Goal: Task Accomplishment & Management: Use online tool/utility

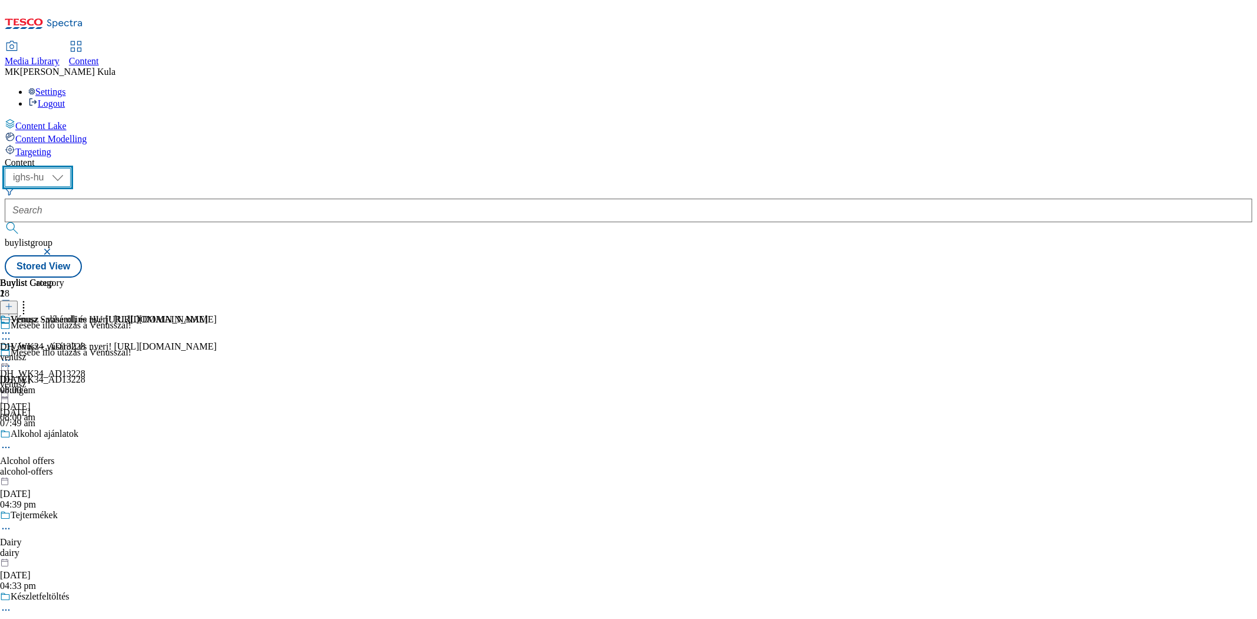
drag, startPoint x: 193, startPoint y: 84, endPoint x: 195, endPoint y: 97, distance: 12.4
click at [71, 168] on select "ighs-cz ighs-hu ighs-sk" at bounding box center [38, 177] width 66 height 19
select select "ighs-sk"
click at [71, 168] on select "ighs-cz ighs-hu ighs-sk" at bounding box center [38, 177] width 66 height 19
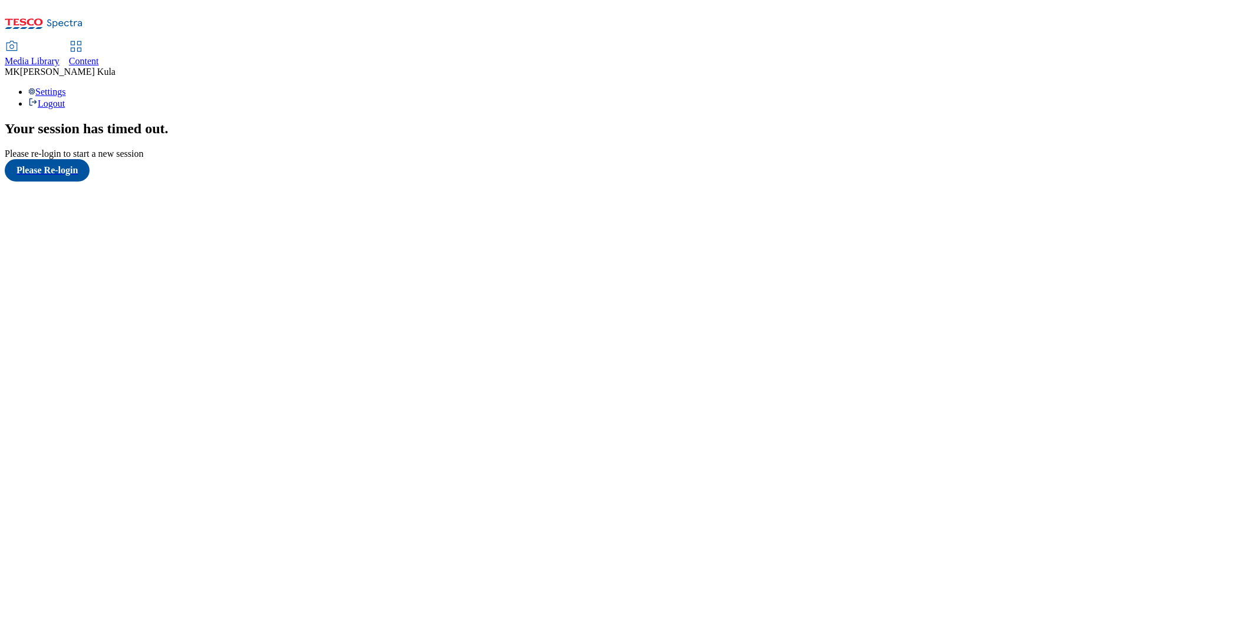
click at [99, 56] on span "Content" at bounding box center [84, 61] width 30 height 10
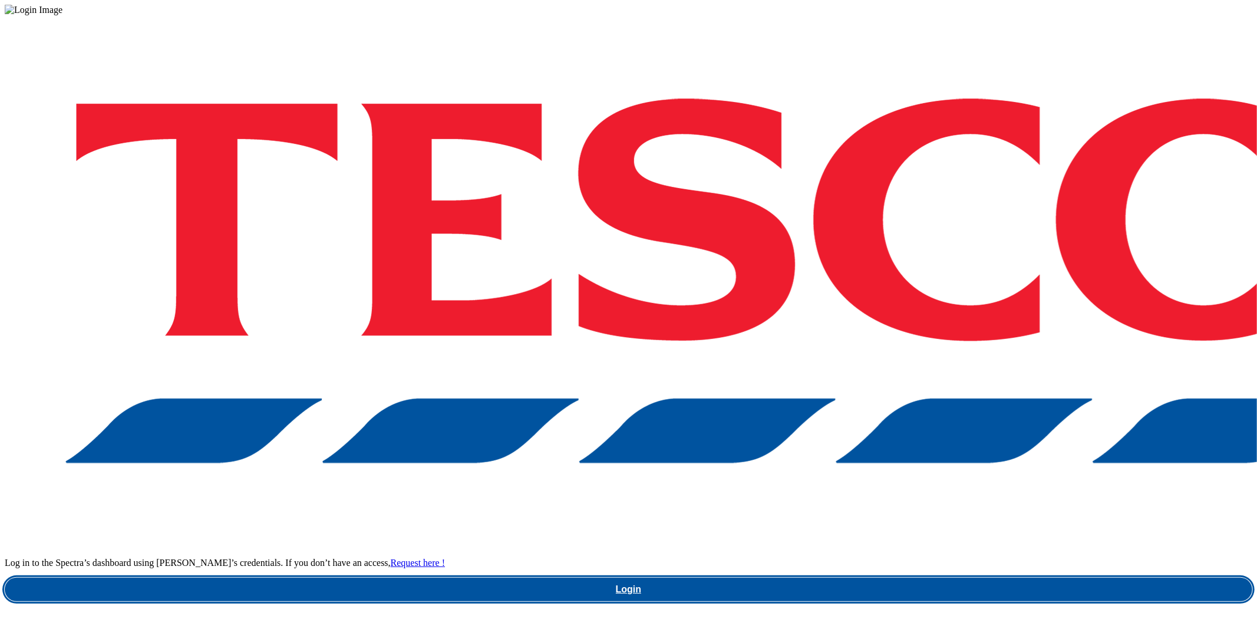
click at [997, 578] on link "Login" at bounding box center [629, 590] width 1248 height 24
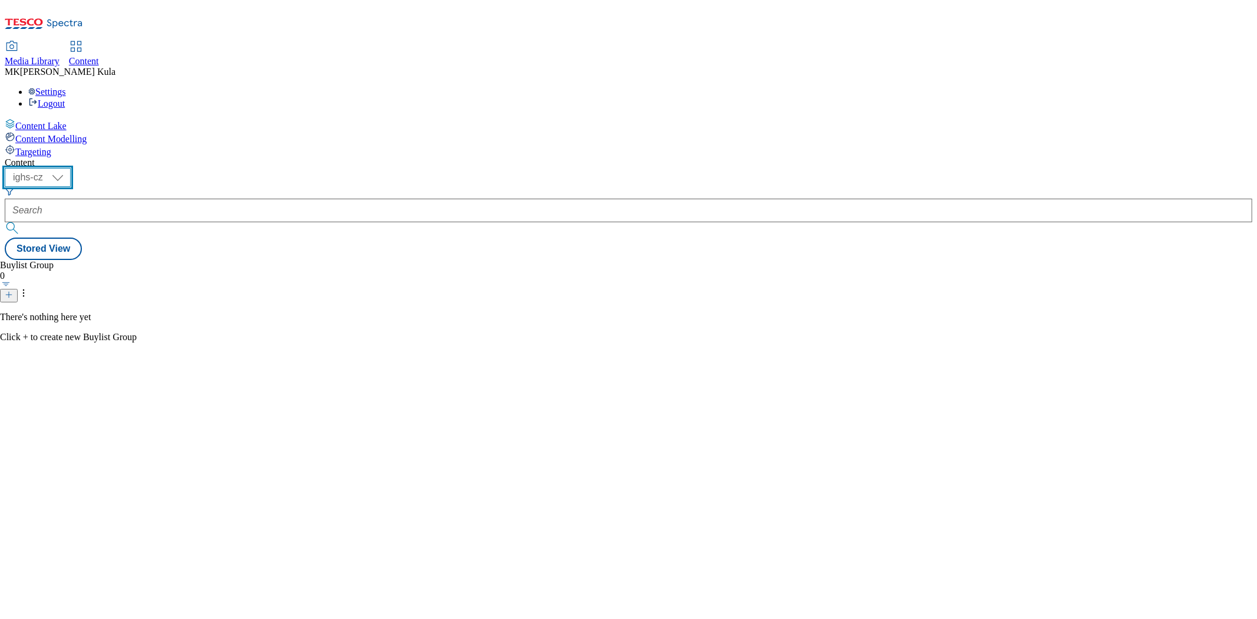
drag, startPoint x: 202, startPoint y: 92, endPoint x: 202, endPoint y: 102, distance: 10.0
click at [71, 168] on select "ighs-cz ighs-hu ighs-sk" at bounding box center [38, 177] width 66 height 19
select select "ighs-hu"
click at [71, 168] on select "ighs-cz ighs-hu ighs-sk" at bounding box center [38, 177] width 66 height 19
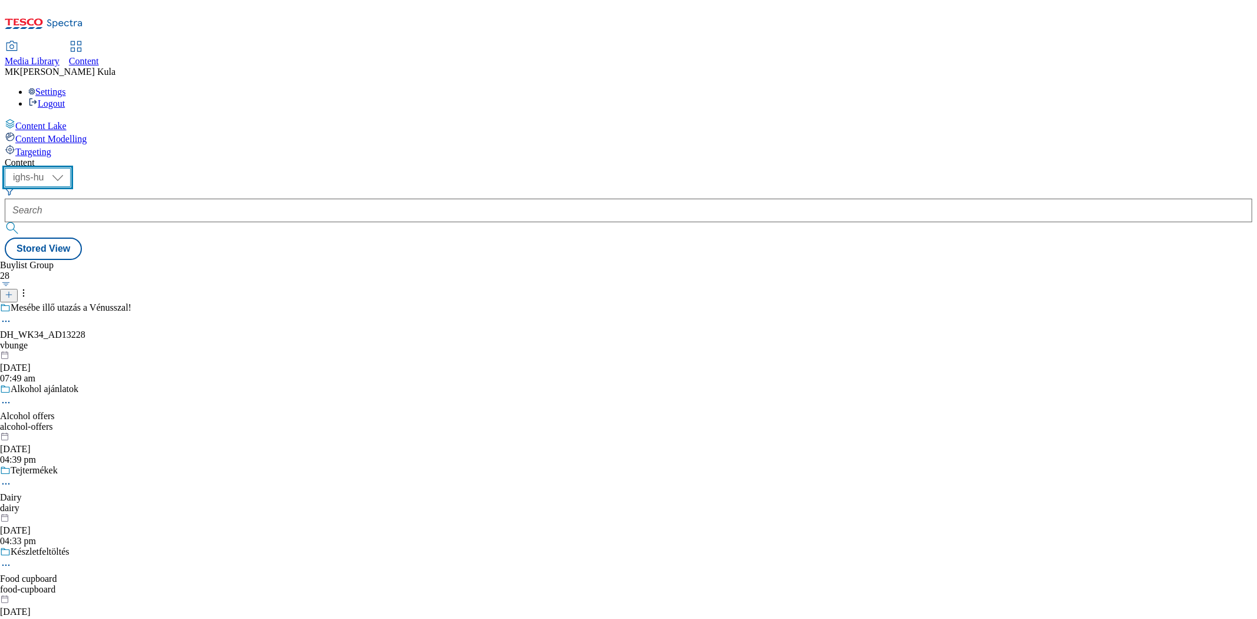
click at [71, 168] on select "ighs-cz ighs-hu ighs-sk" at bounding box center [38, 177] width 66 height 19
click at [251, 340] on div "vbunge" at bounding box center [125, 345] width 251 height 11
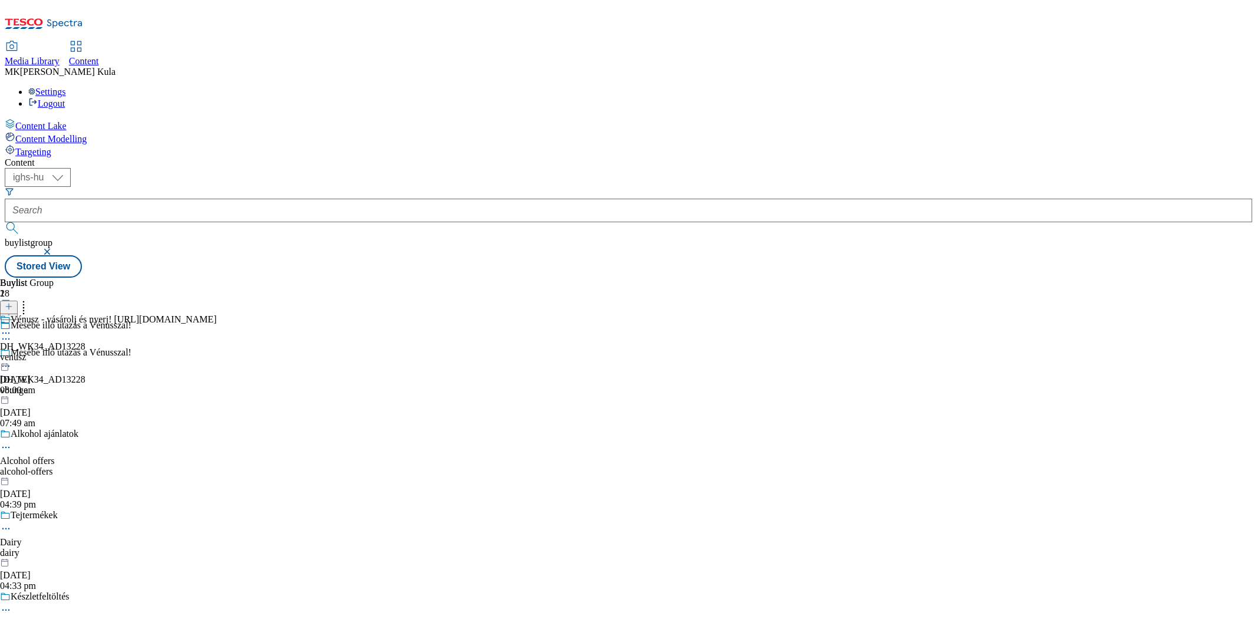
click at [217, 352] on div "venusz" at bounding box center [108, 357] width 217 height 11
click at [208, 352] on div "venusz" at bounding box center [104, 357] width 208 height 11
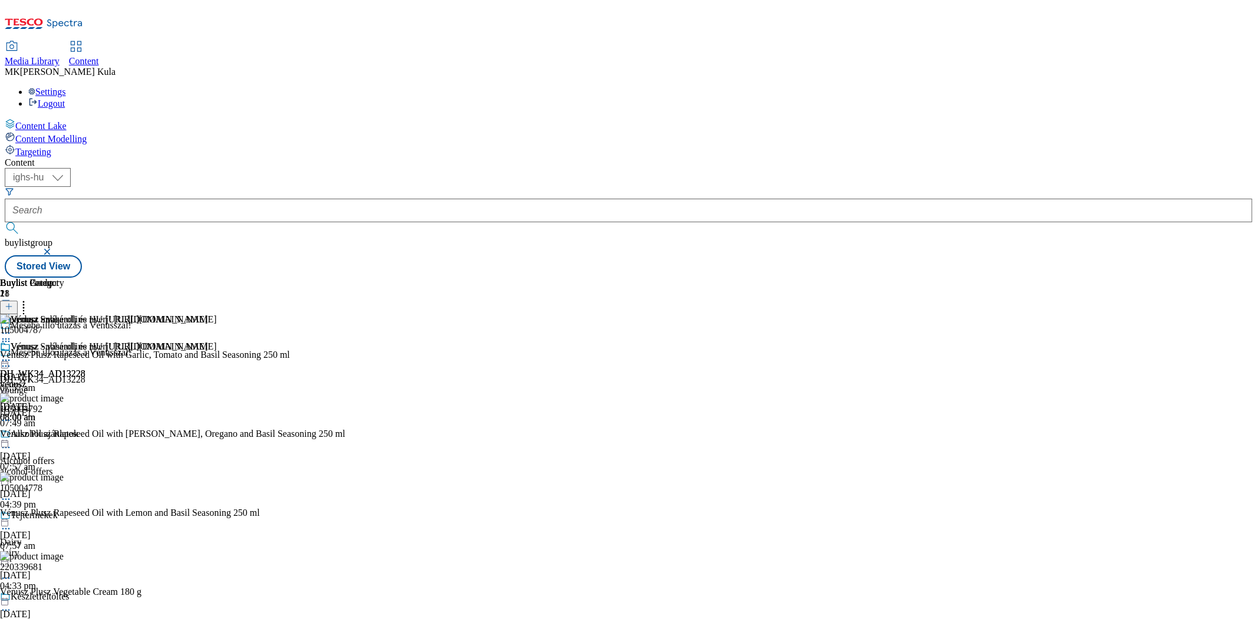
click at [12, 335] on icon at bounding box center [6, 341] width 12 height 12
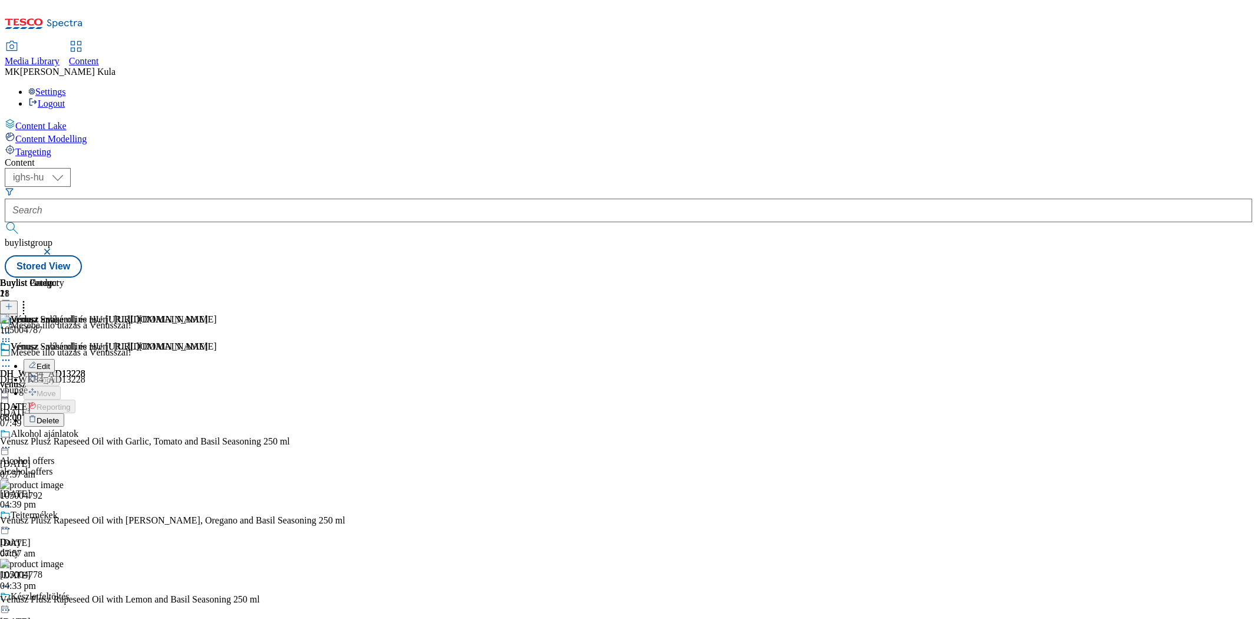
click at [64, 413] on button "Delete" at bounding box center [44, 420] width 41 height 14
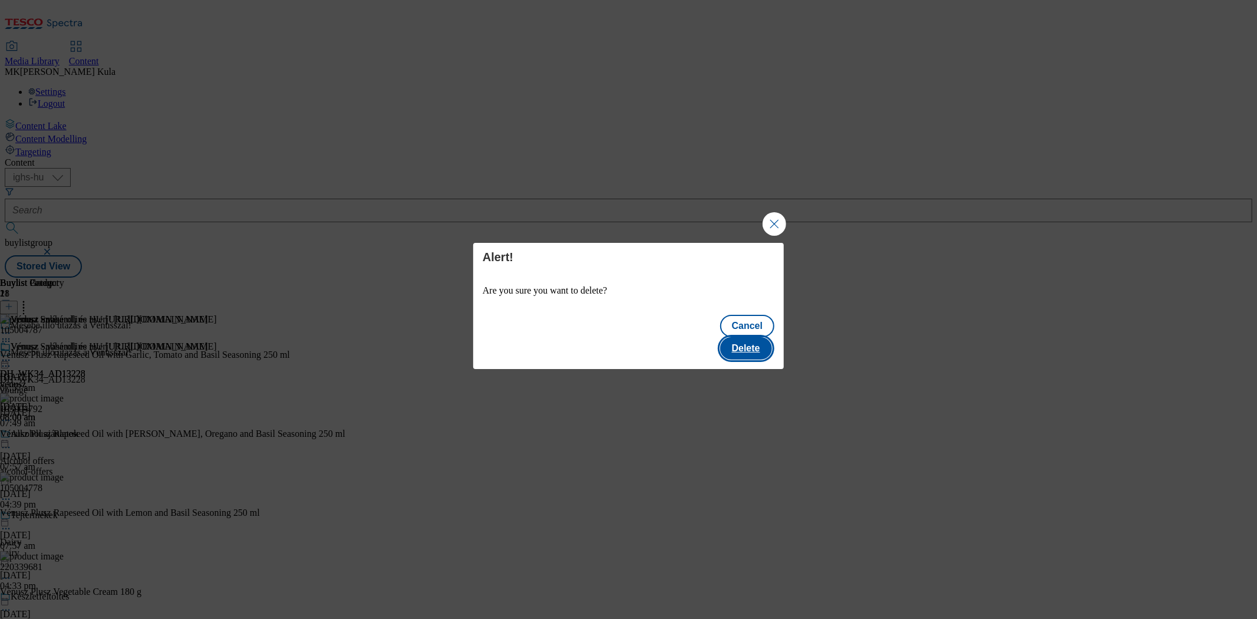
click at [747, 342] on button "Delete" at bounding box center [746, 348] width 52 height 22
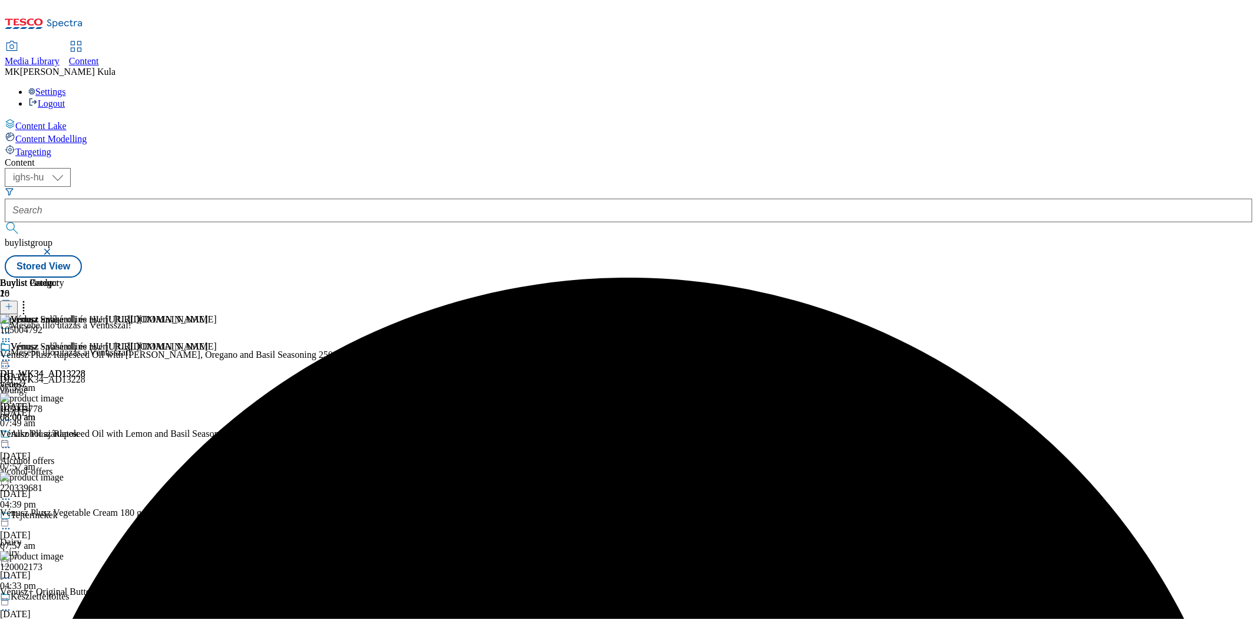
scroll to position [65, 0]
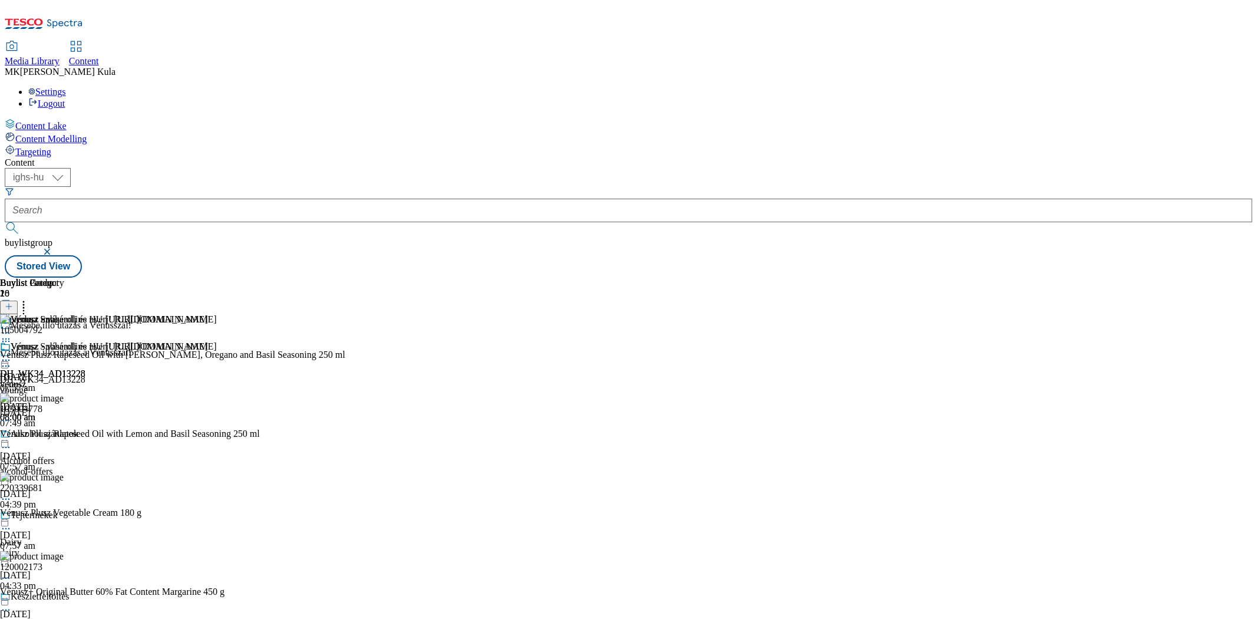
click at [29, 299] on icon at bounding box center [24, 305] width 12 height 12
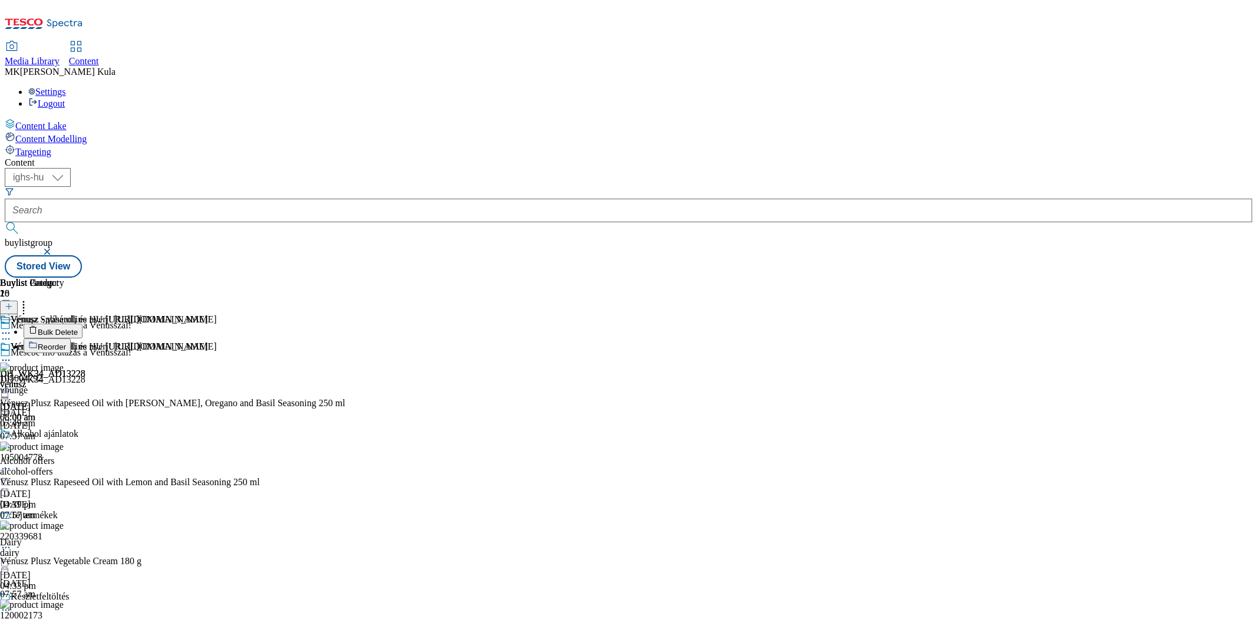
click at [78, 328] on span "Bulk Delete" at bounding box center [58, 332] width 40 height 9
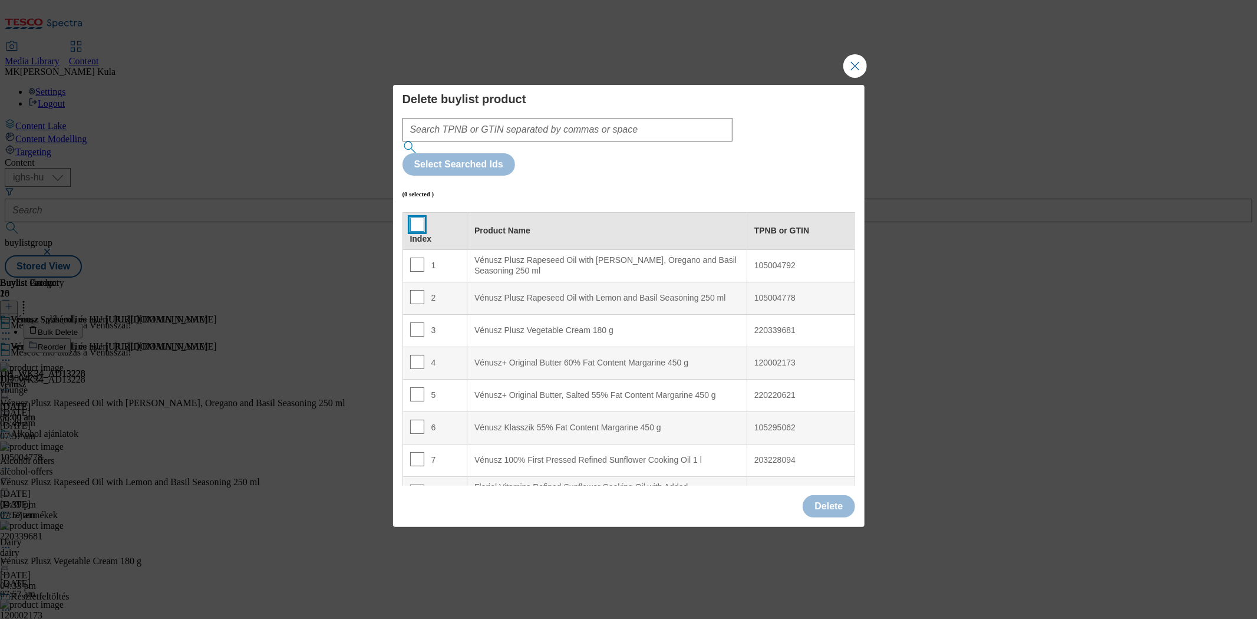
drag, startPoint x: 418, startPoint y: 201, endPoint x: 411, endPoint y: 196, distance: 8.5
click at [415, 217] on input "Modal" at bounding box center [417, 224] width 14 height 14
checkbox input "true"
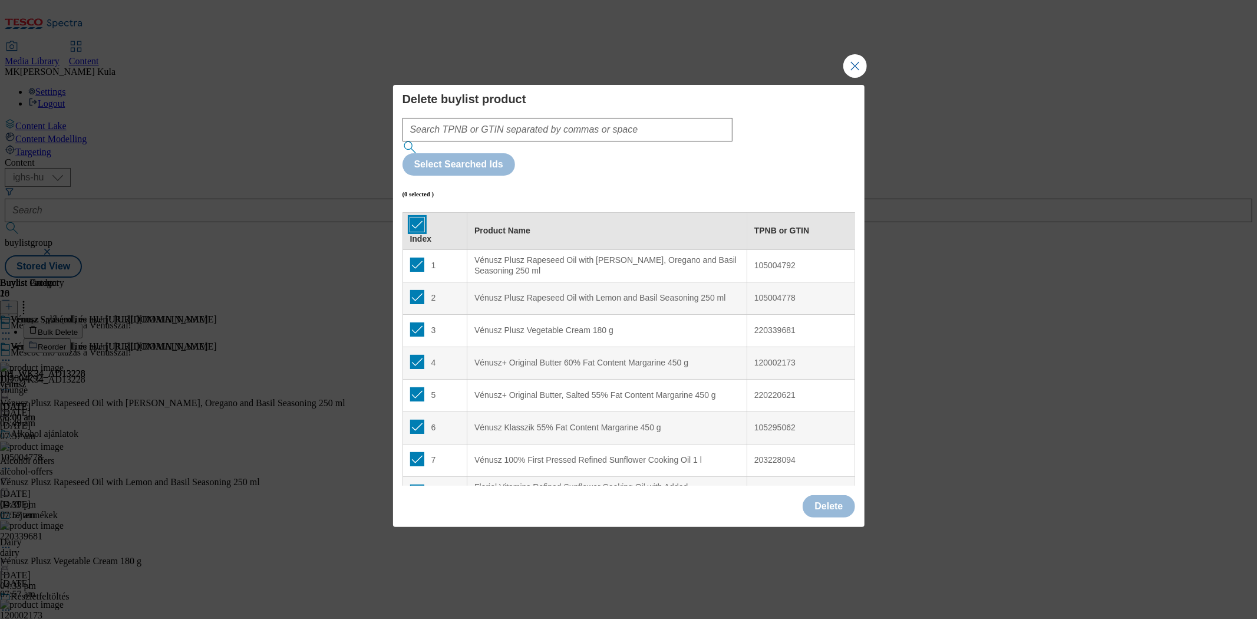
checkbox input "true"
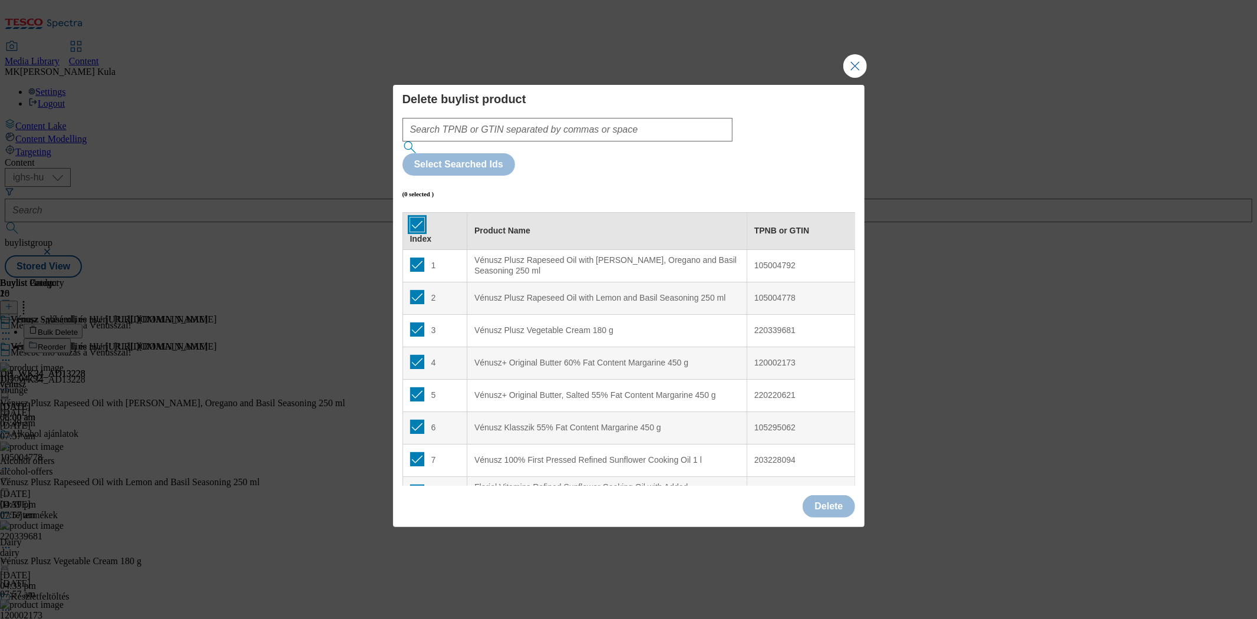
checkbox input "true"
click at [846, 495] on button "Delete" at bounding box center [829, 506] width 52 height 22
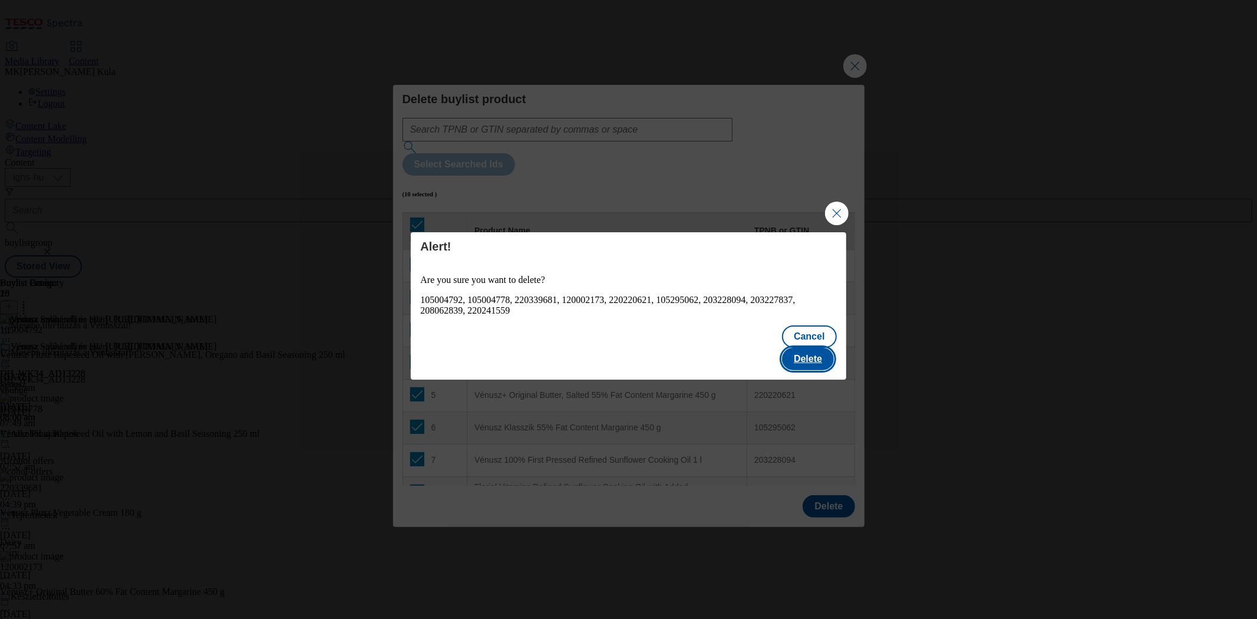
click at [814, 351] on button "Delete" at bounding box center [808, 359] width 52 height 22
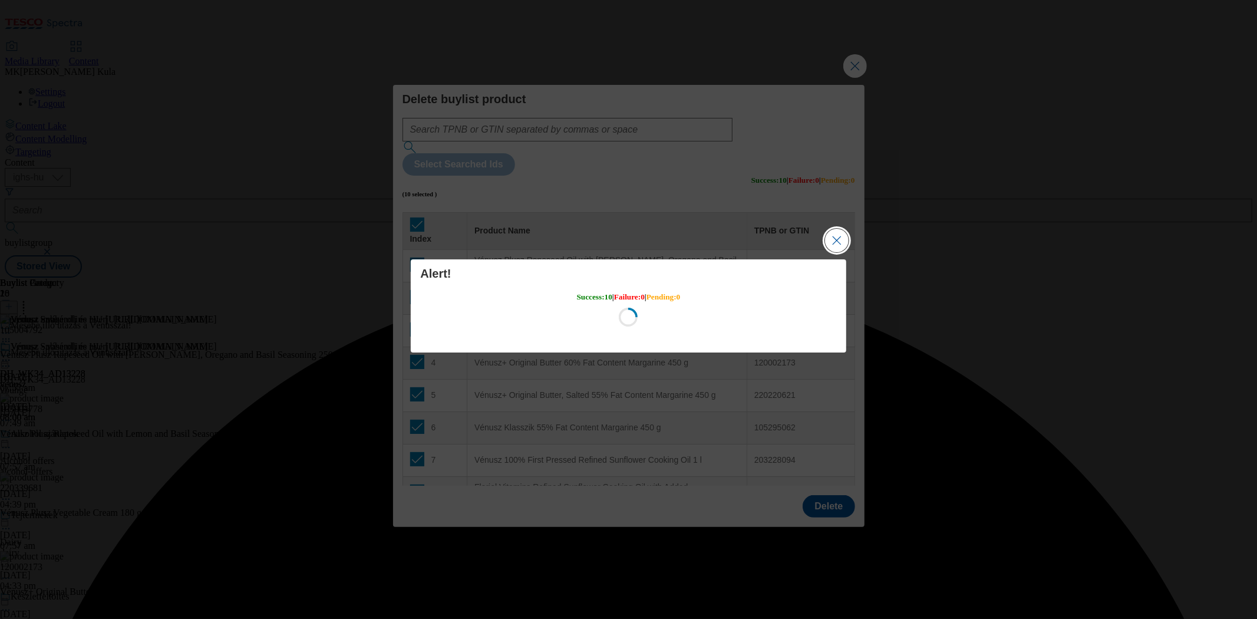
scroll to position [0, 0]
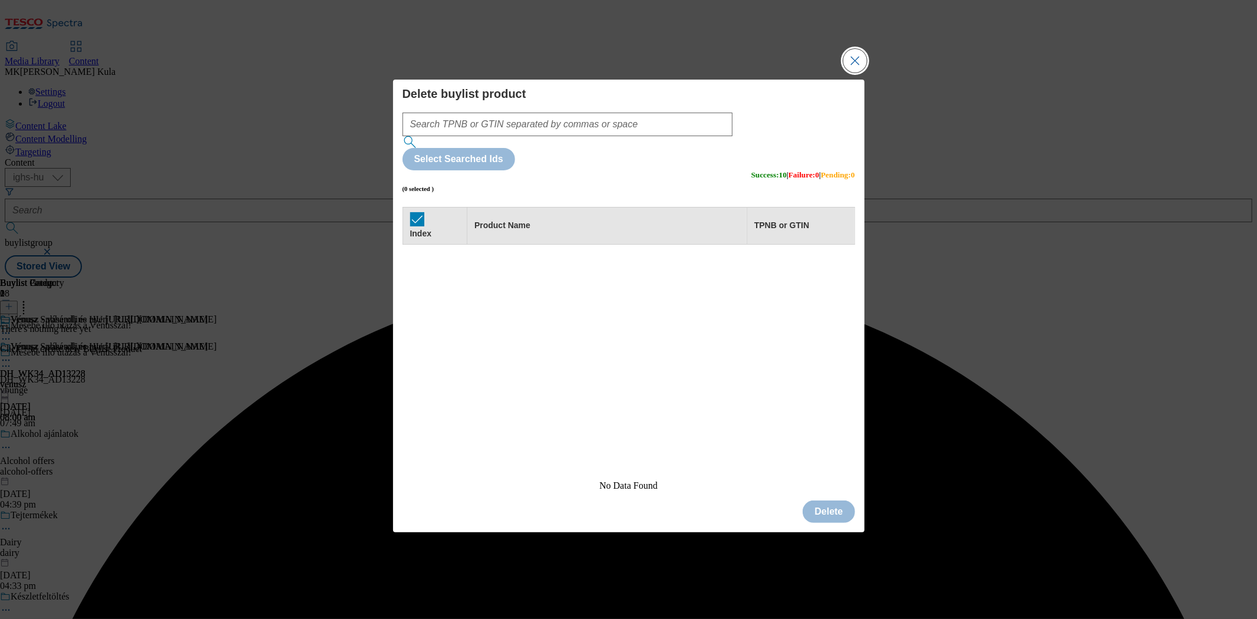
click at [853, 72] on button "Close Modal" at bounding box center [855, 61] width 24 height 24
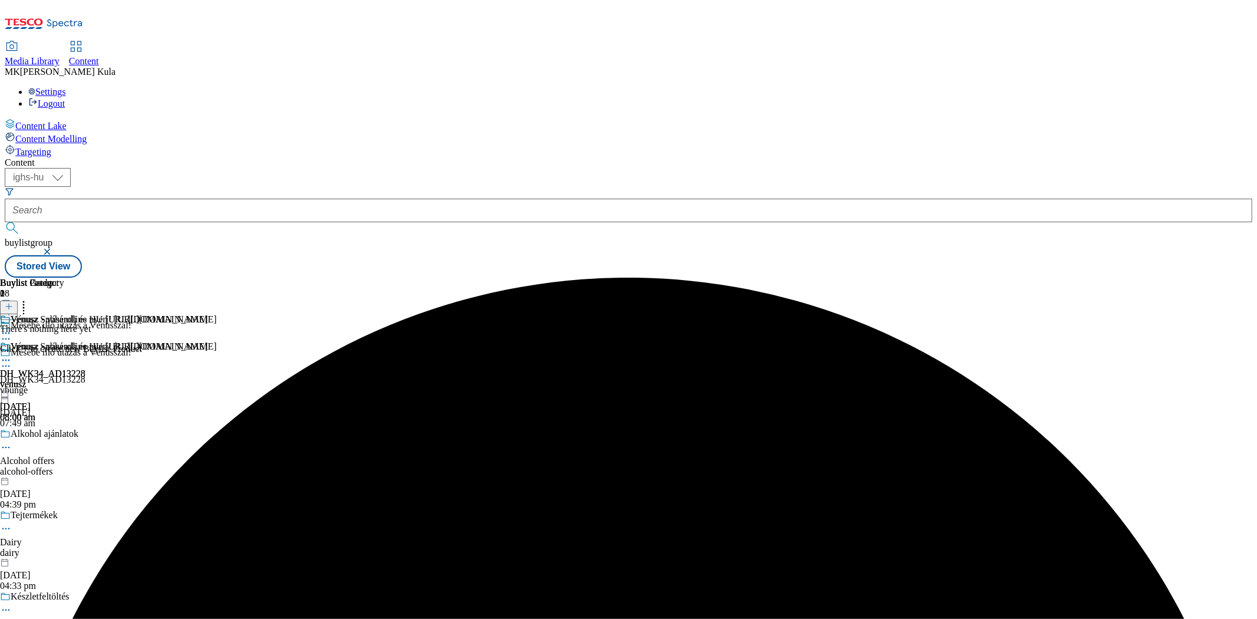
click at [13, 302] on icon at bounding box center [9, 306] width 8 height 8
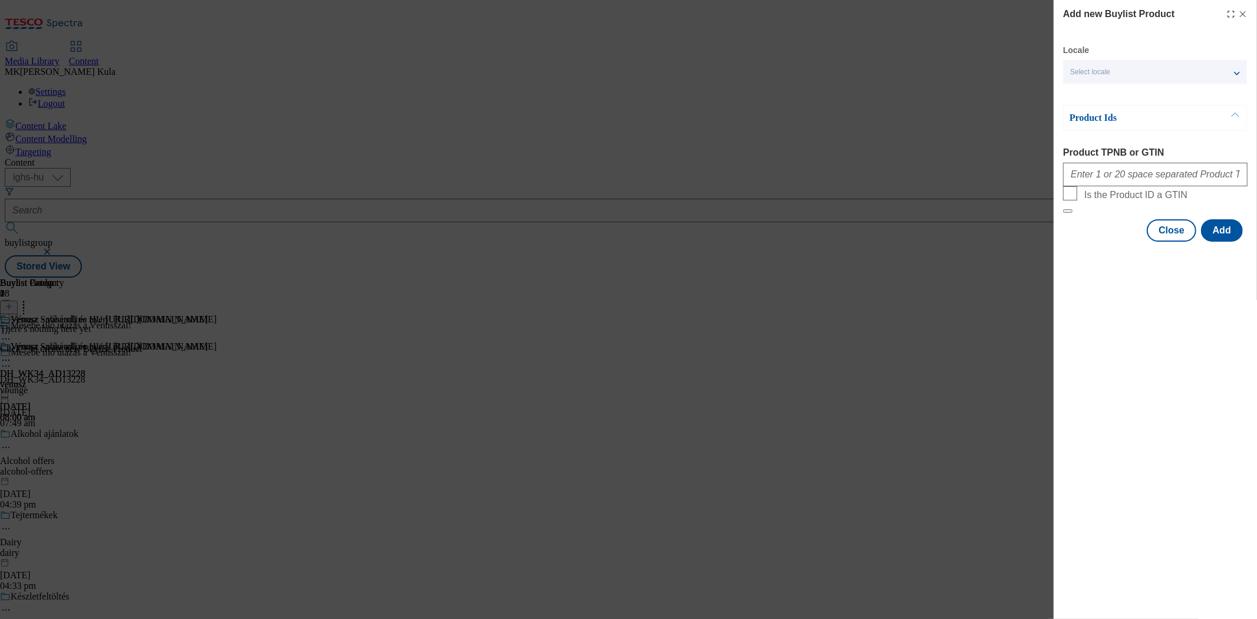
click at [1110, 80] on div "Select locale" at bounding box center [1155, 72] width 184 height 24
click at [1088, 116] on label "English" at bounding box center [1155, 123] width 184 height 26
click at [1085, 116] on input "English" at bounding box center [1077, 121] width 14 height 14
click at [1138, 385] on div "Add new Buylist Product Locale 2 locales selected Hungarian English Product Ids…" at bounding box center [1155, 309] width 203 height 619
click at [1123, 186] on input "Product TPNB or GTIN" at bounding box center [1155, 175] width 184 height 24
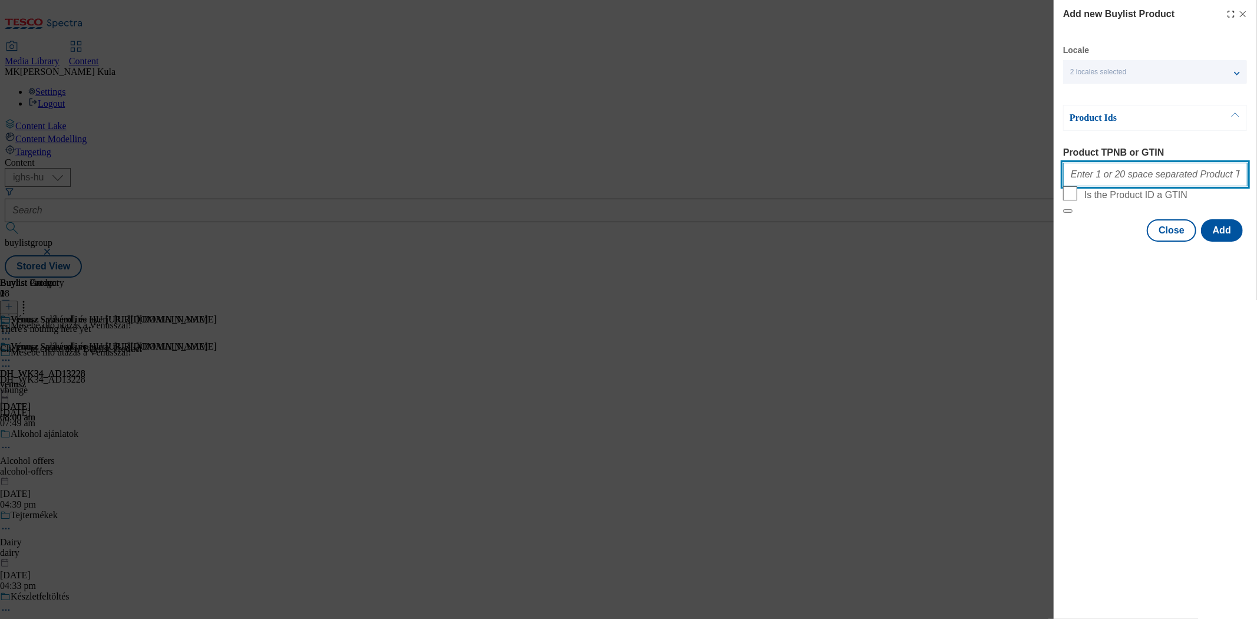
paste input "203228094 120510458 208159300 120317285 210621598 120265495 120269703 120510464…"
type input "203228094 120510458 208159300 120317285 210621598 120265495 120269703 120510464…"
click at [1192, 398] on div "Add new Buylist Product Locale 2 locales selected Hungarian English Product Ids…" at bounding box center [1155, 309] width 203 height 619
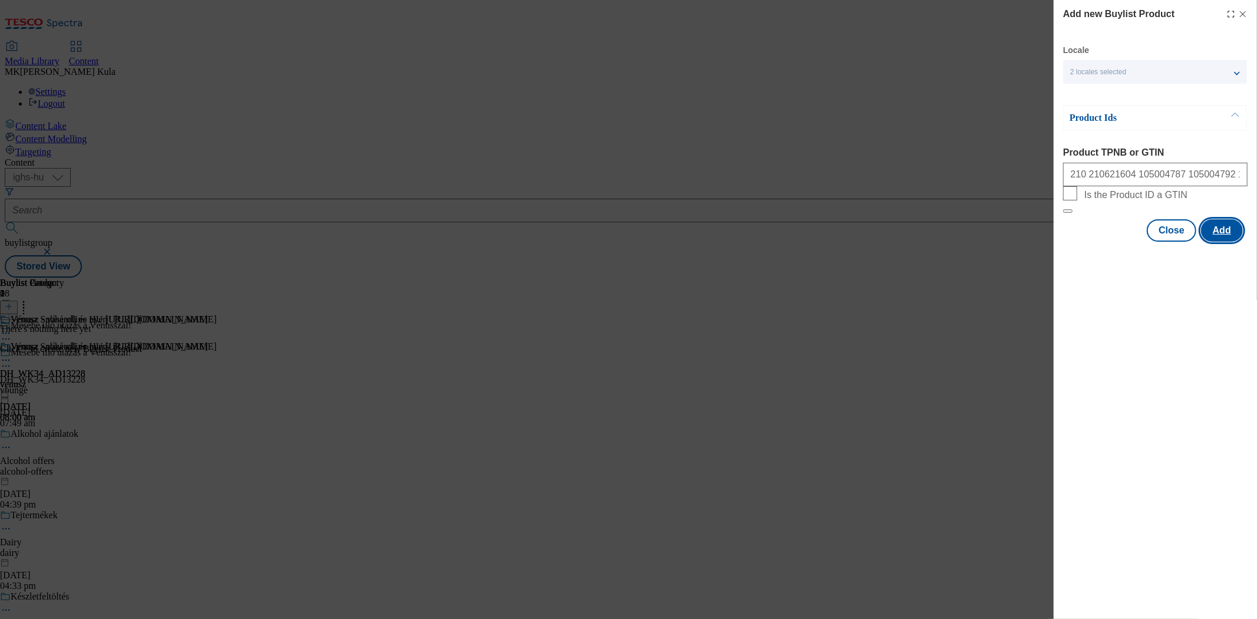
scroll to position [0, 0]
click at [1229, 242] on div "Locale 2 locales selected Hungarian English Product Ids Product TPNB or GTIN 20…" at bounding box center [1155, 143] width 184 height 197
click at [1231, 242] on button "Add" at bounding box center [1222, 230] width 42 height 22
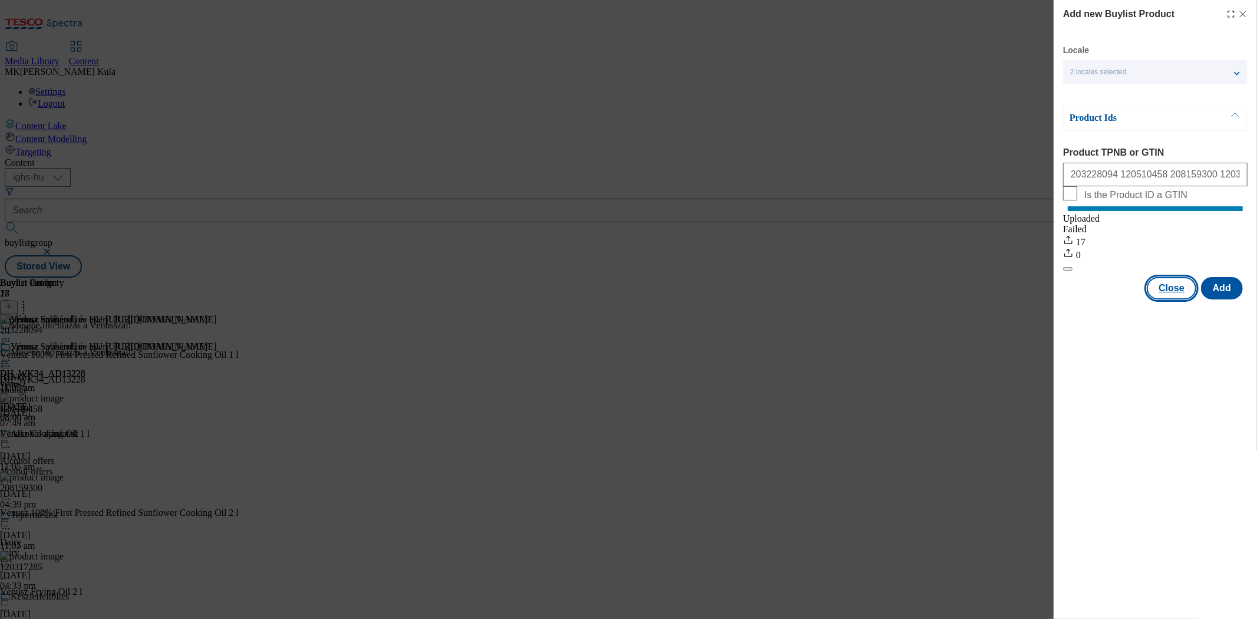
click at [1182, 296] on button "Close" at bounding box center [1172, 288] width 50 height 22
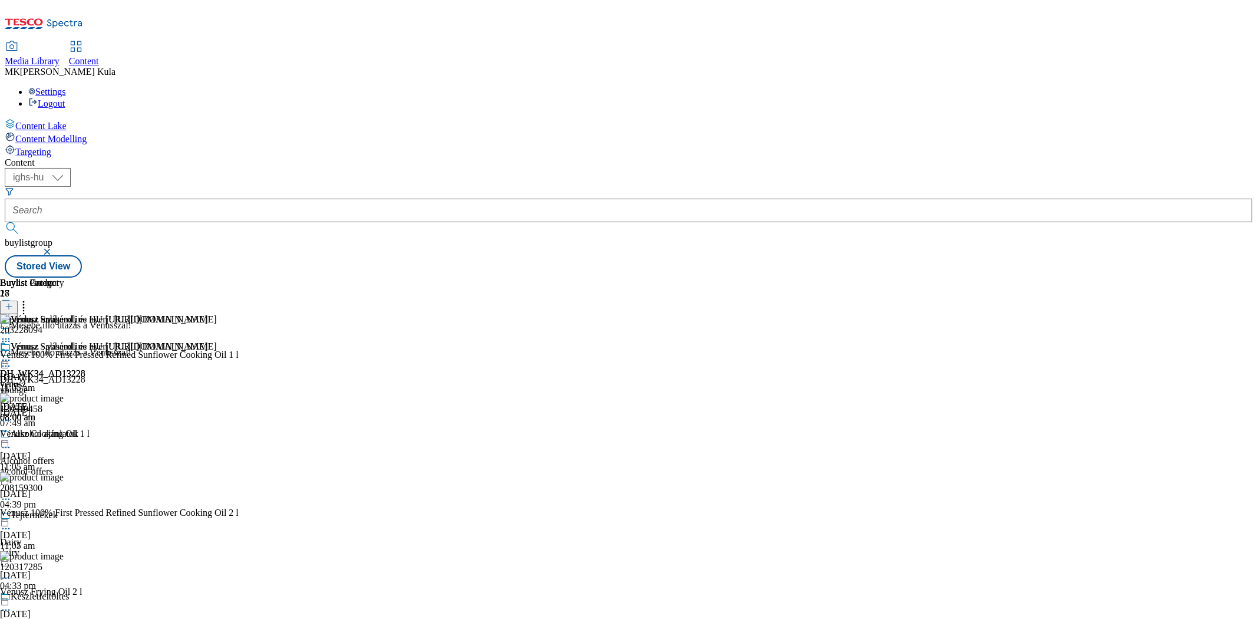
click at [12, 354] on icon at bounding box center [6, 360] width 12 height 12
click at [69, 432] on button "Preview" at bounding box center [46, 439] width 45 height 14
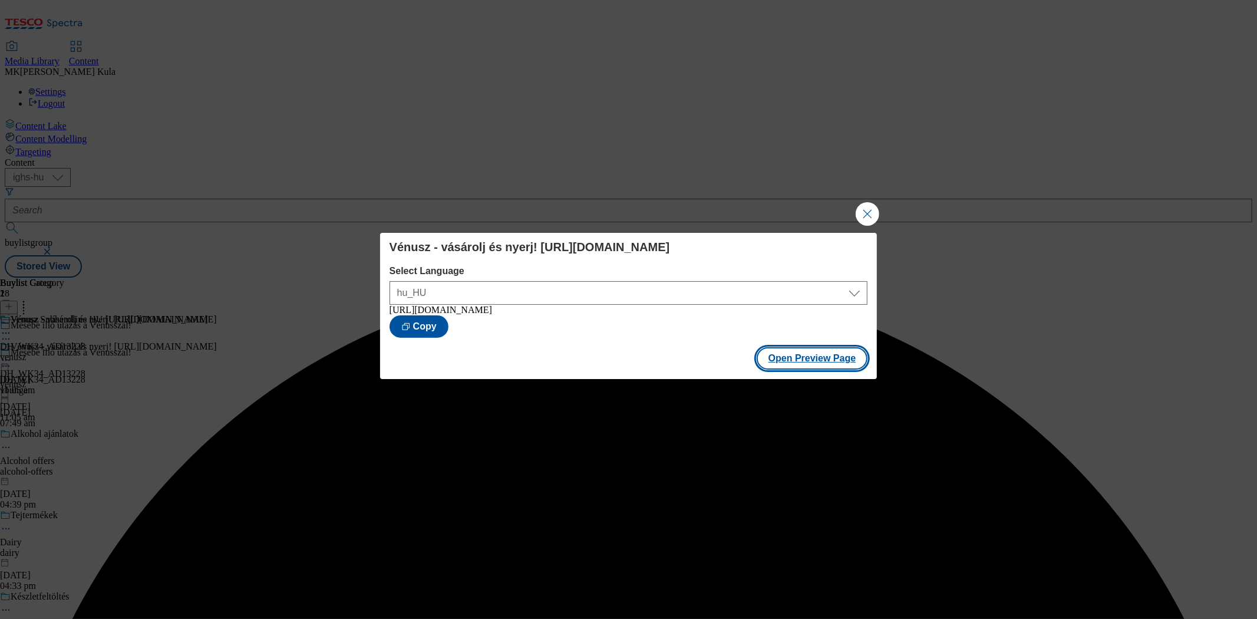
click at [821, 358] on button "Open Preview Page" at bounding box center [812, 358] width 111 height 22
click at [875, 208] on button "Close Modal" at bounding box center [868, 214] width 24 height 24
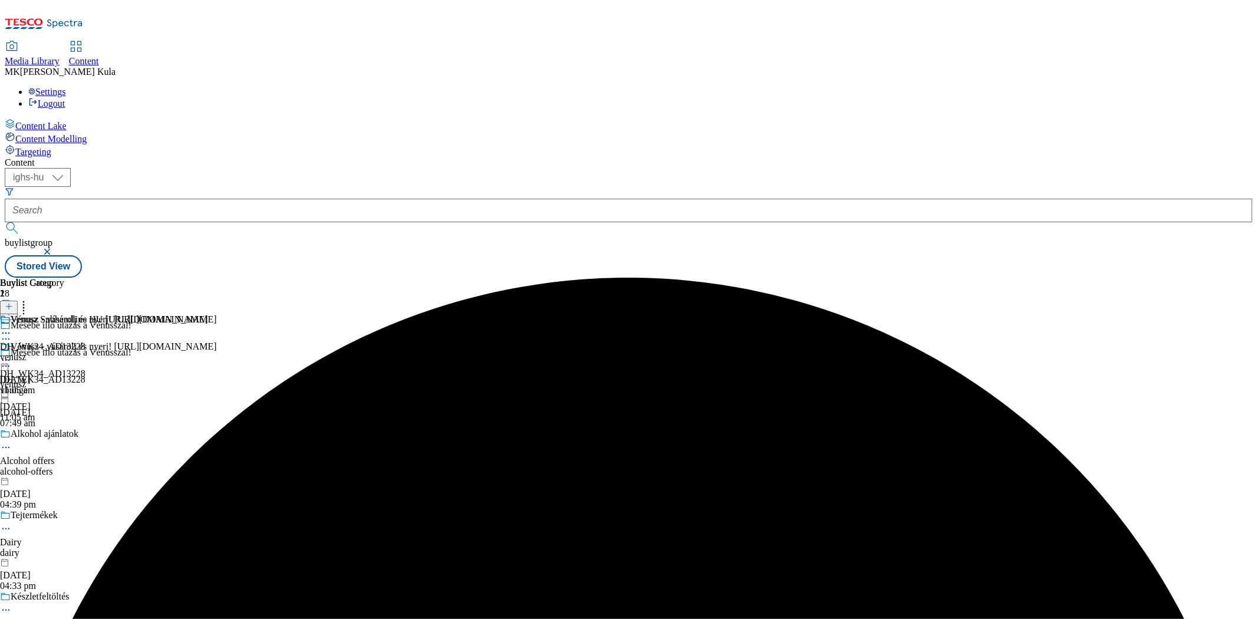
click at [12, 354] on icon at bounding box center [6, 360] width 12 height 12
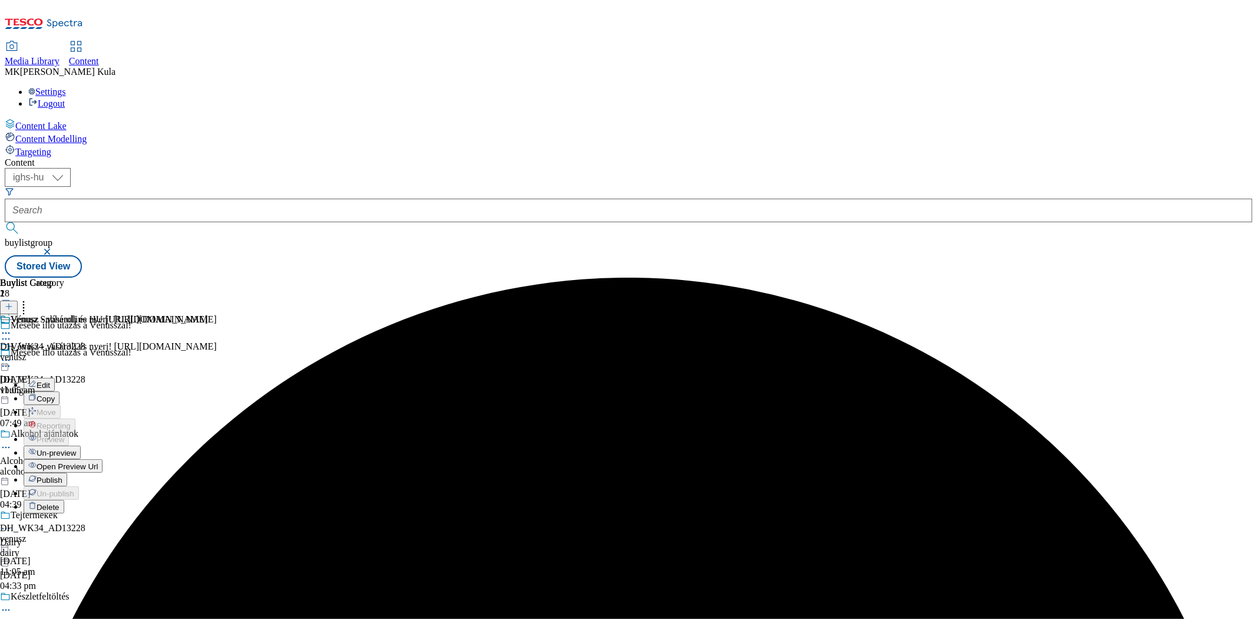
click at [67, 473] on button "Publish" at bounding box center [46, 480] width 44 height 14
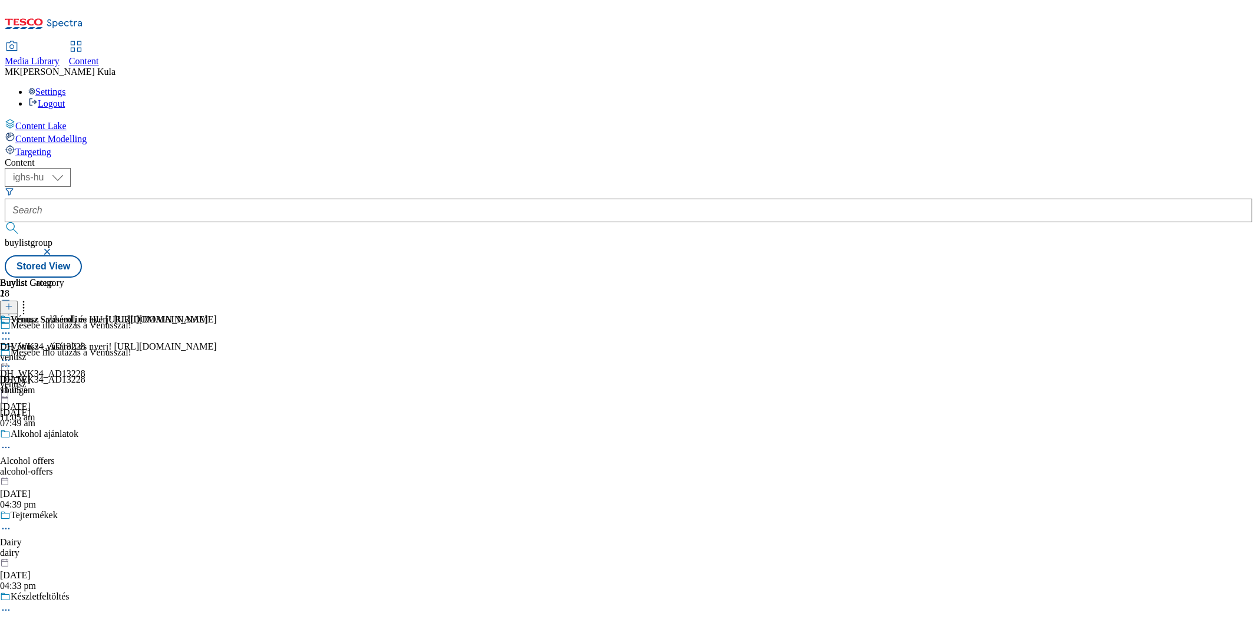
click at [7, 360] on circle at bounding box center [6, 361] width 2 height 2
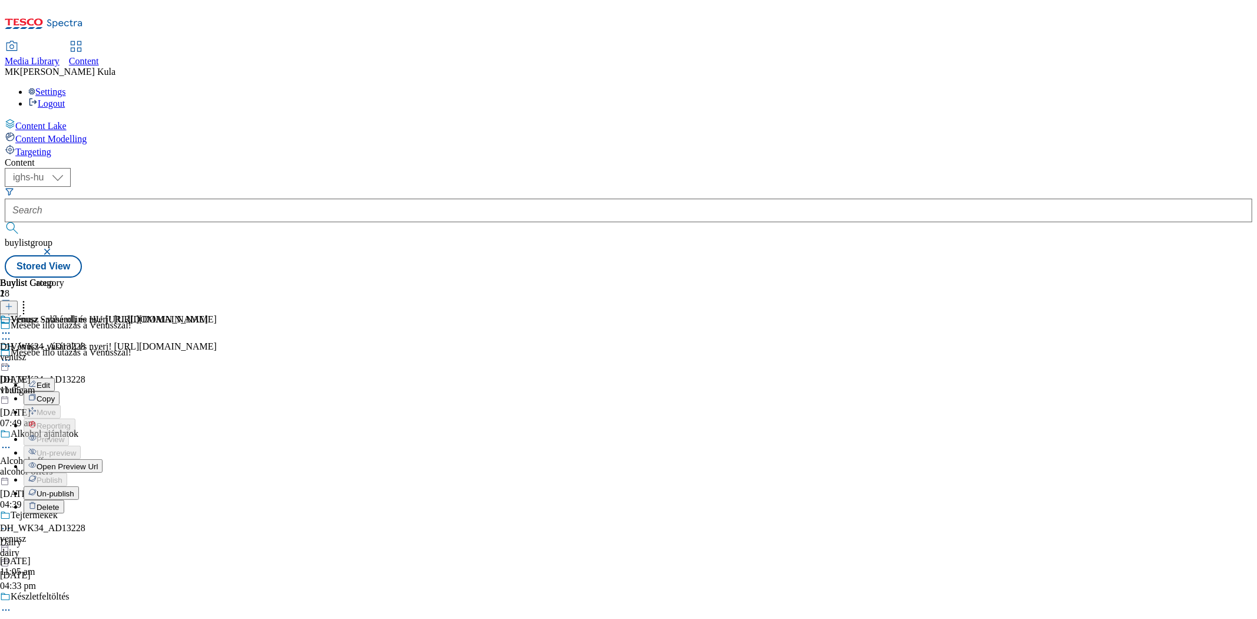
click at [74, 489] on span "Un-publish" at bounding box center [56, 493] width 38 height 9
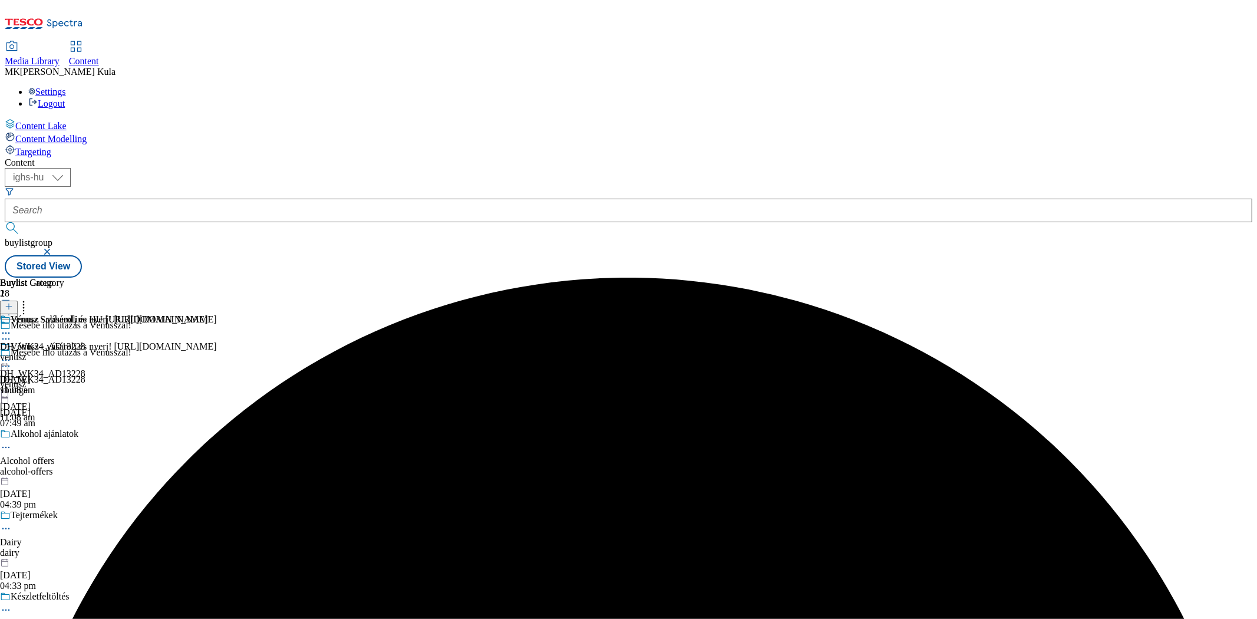
click at [12, 354] on icon at bounding box center [6, 360] width 12 height 12
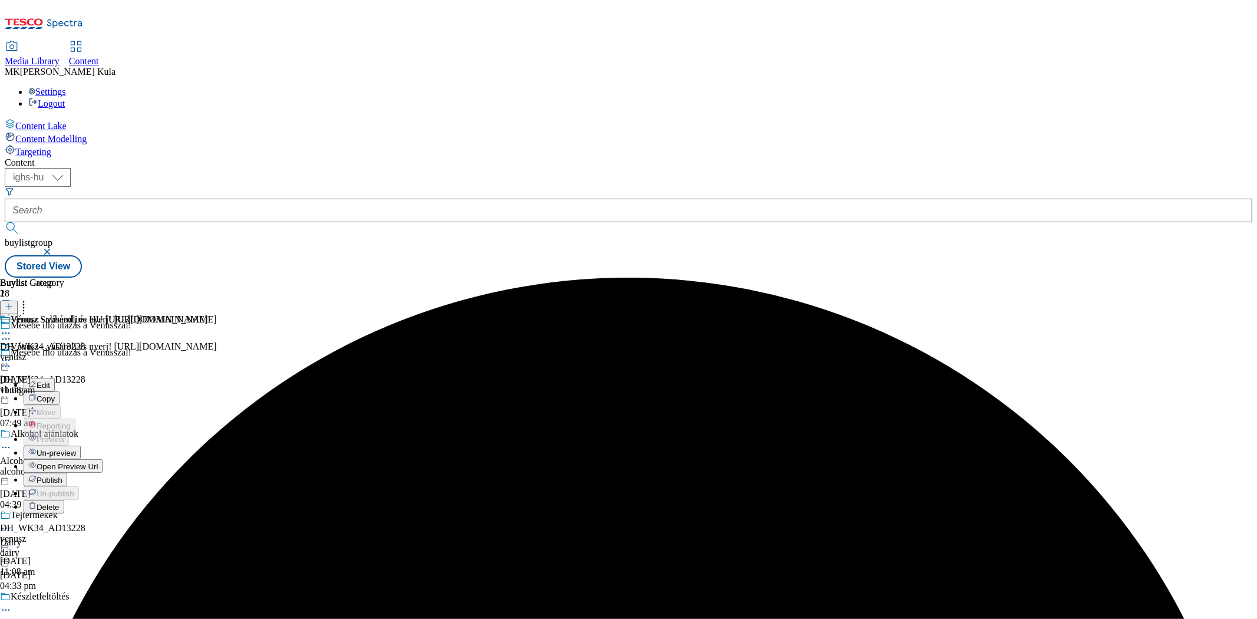
click at [76, 449] on span "Un-preview" at bounding box center [56, 453] width 39 height 9
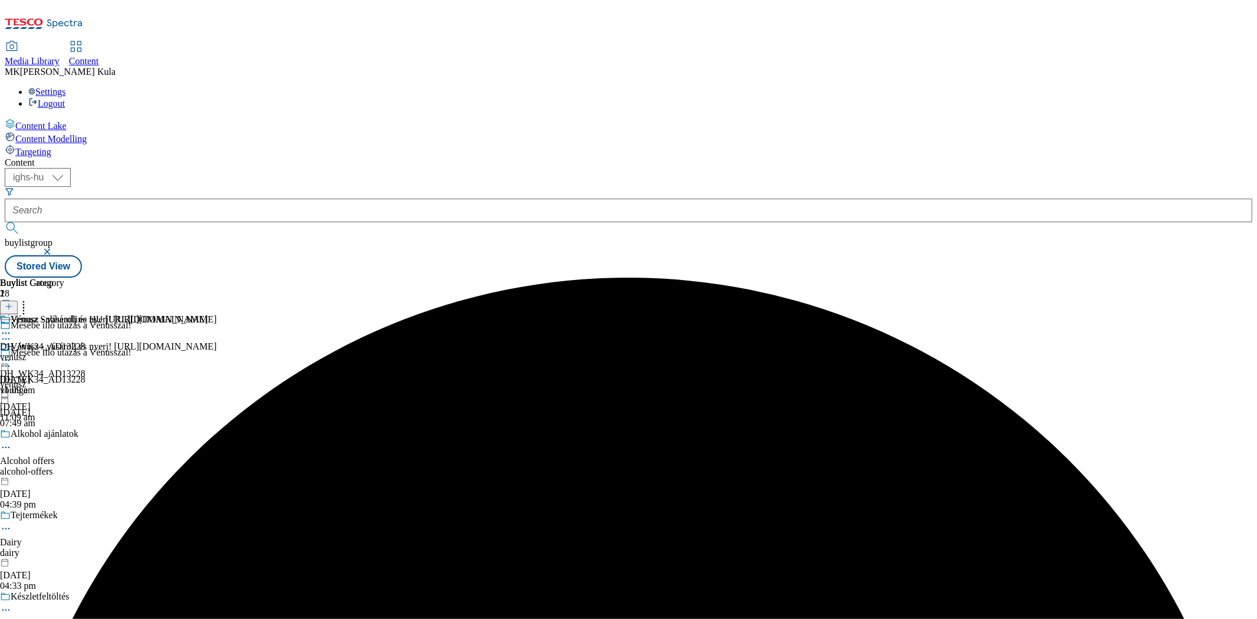
click at [12, 354] on icon at bounding box center [6, 360] width 12 height 12
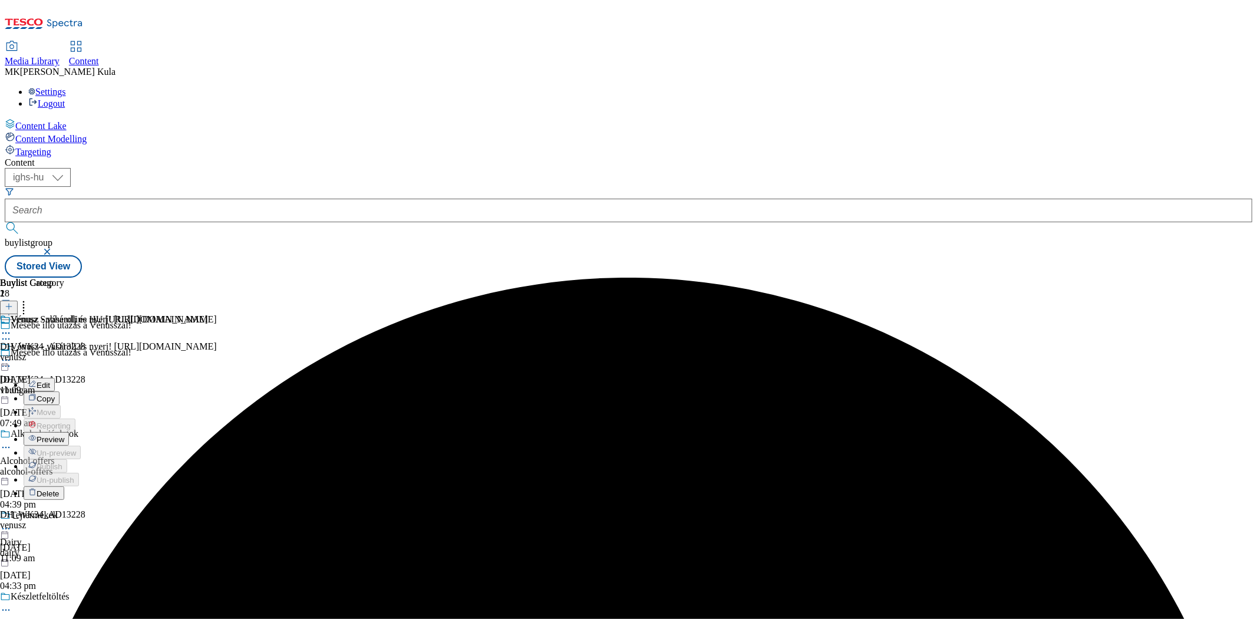
click at [55, 378] on button "Edit" at bounding box center [39, 385] width 31 height 14
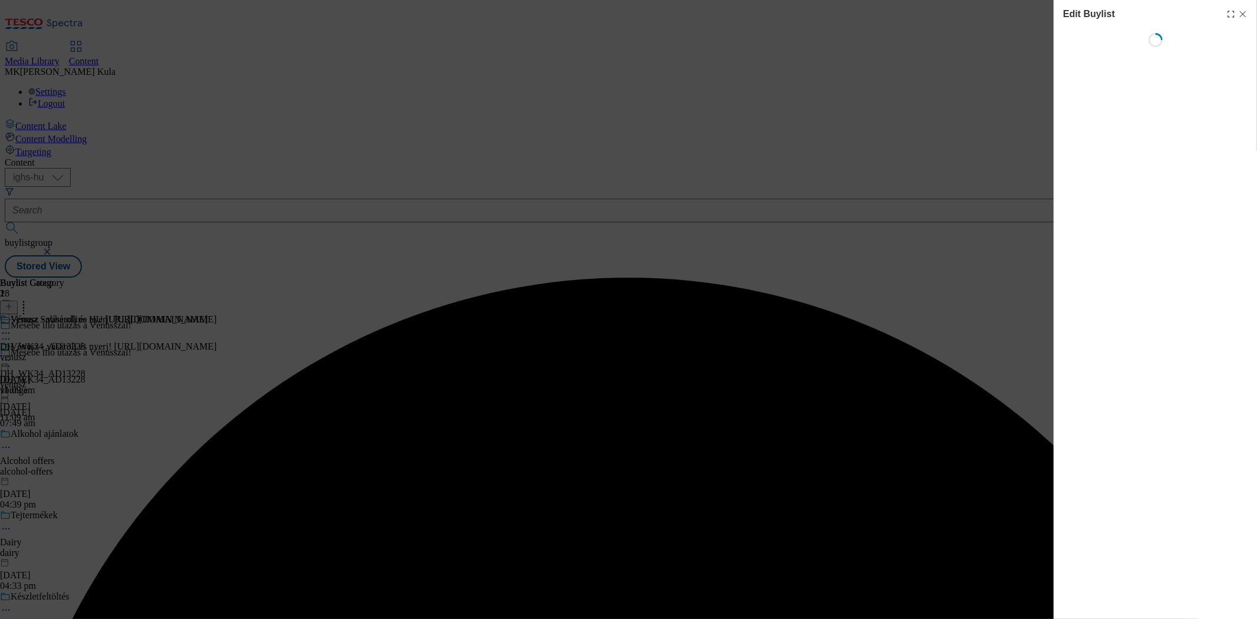
select select "evergreen"
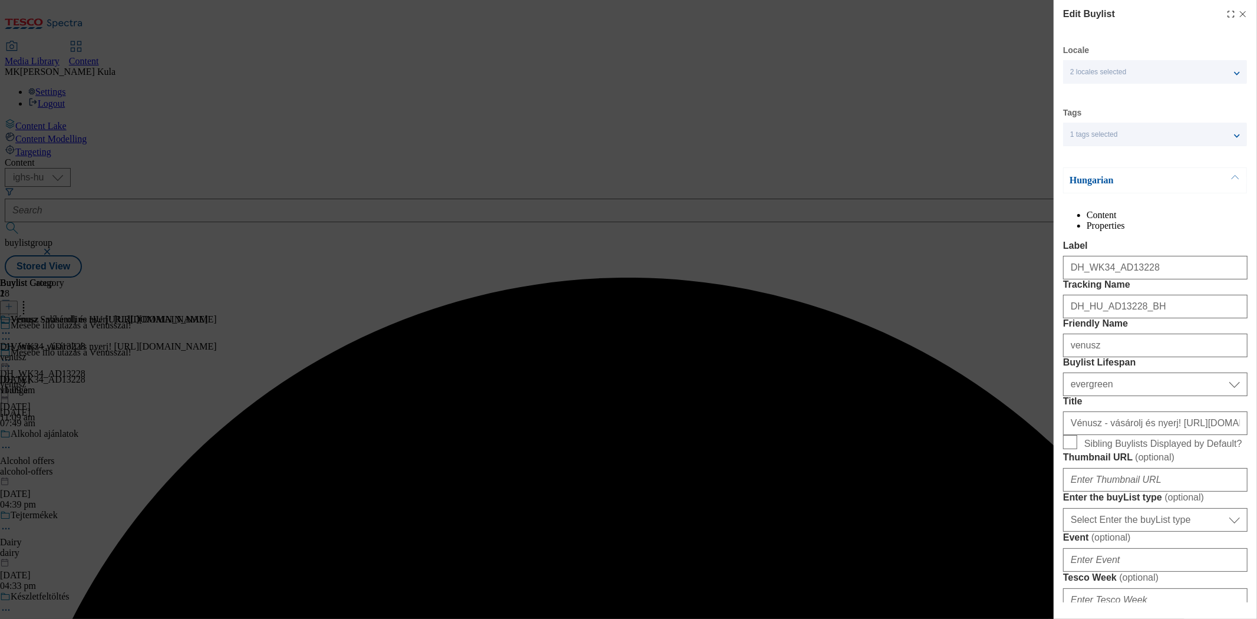
select select "Banner"
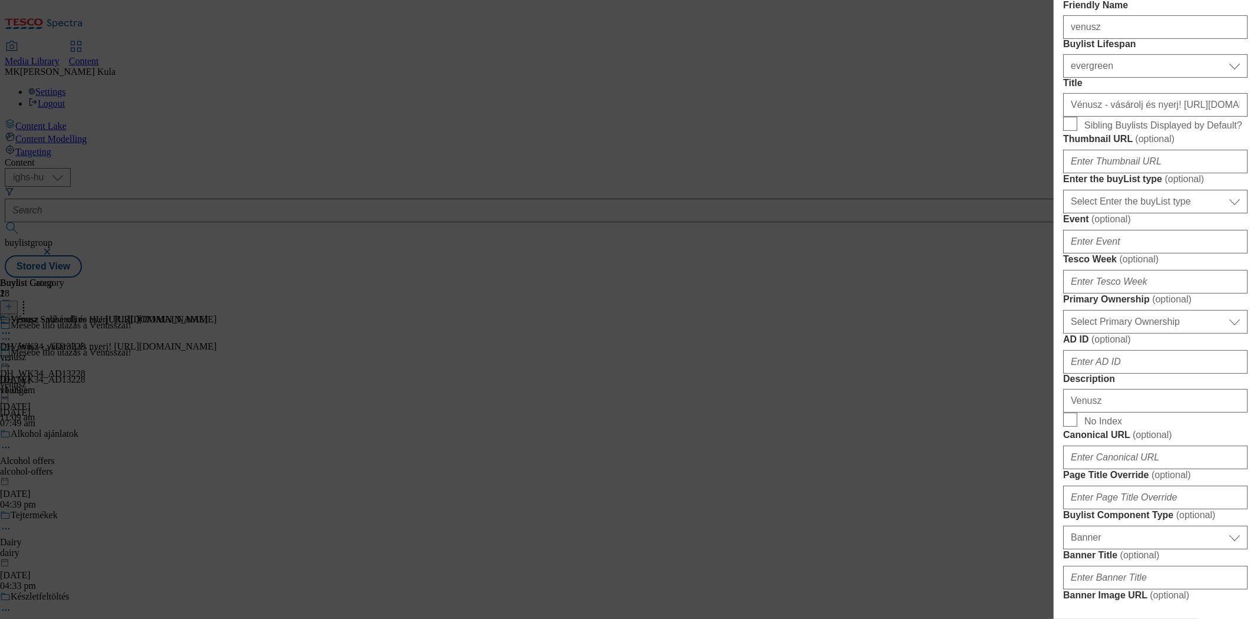
scroll to position [327, 0]
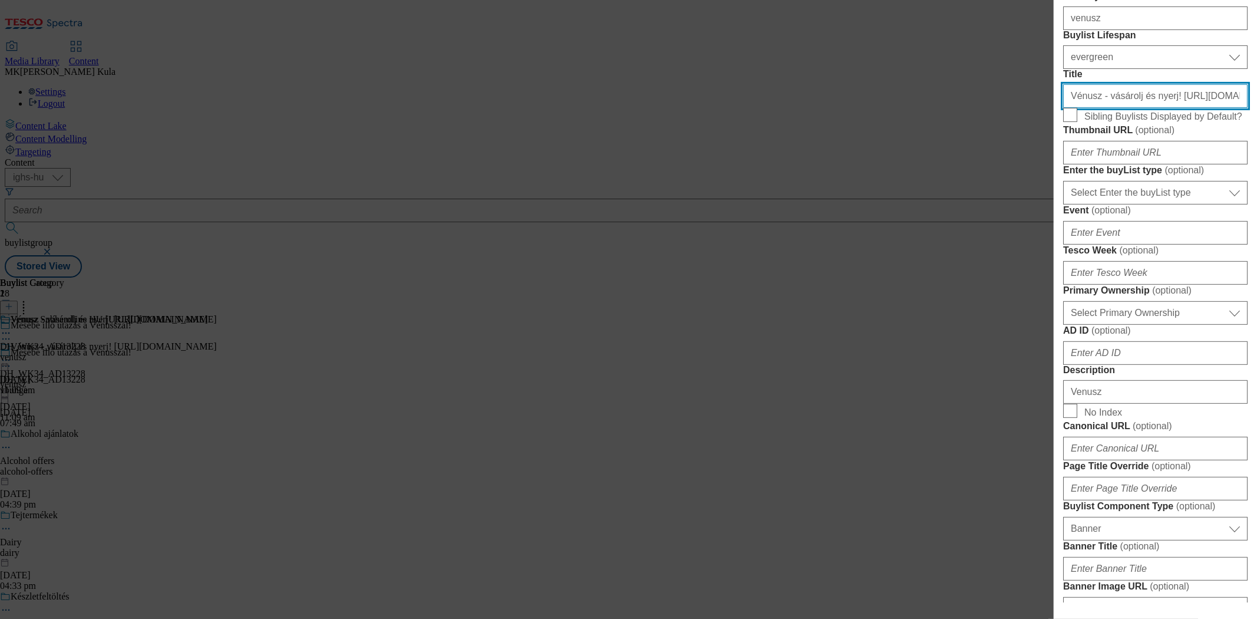
click at [1220, 108] on input "Vénusz - vásárolj és nyerj! https://screvo.hu/hu/venusz" at bounding box center [1155, 96] width 184 height 24
drag, startPoint x: 1236, startPoint y: 200, endPoint x: 1148, endPoint y: 203, distance: 87.9
click at [1148, 108] on input "Vénusz - vásárolj és nyerj! https://screvo.hu/venusz" at bounding box center [1155, 96] width 184 height 24
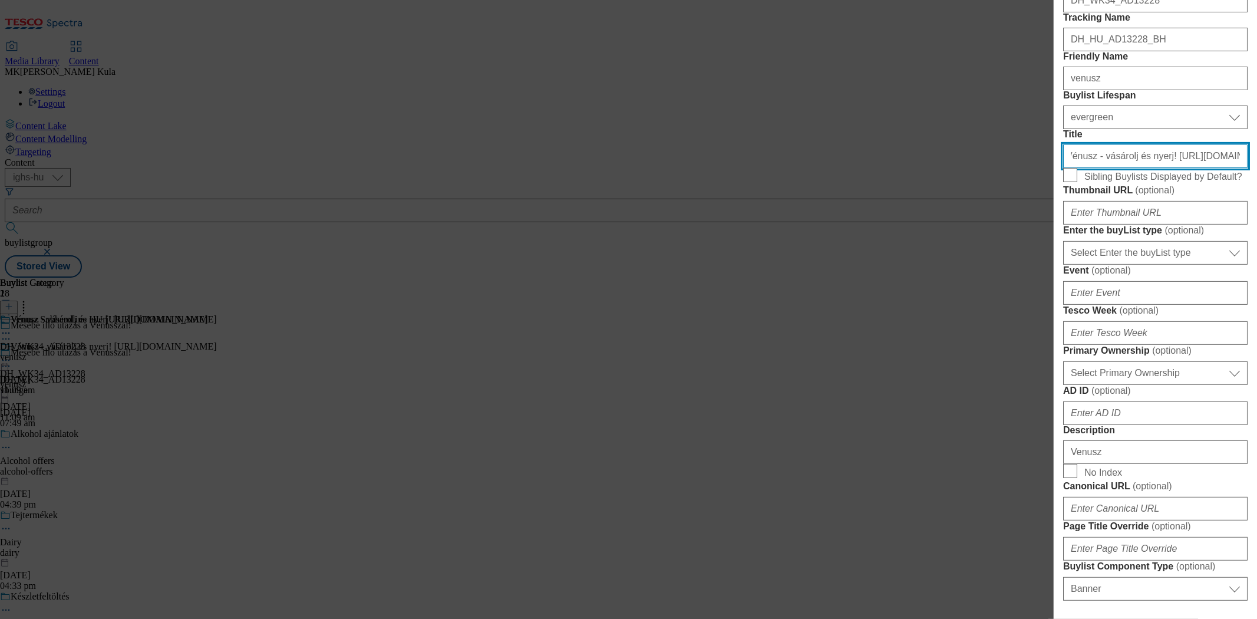
scroll to position [0, 0]
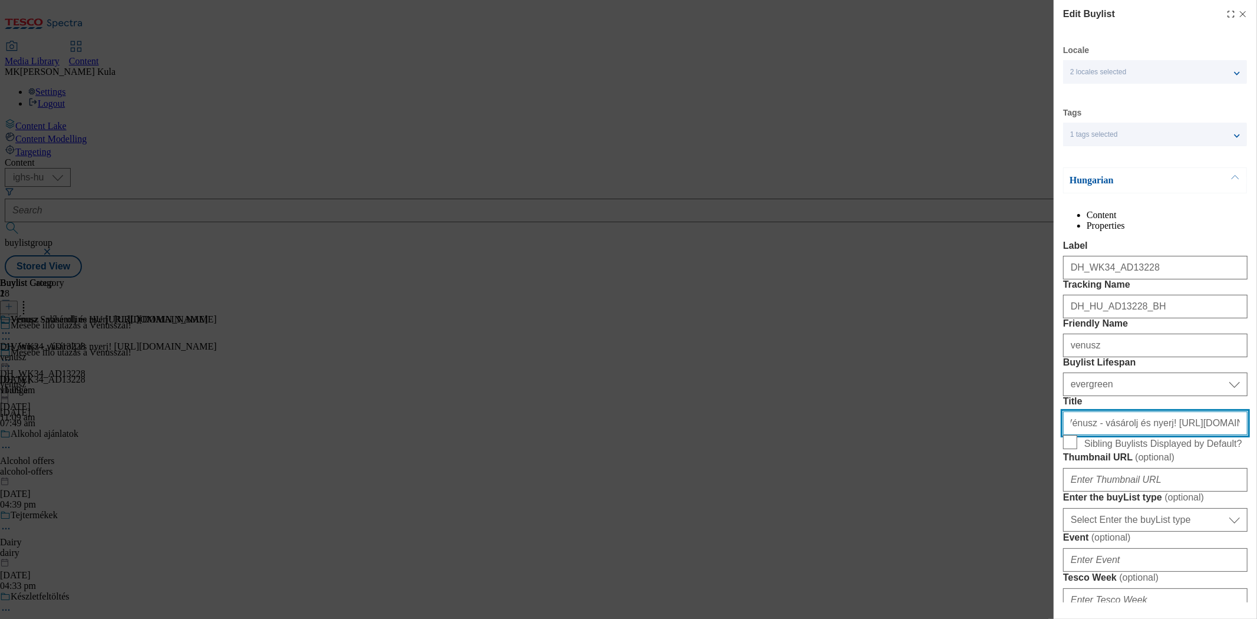
type input "Vénusz - vásárolj és nyerj! https://screvo.hu/venusz"
click at [1122, 174] on div "Hungarian" at bounding box center [1155, 180] width 184 height 26
click at [1122, 185] on p "Hungarian" at bounding box center [1132, 180] width 124 height 12
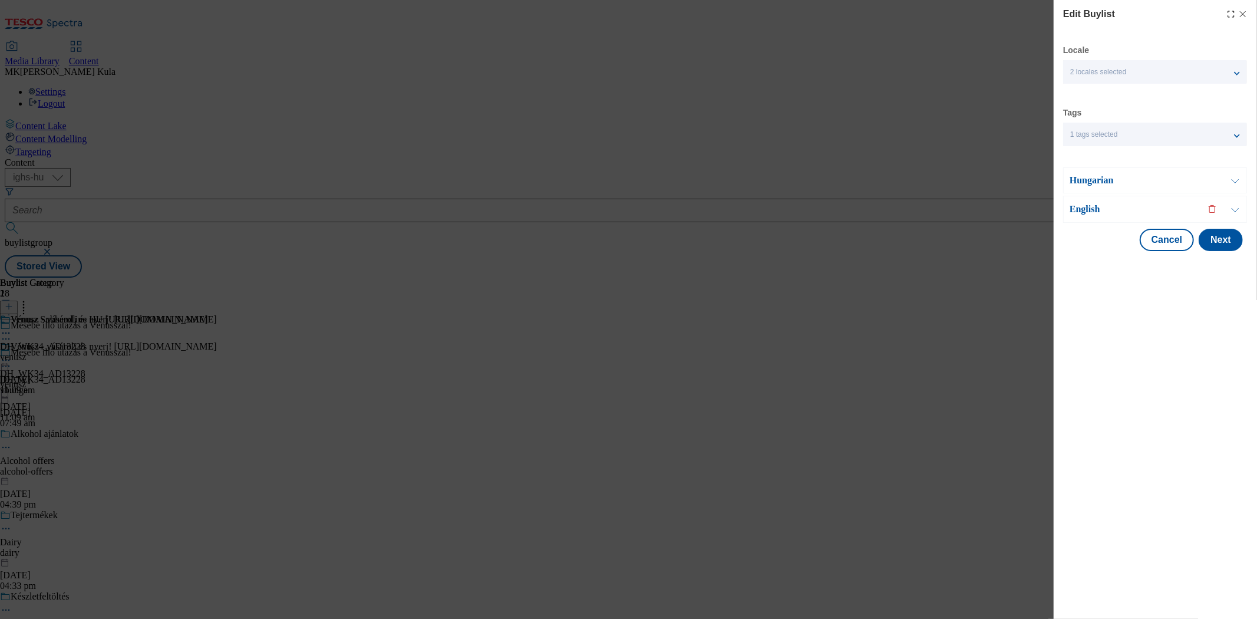
click at [1110, 219] on div "English" at bounding box center [1155, 209] width 184 height 27
click at [1100, 210] on p "English" at bounding box center [1132, 209] width 124 height 12
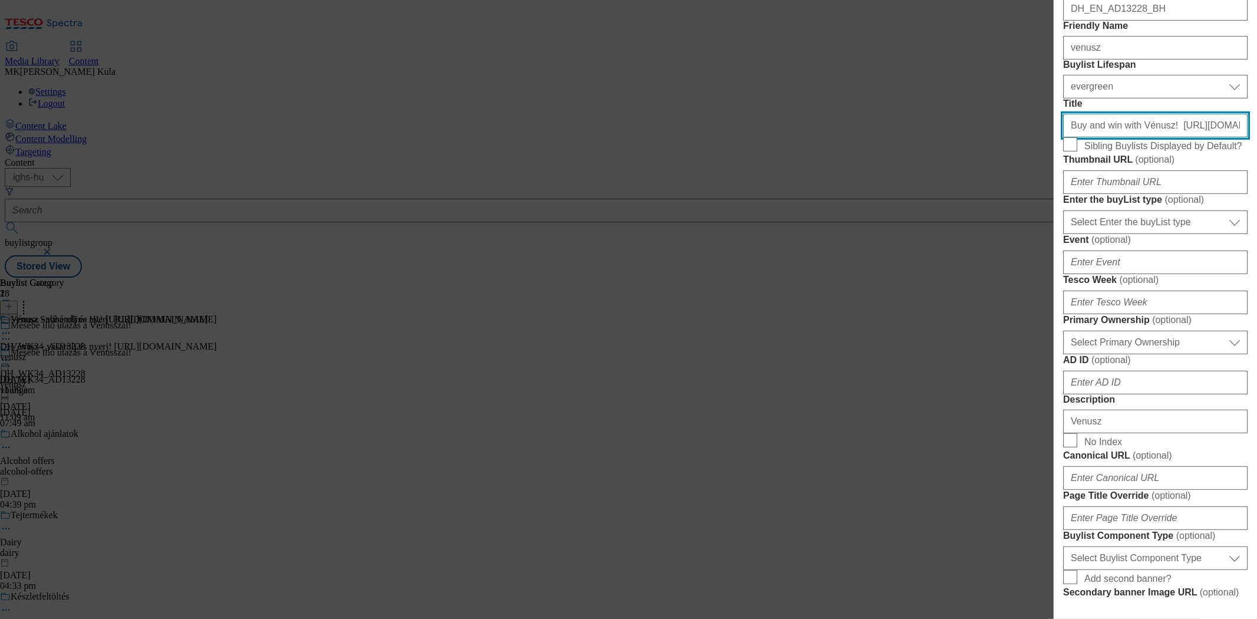
scroll to position [327, 1]
drag, startPoint x: 1154, startPoint y: 226, endPoint x: 1257, endPoint y: 225, distance: 103.2
click at [1257, 225] on div "Edit Buylist Locale 2 locales selected Hungarian English Tags 1 tags selected b…" at bounding box center [1155, 301] width 203 height 602
paste input "Modal"
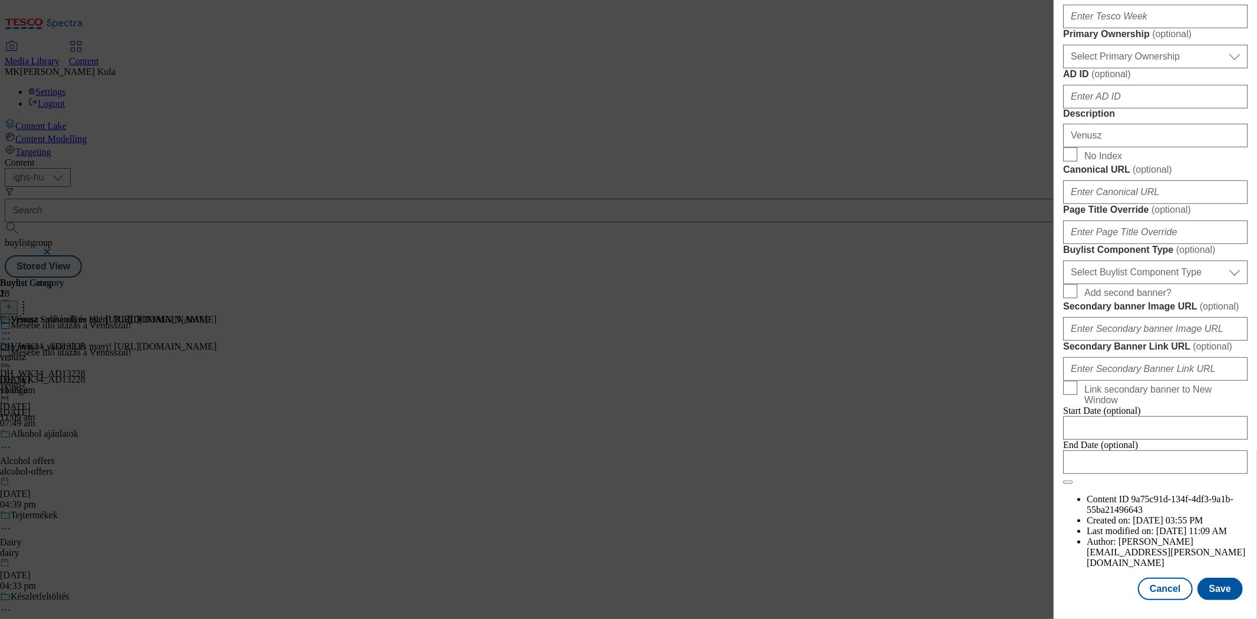
scroll to position [983, 1]
type input "Buy and win with Vénusz! https://screvo.hu/venusz"
click at [1212, 579] on button "Save" at bounding box center [1220, 589] width 45 height 22
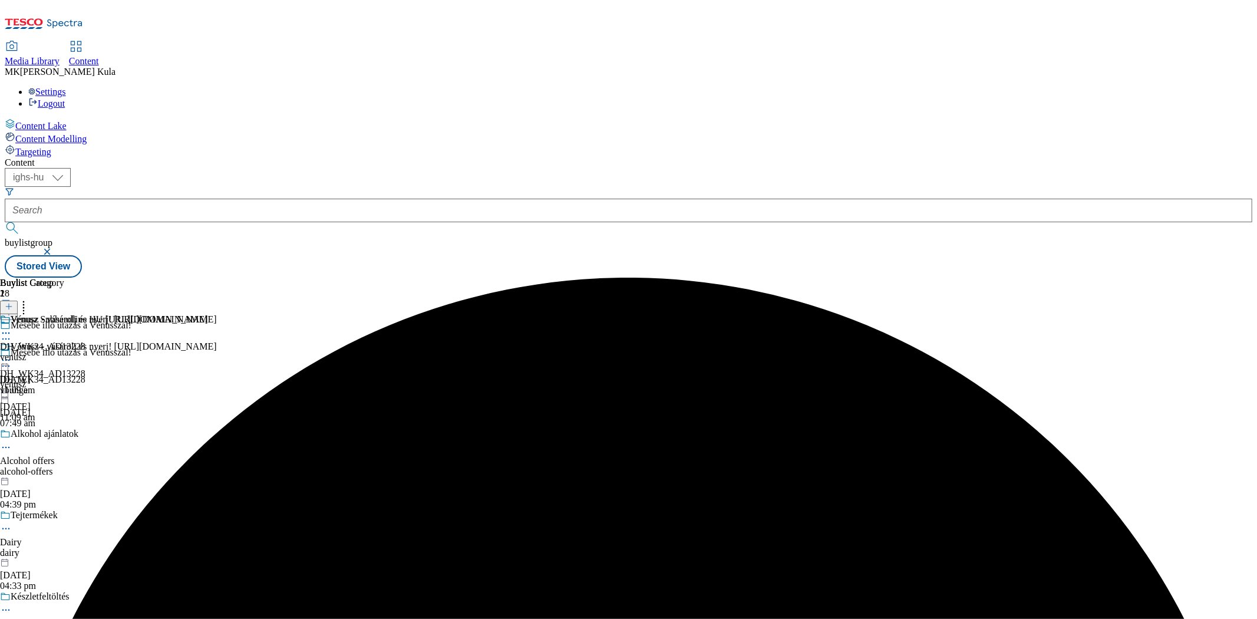
click at [12, 354] on icon at bounding box center [6, 360] width 12 height 12
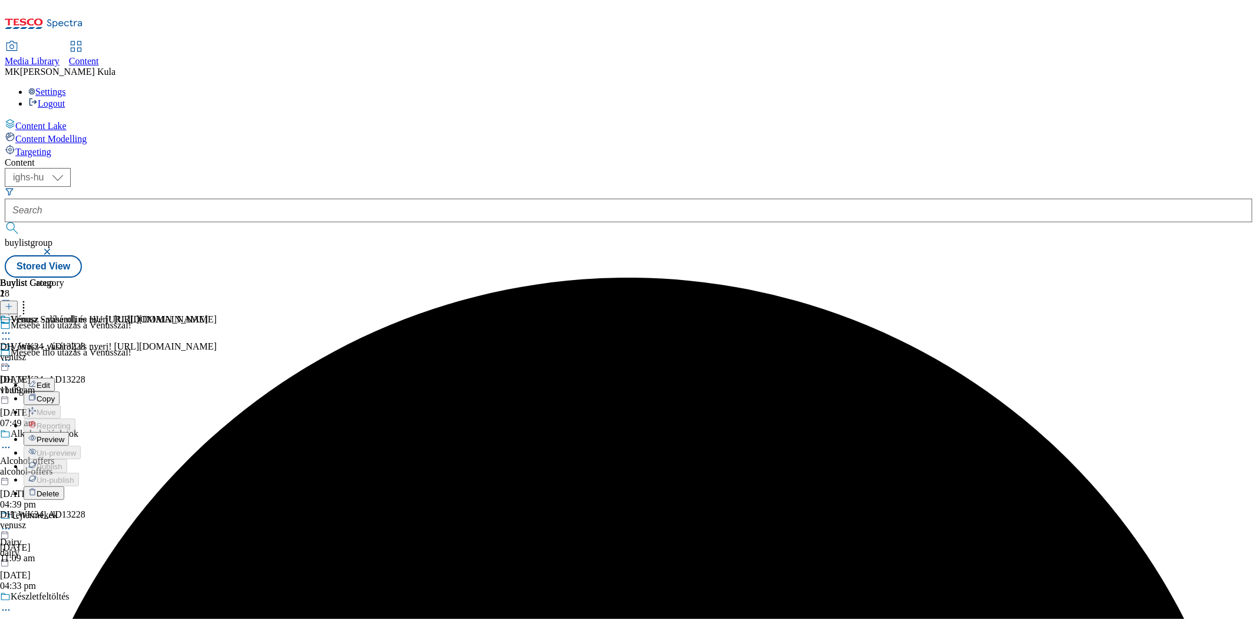
click at [64, 435] on span "Preview" at bounding box center [51, 439] width 28 height 9
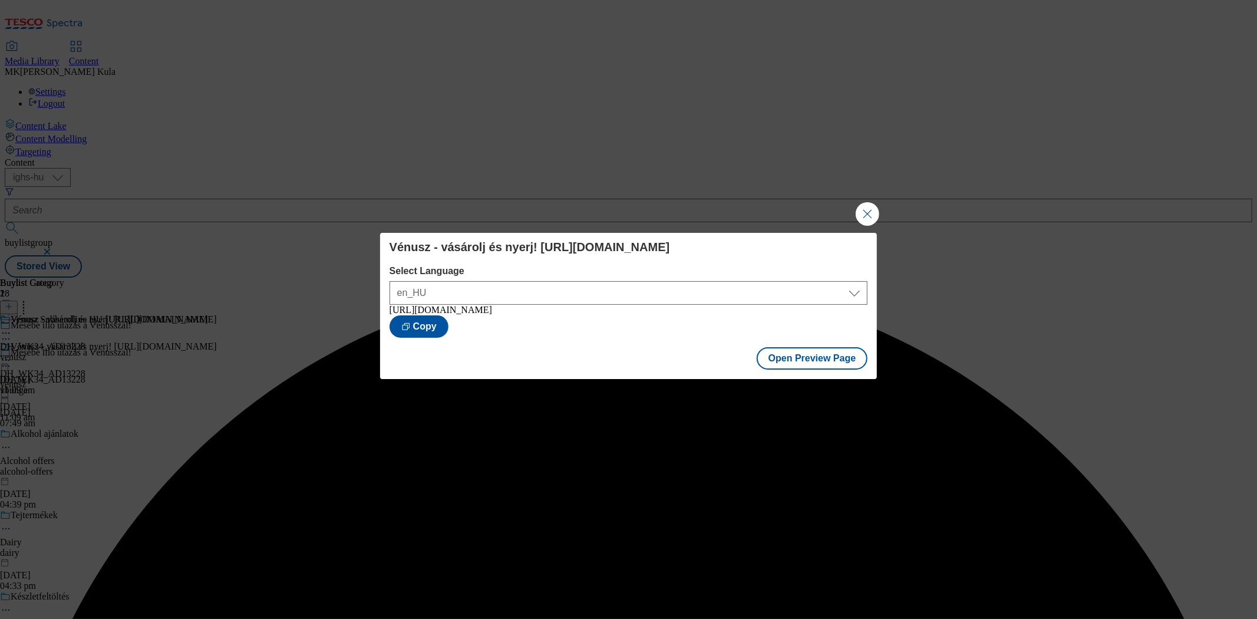
drag, startPoint x: 868, startPoint y: 212, endPoint x: 799, endPoint y: 220, distance: 70.0
click at [866, 213] on button "Close Modal" at bounding box center [868, 214] width 24 height 24
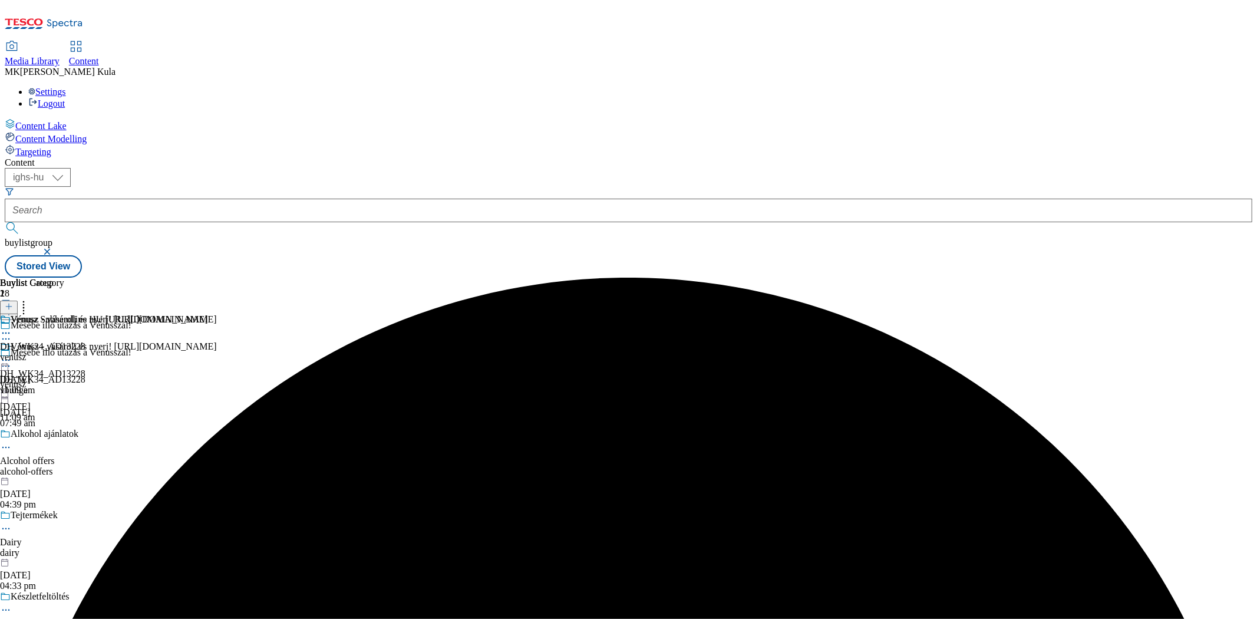
click at [4, 360] on circle at bounding box center [3, 361] width 2 height 2
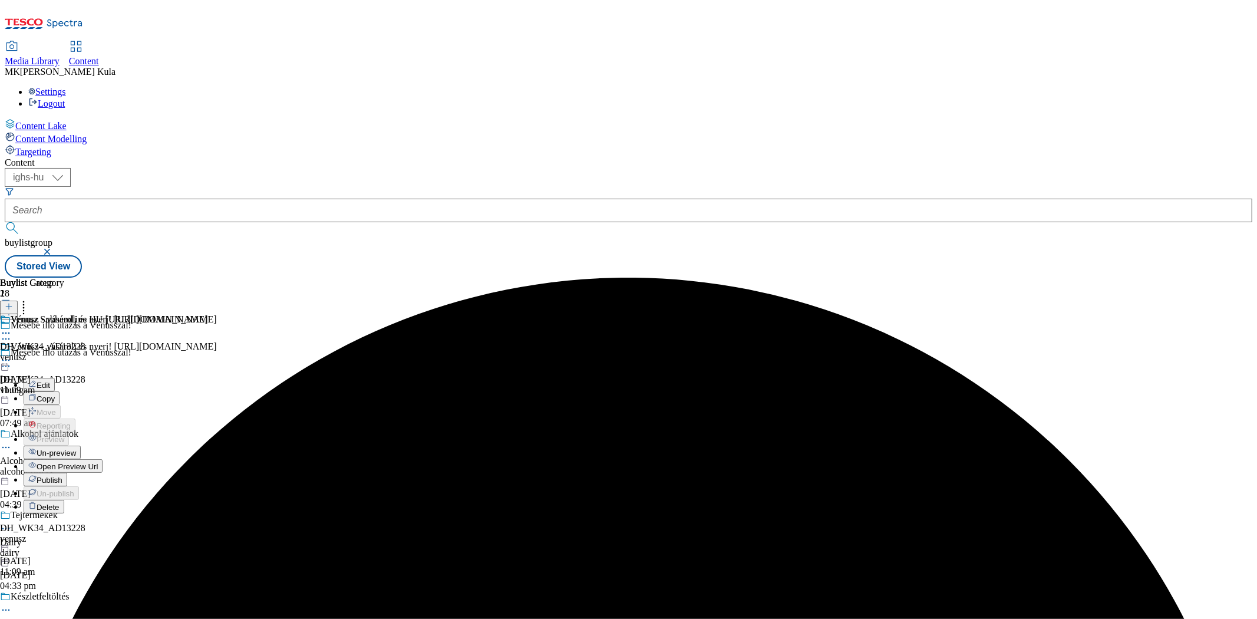
click at [62, 476] on span "Publish" at bounding box center [50, 480] width 26 height 9
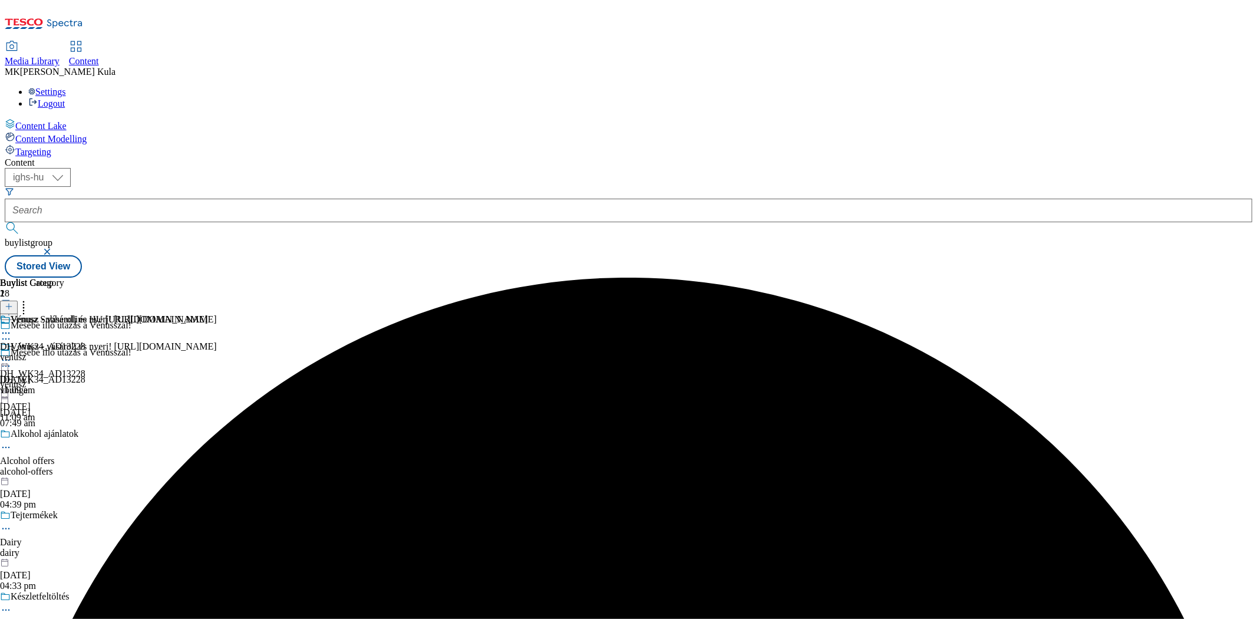
click at [12, 354] on icon at bounding box center [6, 360] width 12 height 12
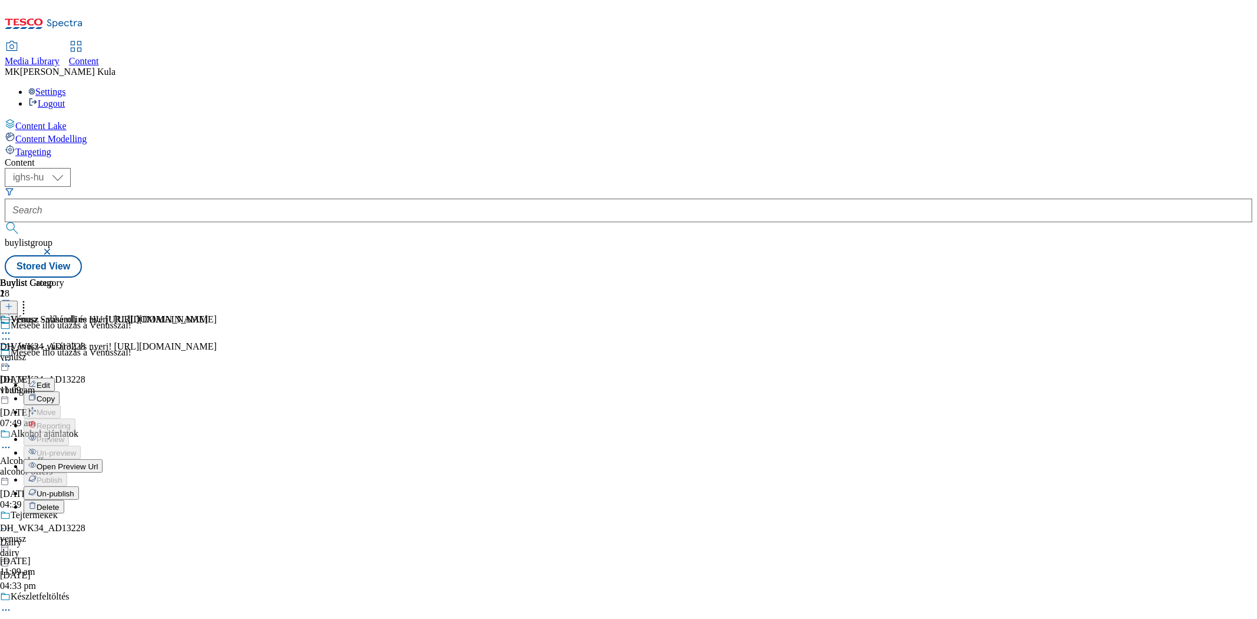
click at [98, 462] on span "Open Preview Url" at bounding box center [67, 466] width 61 height 9
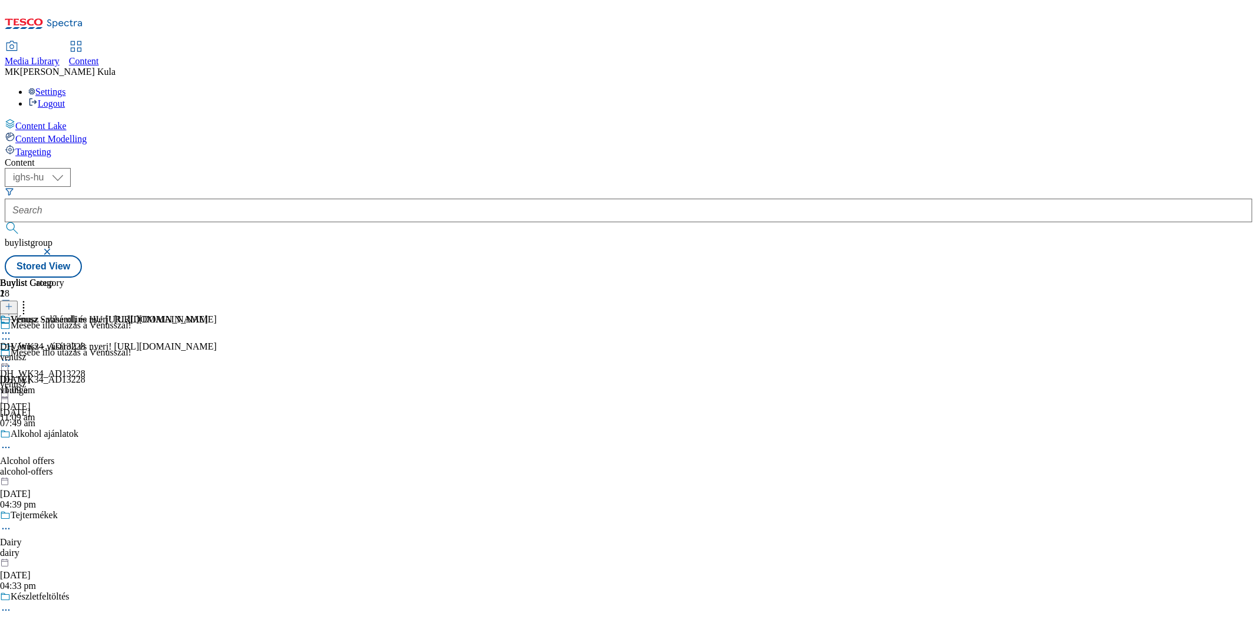
click at [12, 354] on icon at bounding box center [6, 360] width 12 height 12
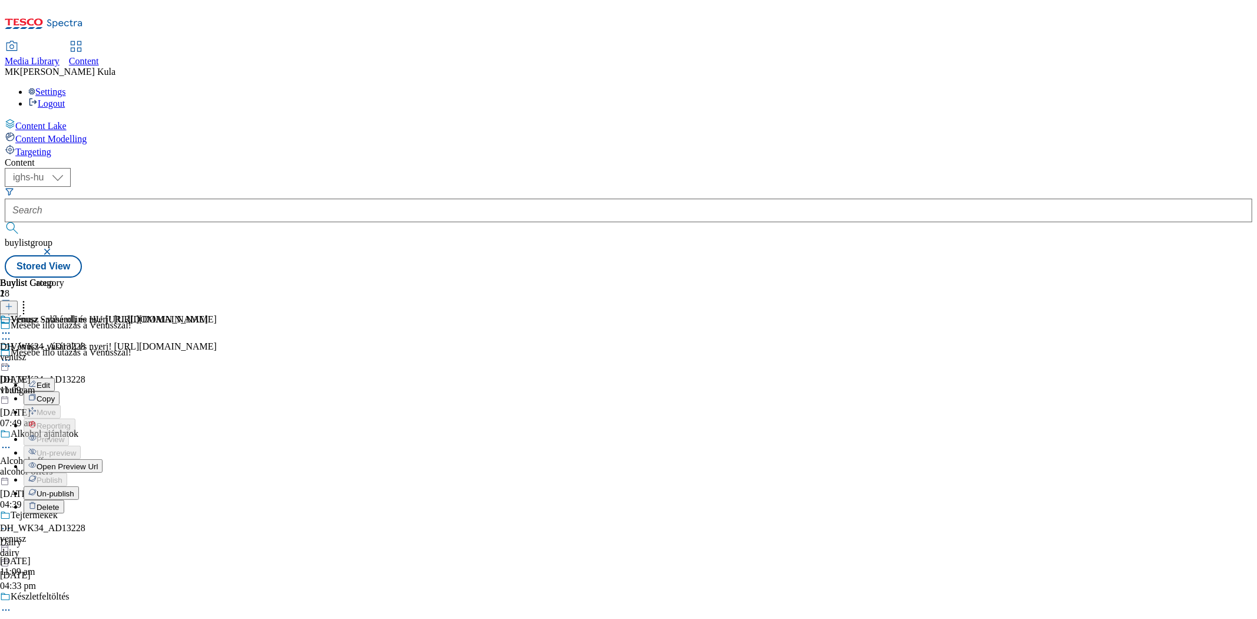
click at [74, 489] on span "Un-publish" at bounding box center [56, 493] width 38 height 9
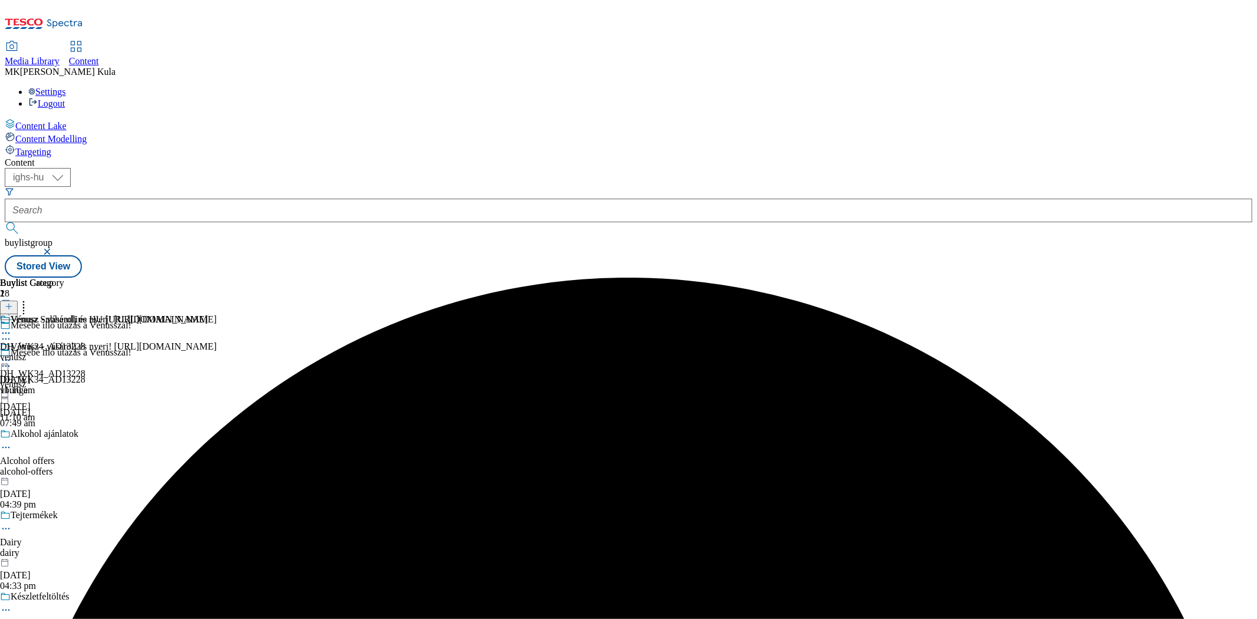
click at [12, 354] on icon at bounding box center [6, 360] width 12 height 12
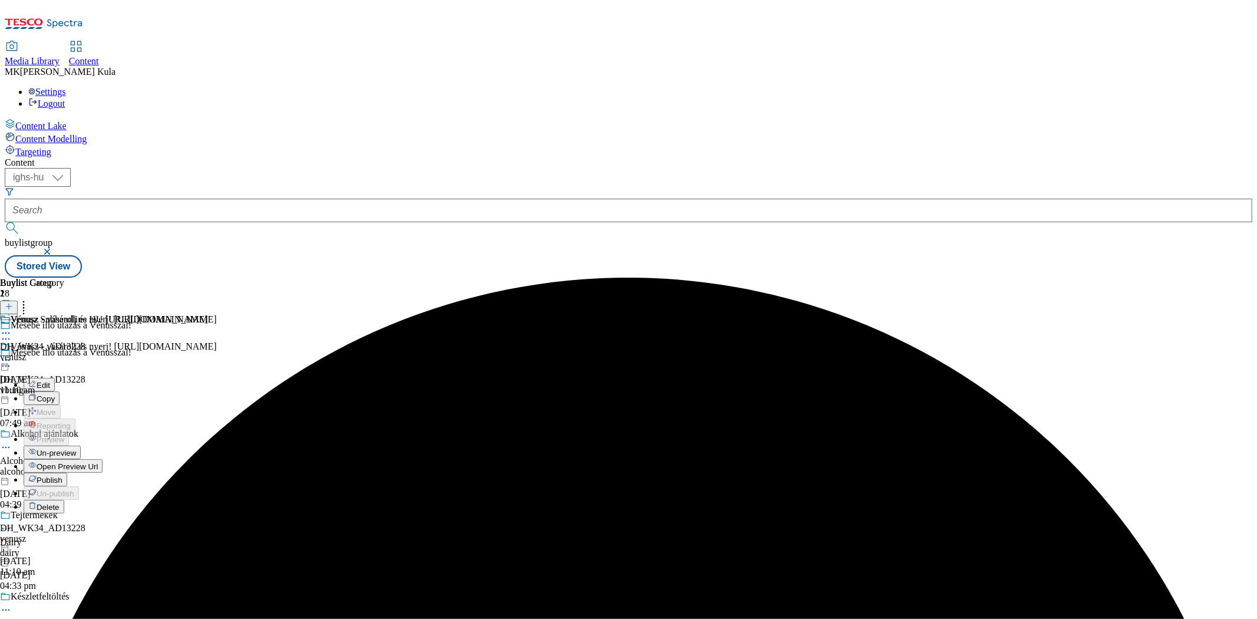
click at [55, 378] on button "Edit" at bounding box center [39, 385] width 31 height 14
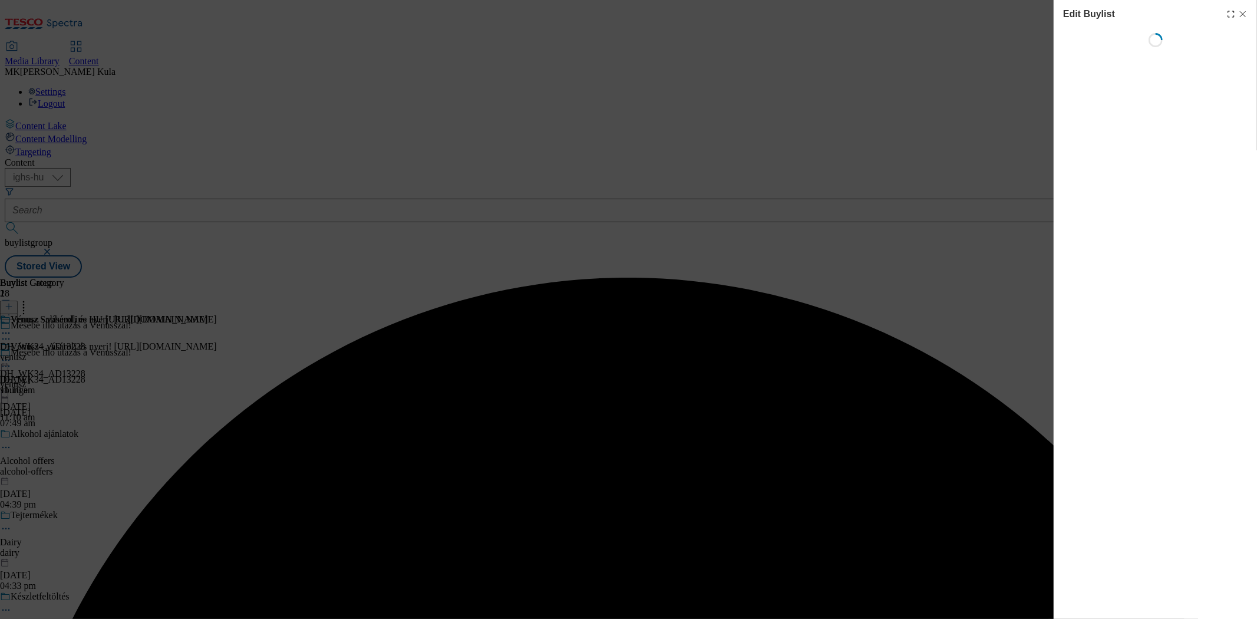
select select "evergreen"
select select "Banner"
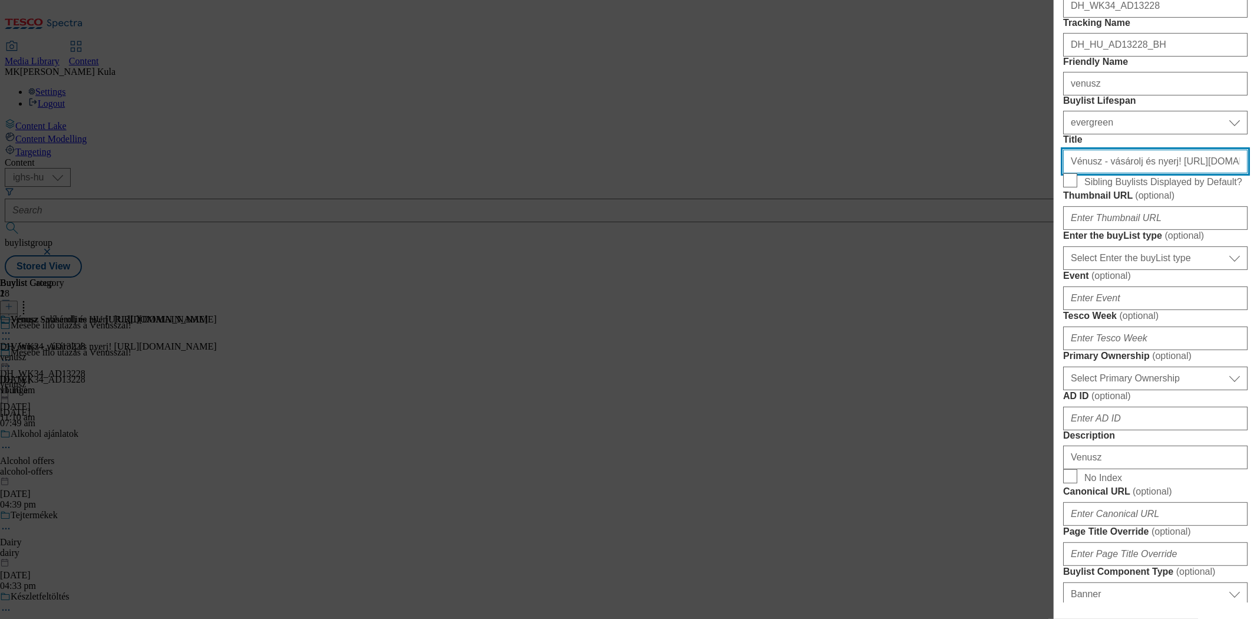
scroll to position [0, 5]
drag, startPoint x: 1207, startPoint y: 263, endPoint x: 1245, endPoint y: 271, distance: 38.5
click at [1245, 271] on div "Edit Buylist Locale 2 locales selected Hungarian English Tags 1 tags selected b…" at bounding box center [1155, 301] width 203 height 602
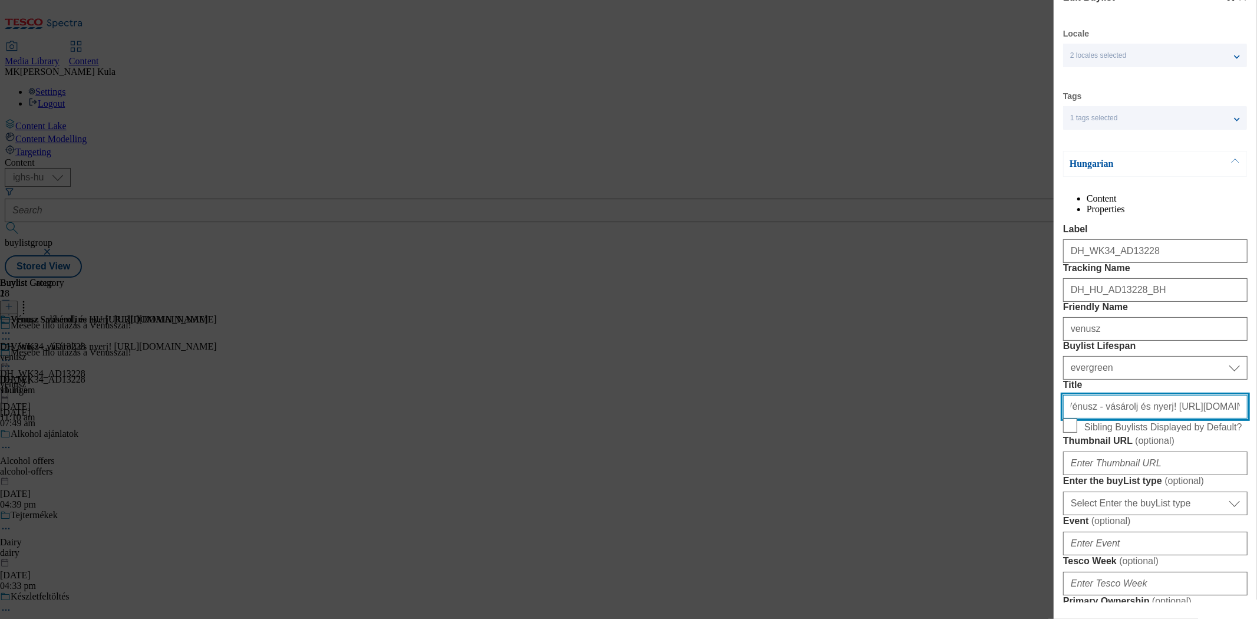
scroll to position [0, 1]
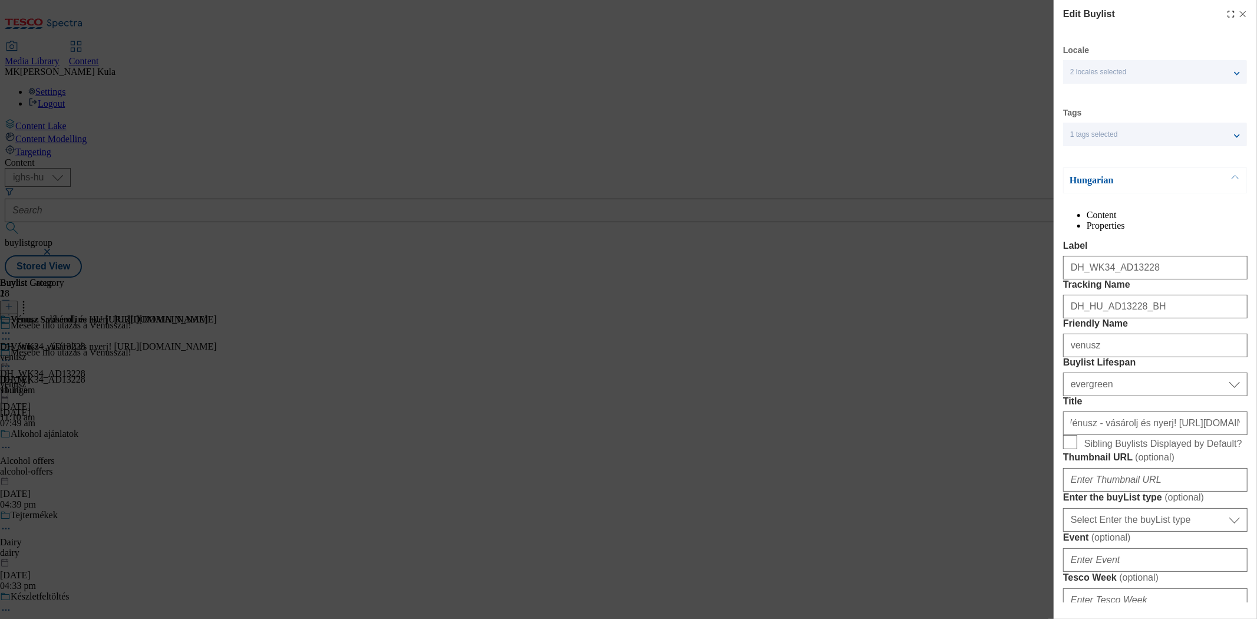
click at [1122, 185] on p "Hungarian" at bounding box center [1132, 180] width 124 height 12
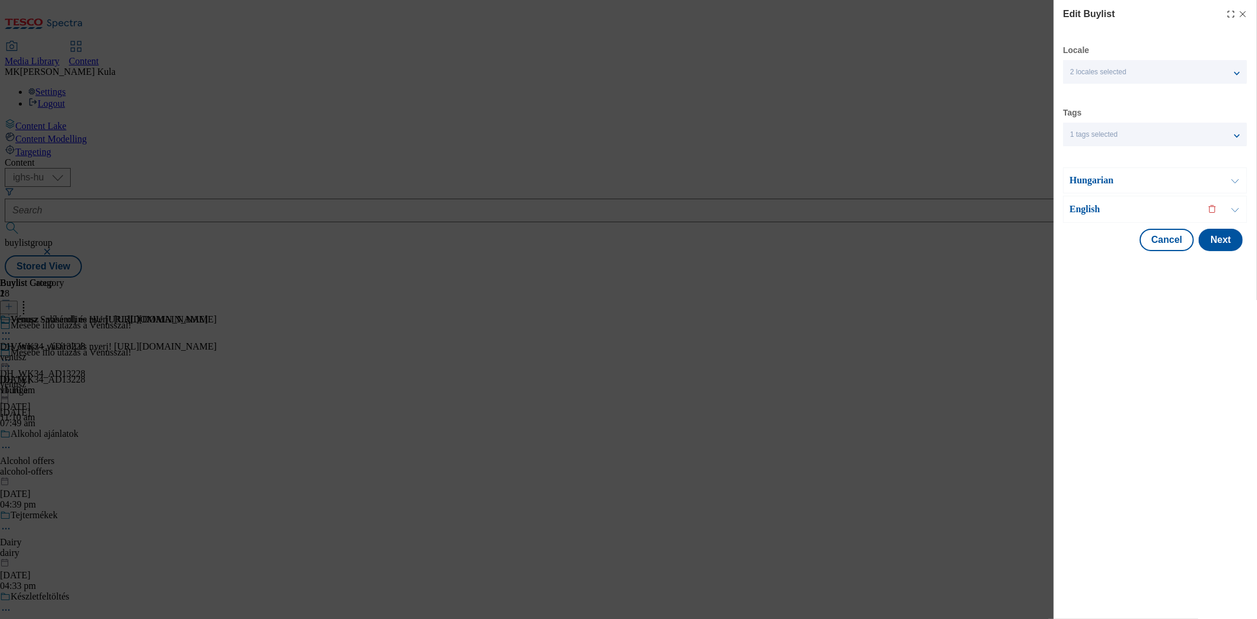
scroll to position [0, 0]
click at [1121, 211] on p "English" at bounding box center [1132, 209] width 124 height 12
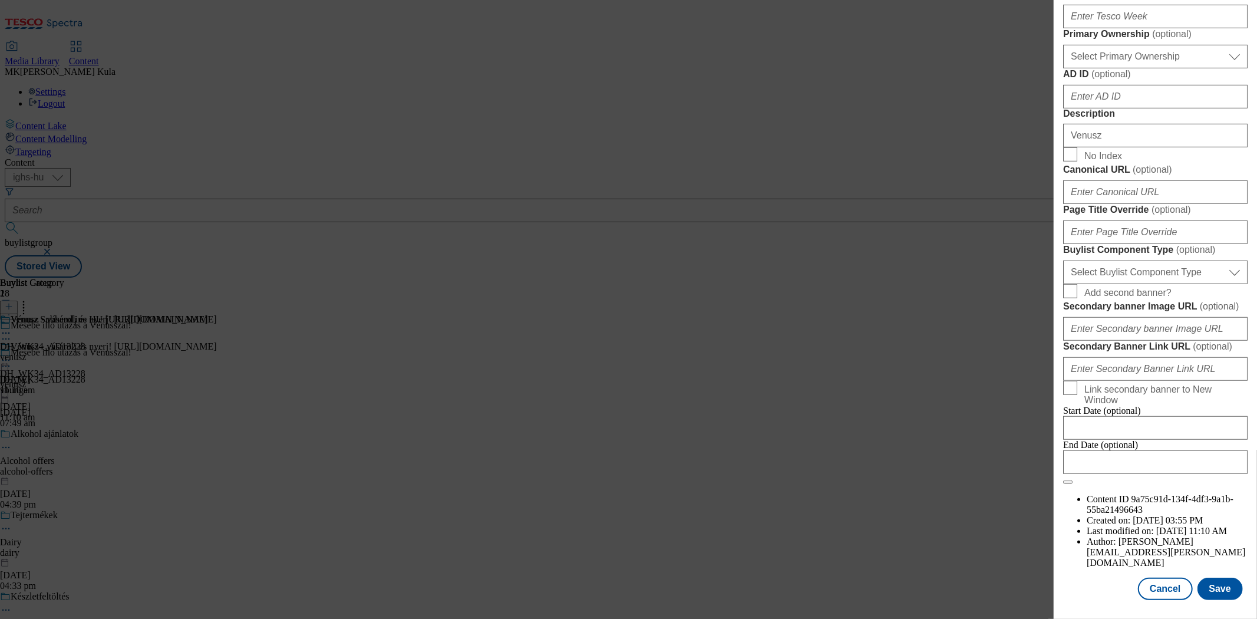
scroll to position [983, 0]
click at [1211, 579] on button "Save" at bounding box center [1220, 589] width 45 height 22
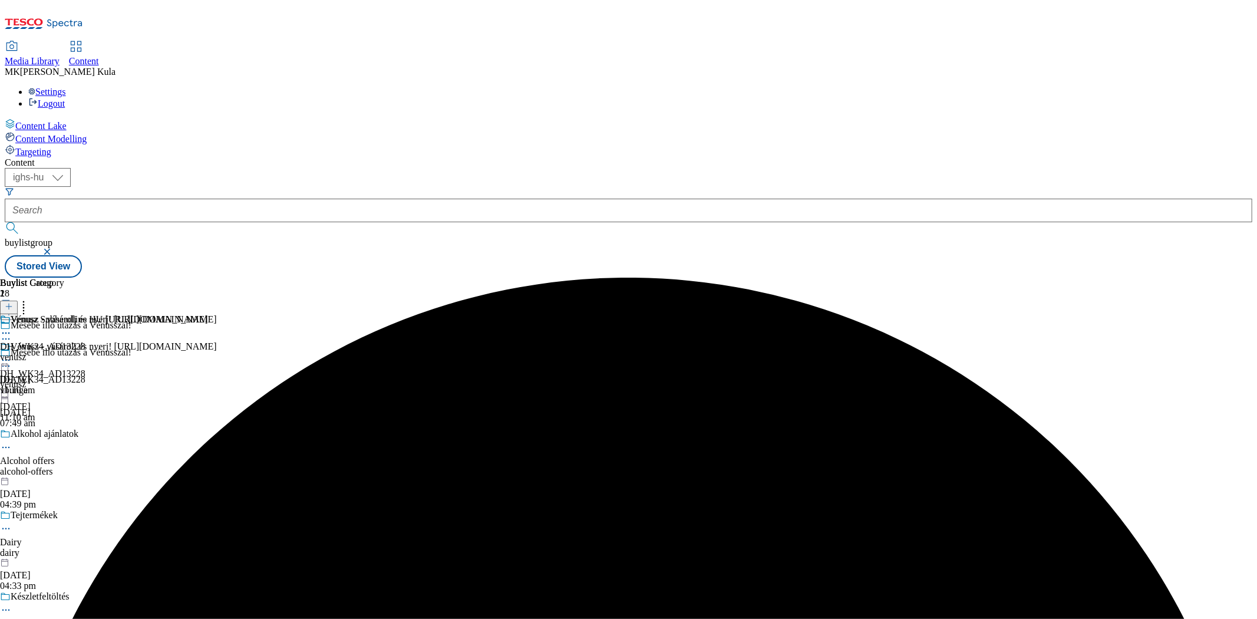
click at [12, 354] on icon at bounding box center [6, 360] width 12 height 12
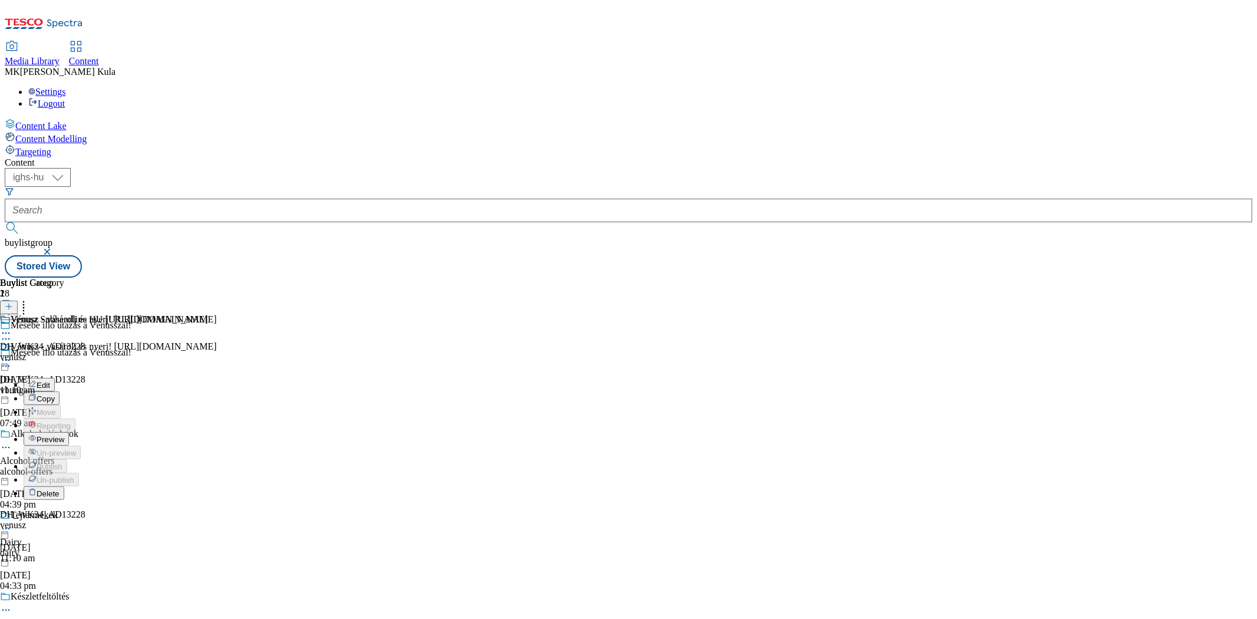
click at [69, 432] on button "Preview" at bounding box center [46, 439] width 45 height 14
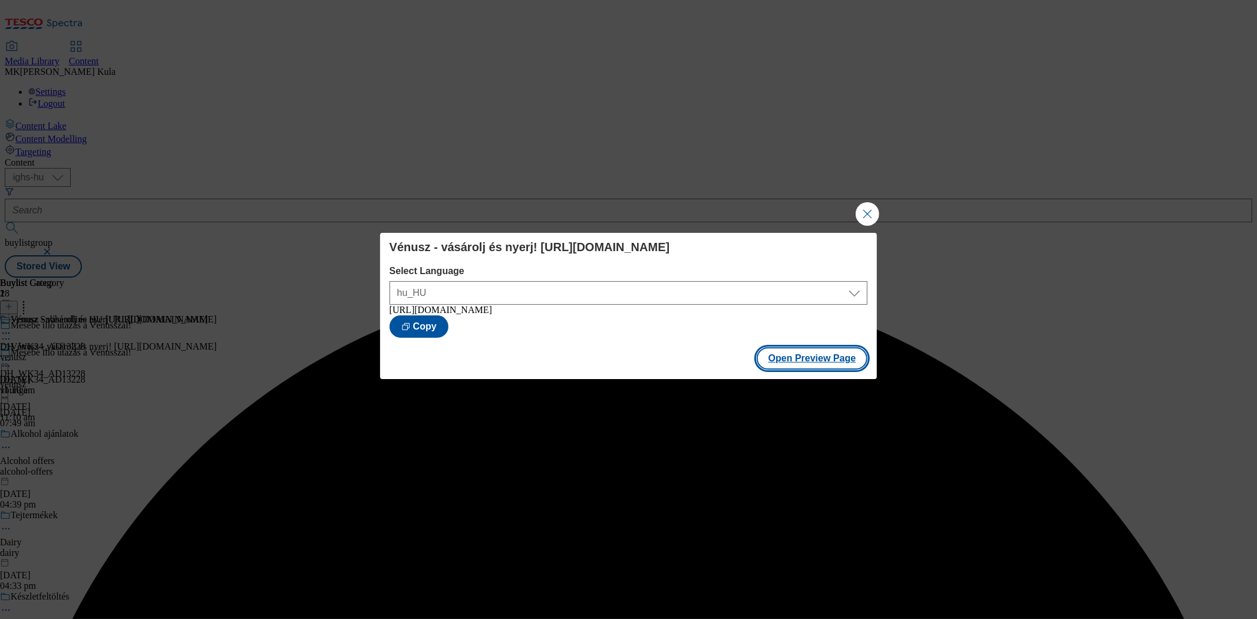
click at [821, 364] on button "Open Preview Page" at bounding box center [812, 358] width 111 height 22
click at [862, 210] on button "Close Modal" at bounding box center [868, 214] width 24 height 24
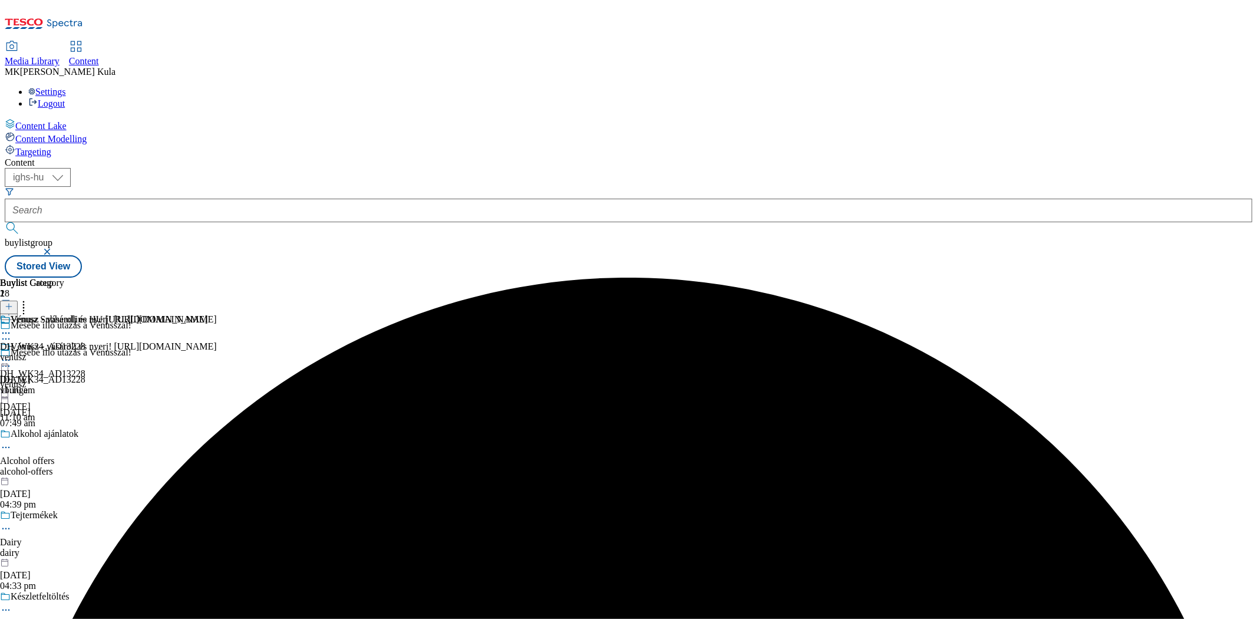
click at [12, 354] on icon at bounding box center [6, 360] width 12 height 12
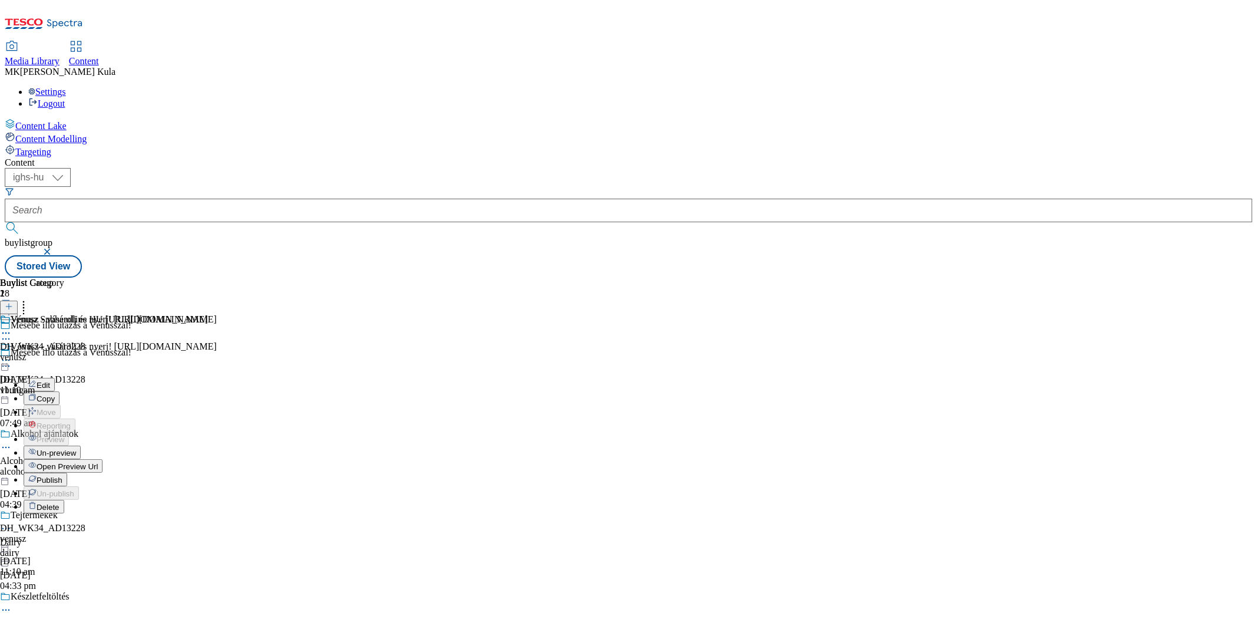
click at [67, 473] on button "Publish" at bounding box center [46, 480] width 44 height 14
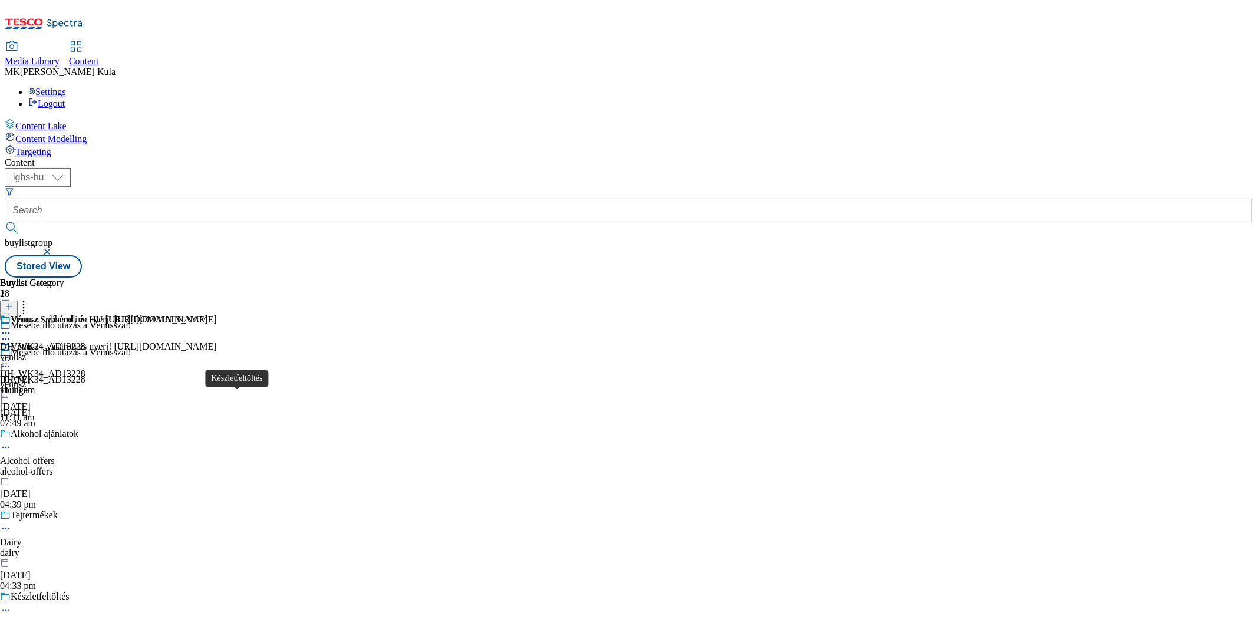
scroll to position [327, 0]
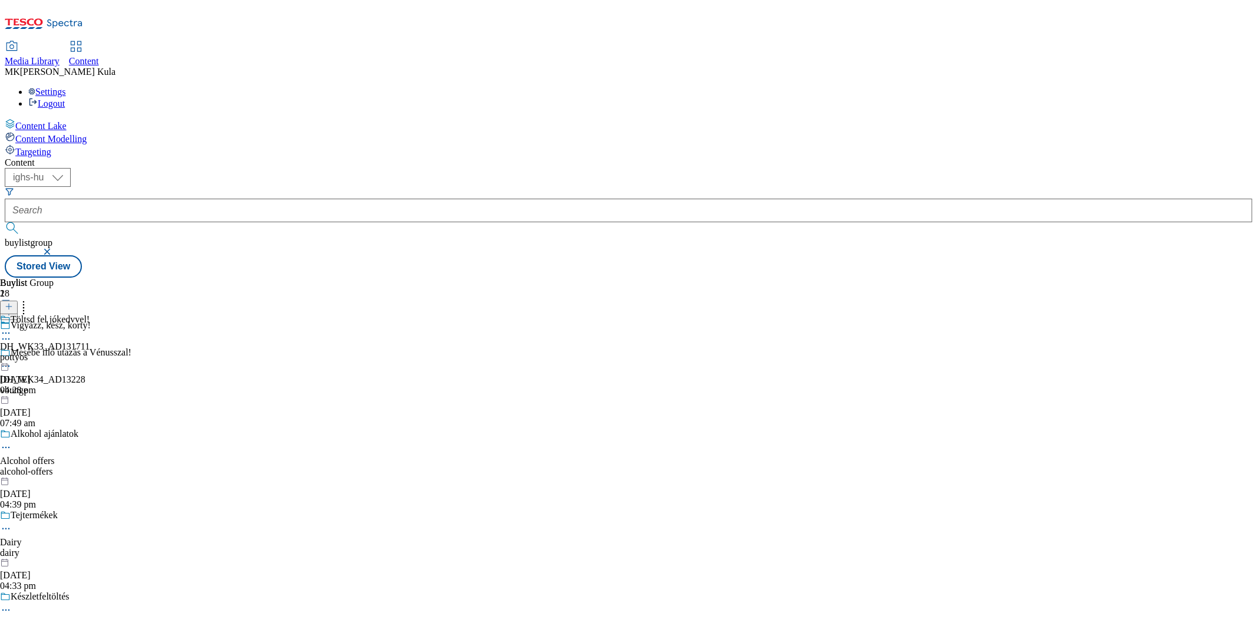
click at [12, 327] on icon at bounding box center [6, 333] width 12 height 12
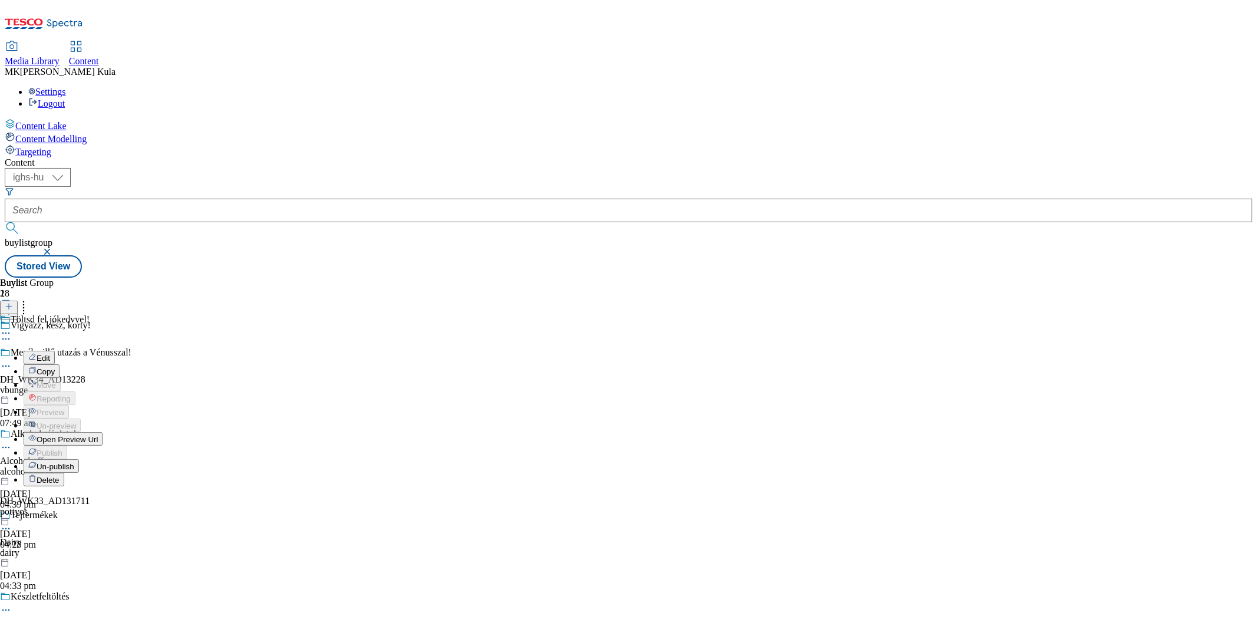
click at [74, 462] on span "Un-publish" at bounding box center [56, 466] width 38 height 9
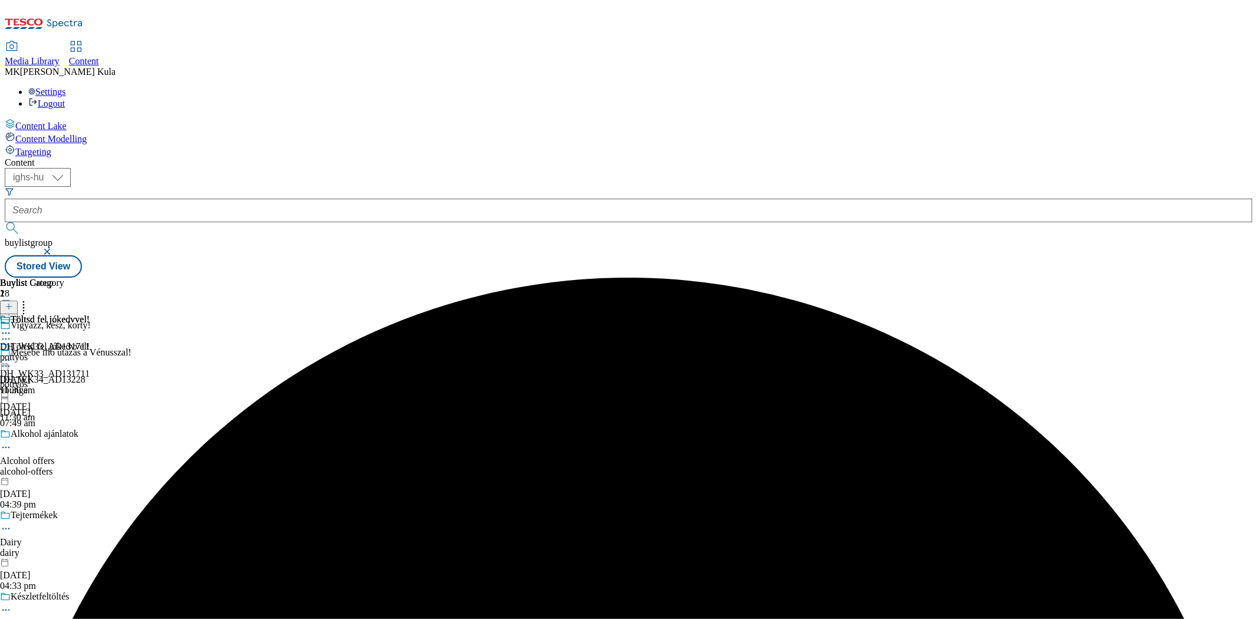
click at [12, 354] on icon at bounding box center [6, 360] width 12 height 12
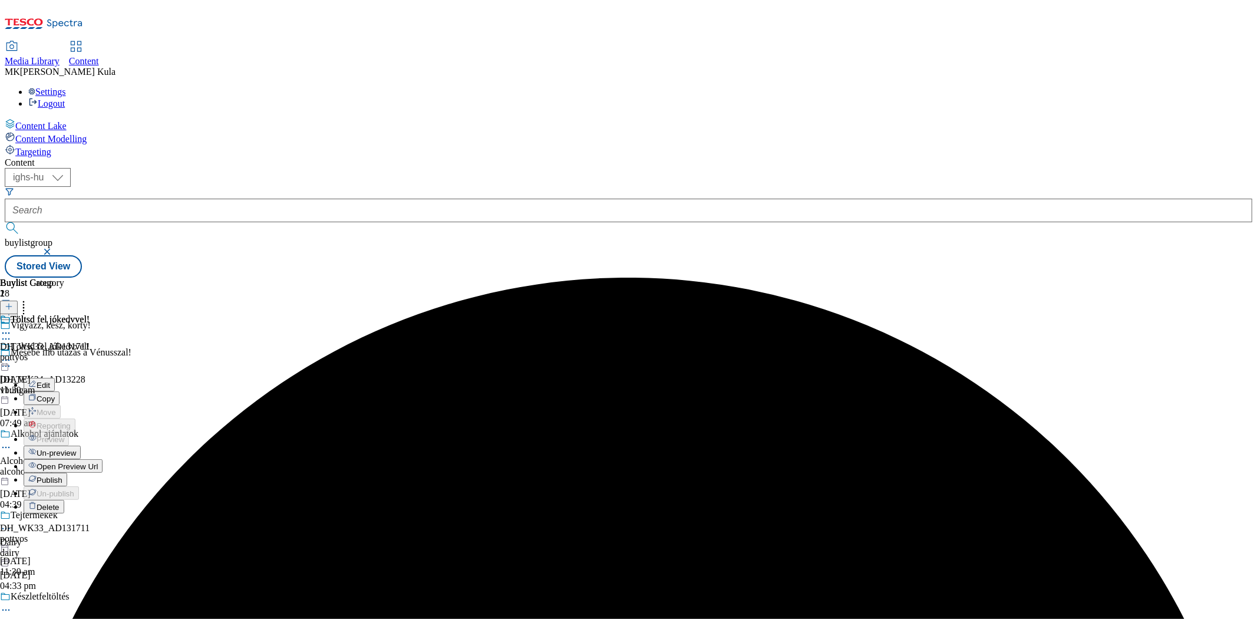
click at [98, 462] on span "Open Preview Url" at bounding box center [67, 466] width 61 height 9
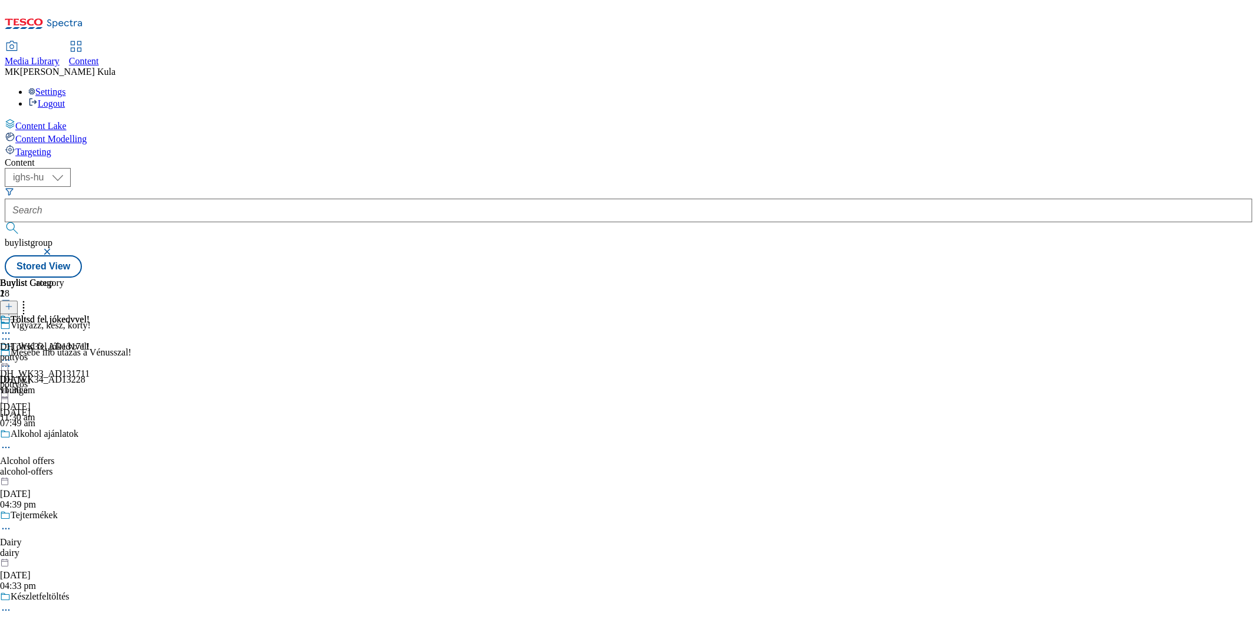
click at [12, 354] on icon at bounding box center [6, 360] width 12 height 12
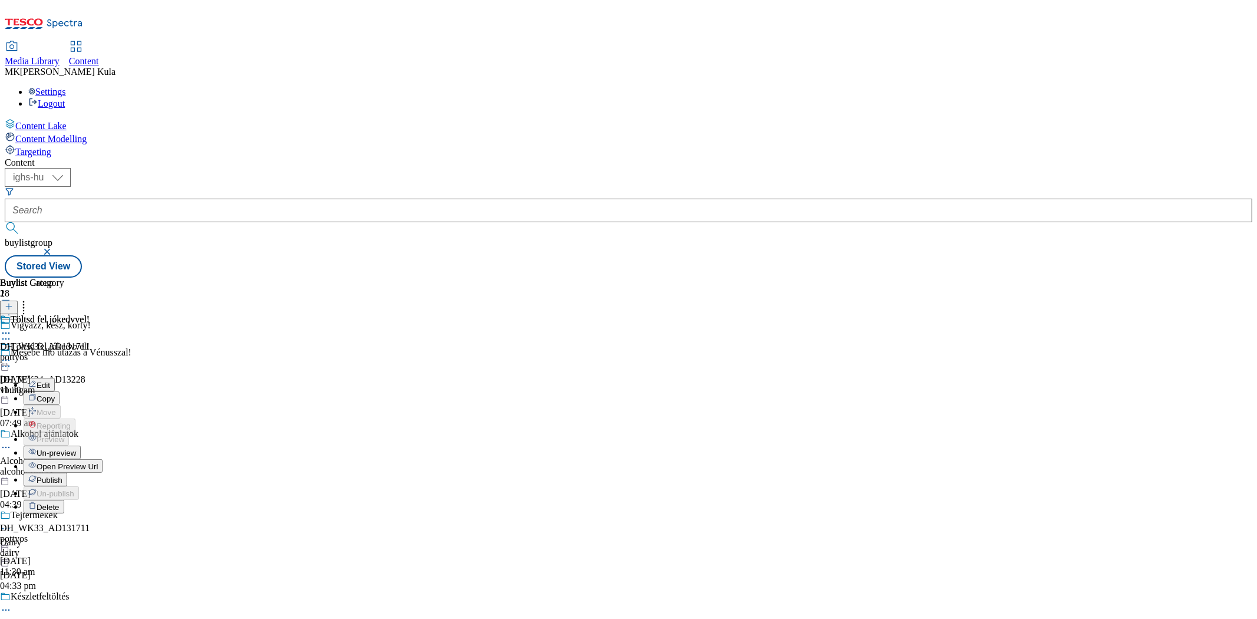
click at [76, 449] on span "Un-preview" at bounding box center [56, 453] width 39 height 9
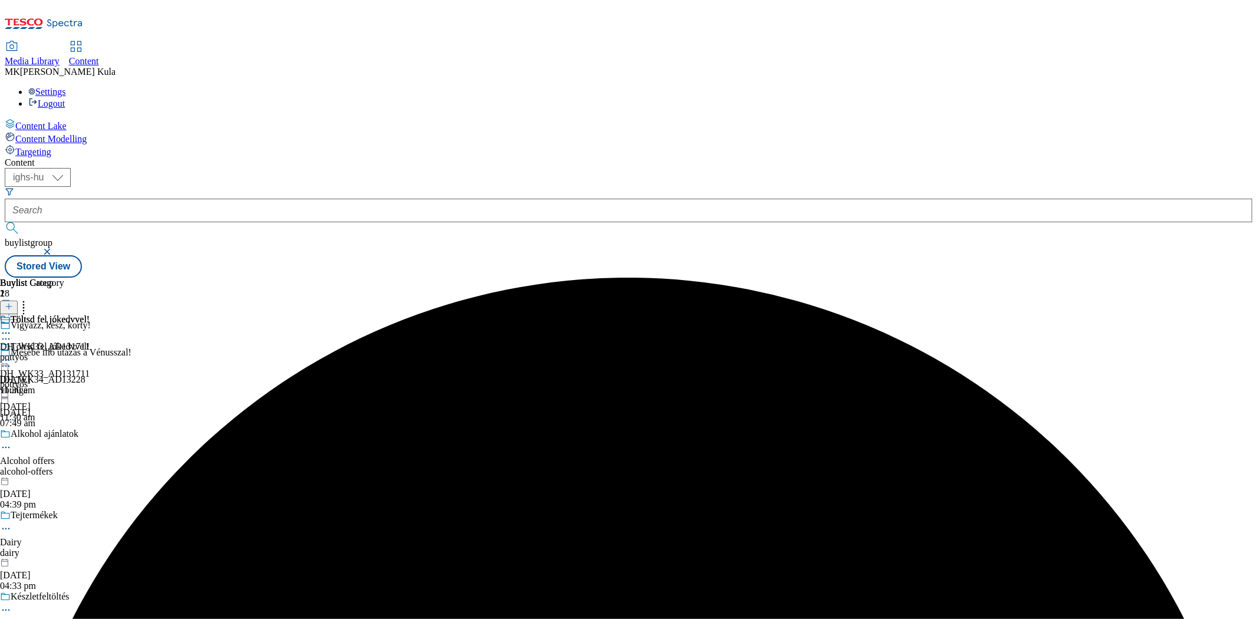
click at [12, 354] on icon at bounding box center [6, 360] width 12 height 12
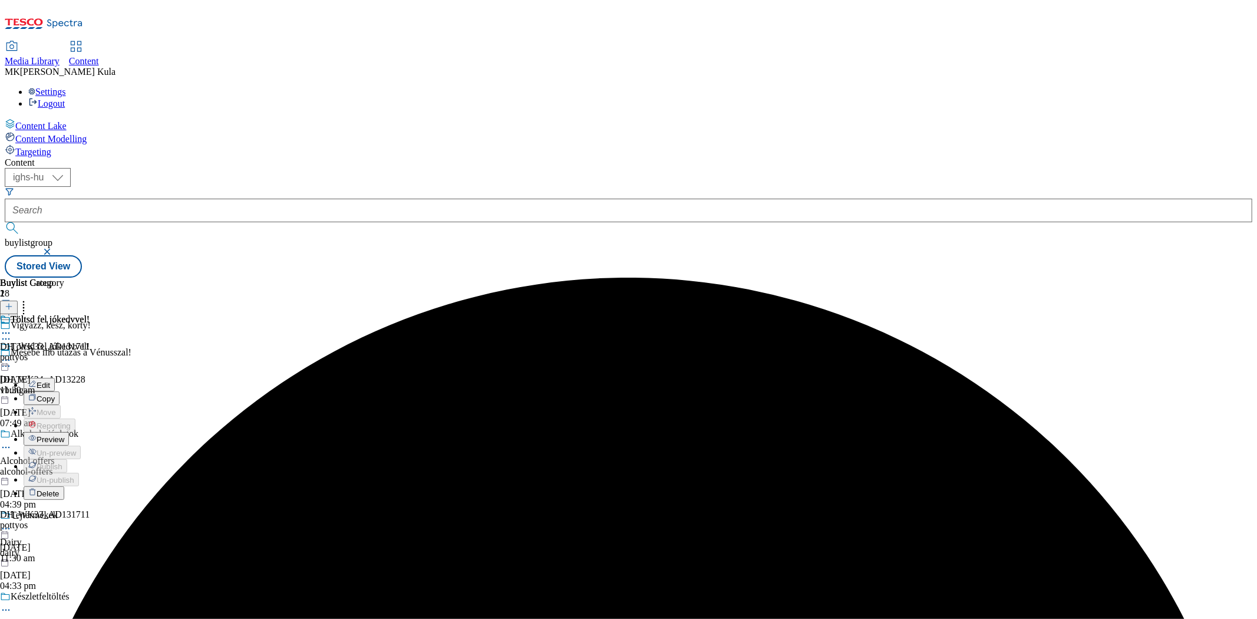
click at [90, 378] on li "Edit" at bounding box center [57, 385] width 66 height 14
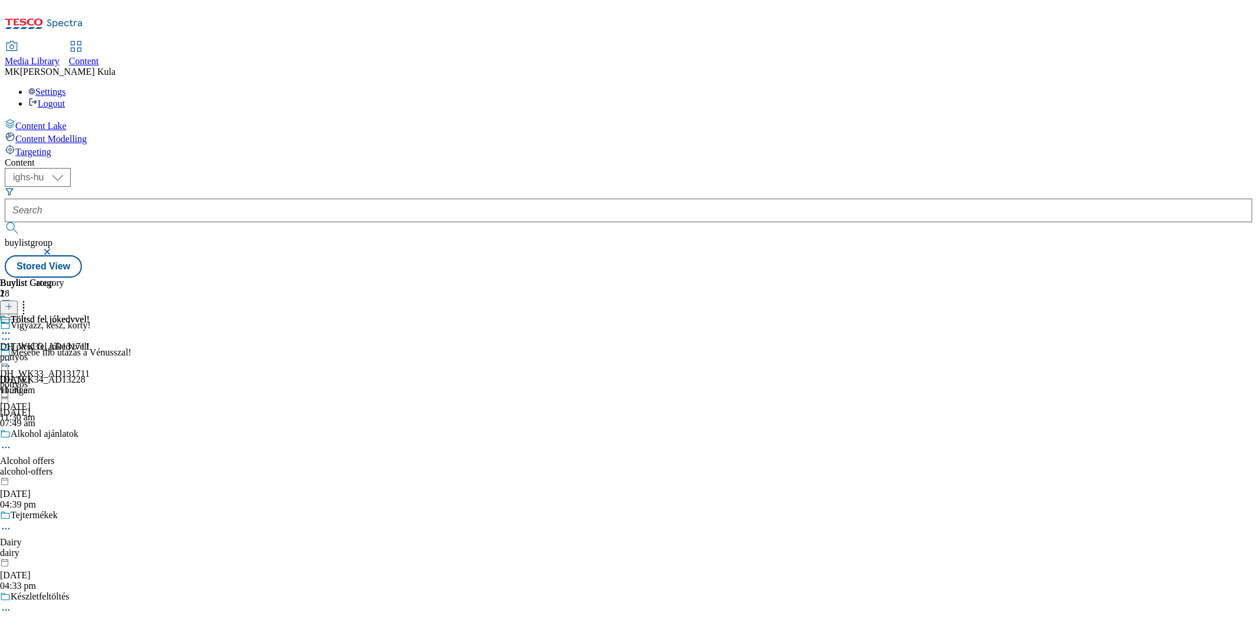
click at [12, 354] on icon at bounding box center [6, 360] width 12 height 12
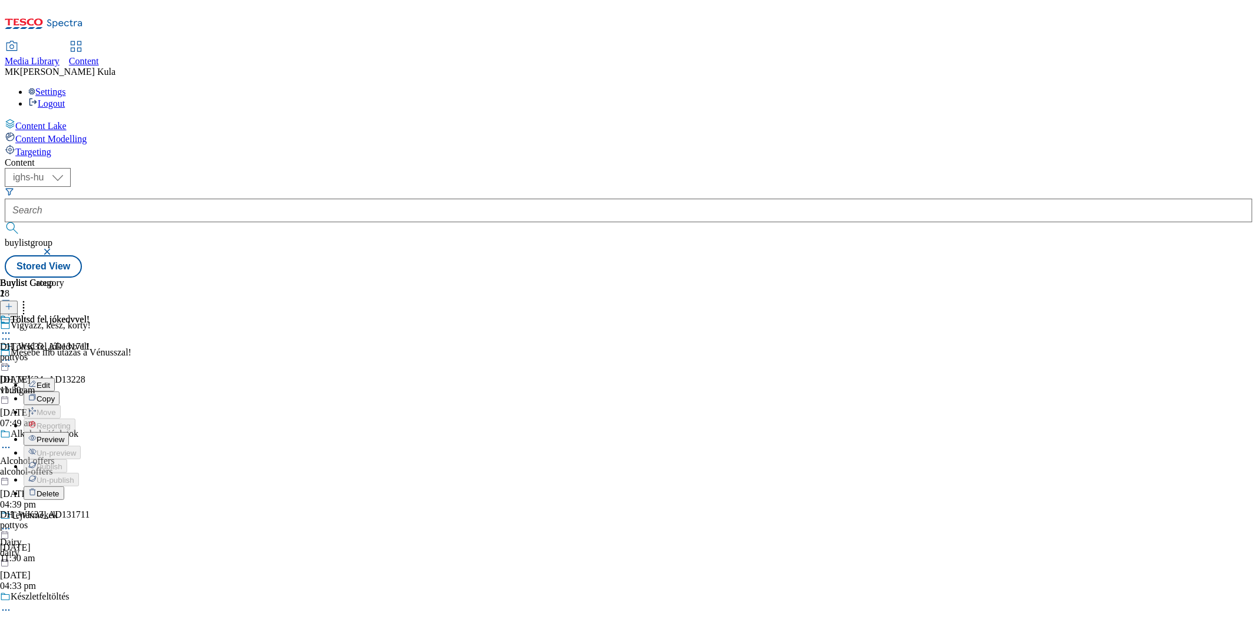
click at [50, 381] on span "Edit" at bounding box center [44, 385] width 14 height 9
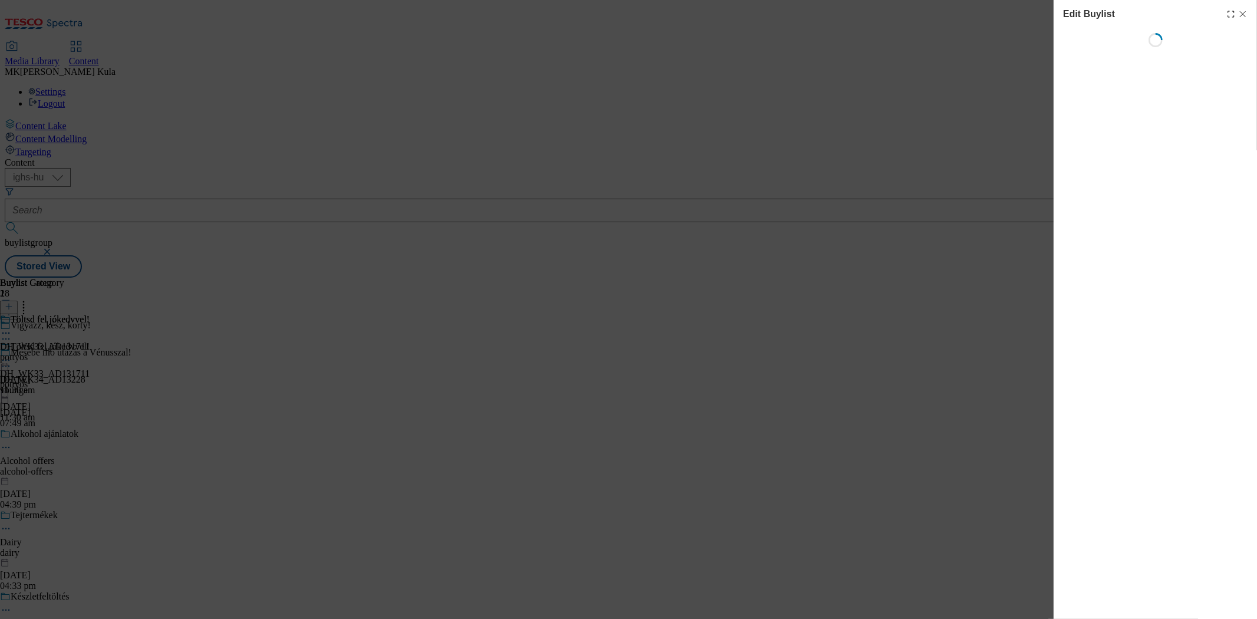
select select "evergreen"
select select "dunnhumby"
select select "Banner"
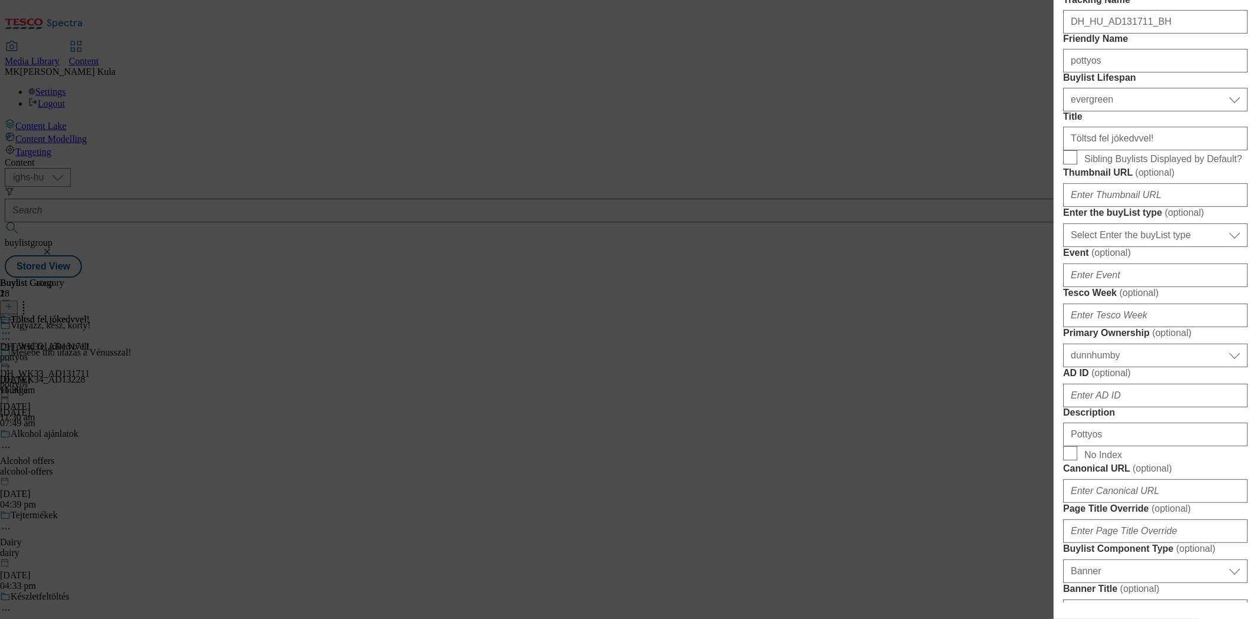
scroll to position [262, 0]
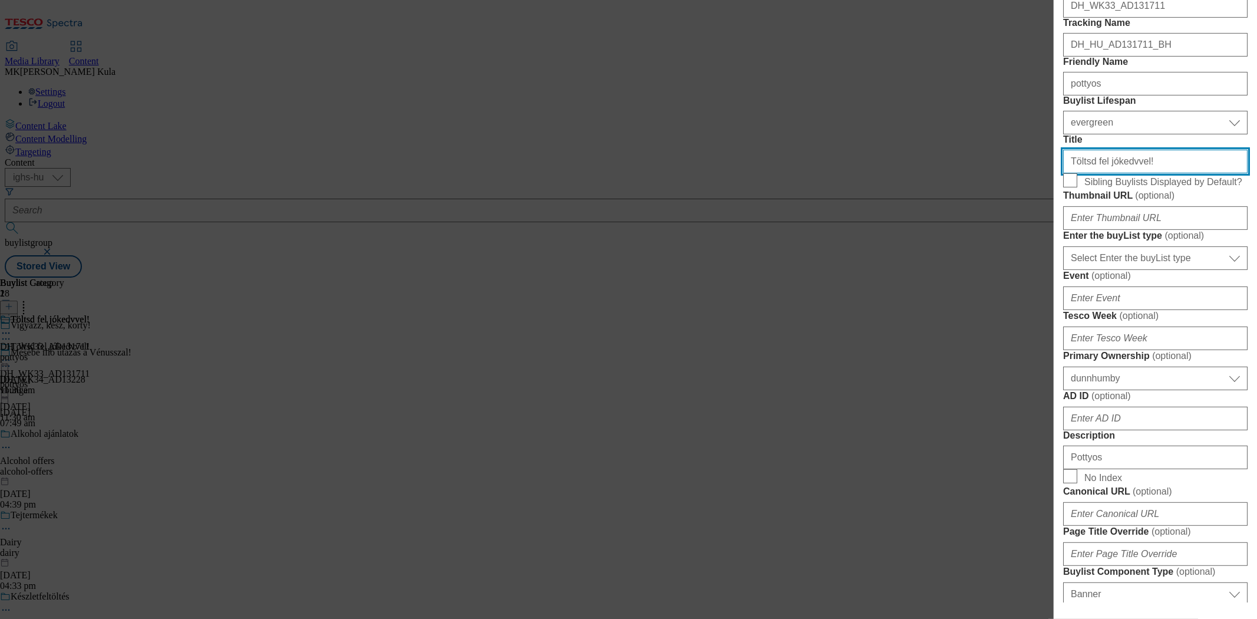
drag, startPoint x: 1154, startPoint y: 266, endPoint x: 1033, endPoint y: 272, distance: 121.0
click at [1033, 272] on div "Edit Buylist Locale 2 locales selected Hungarian English Tags 1 tags selected b…" at bounding box center [628, 309] width 1257 height 619
paste input "ődj fel jókedvvel"
drag, startPoint x: 1153, startPoint y: 272, endPoint x: 1171, endPoint y: 286, distance: 23.1
click at [1153, 173] on input "Töltődj fel jókedvvel" at bounding box center [1155, 162] width 184 height 24
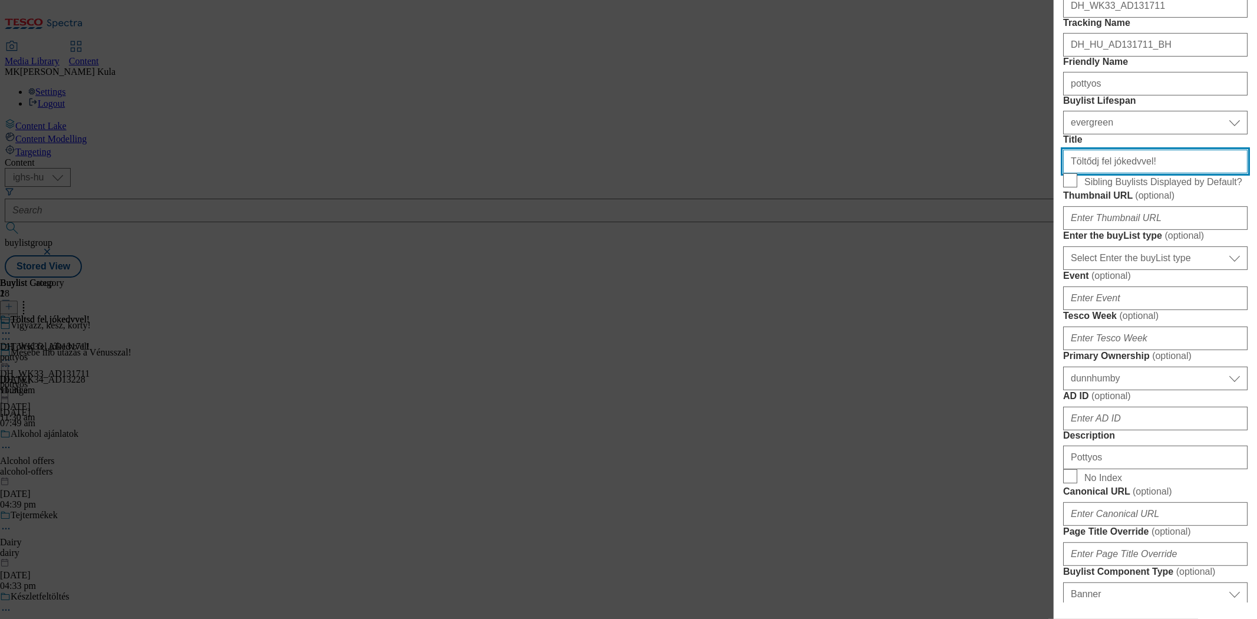
type input "Töltődj fel jókedvvel!"
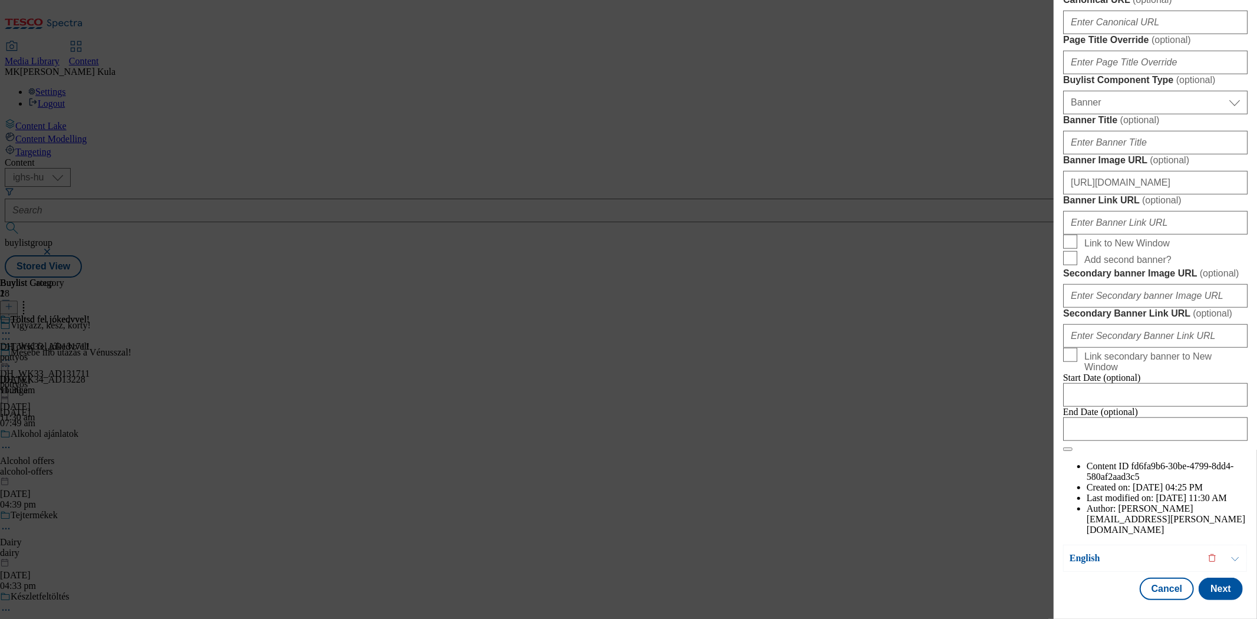
scroll to position [1193, 0]
click at [1210, 580] on button "Next" at bounding box center [1221, 589] width 44 height 22
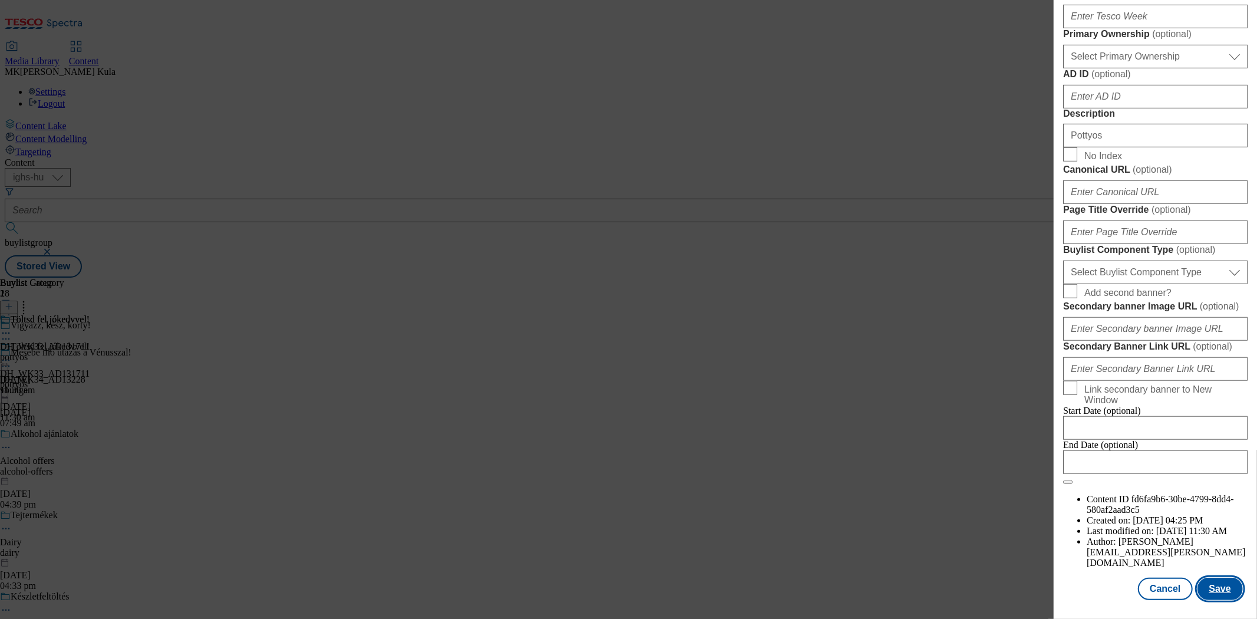
scroll to position [983, 0]
click at [1210, 580] on button "Save" at bounding box center [1220, 589] width 45 height 22
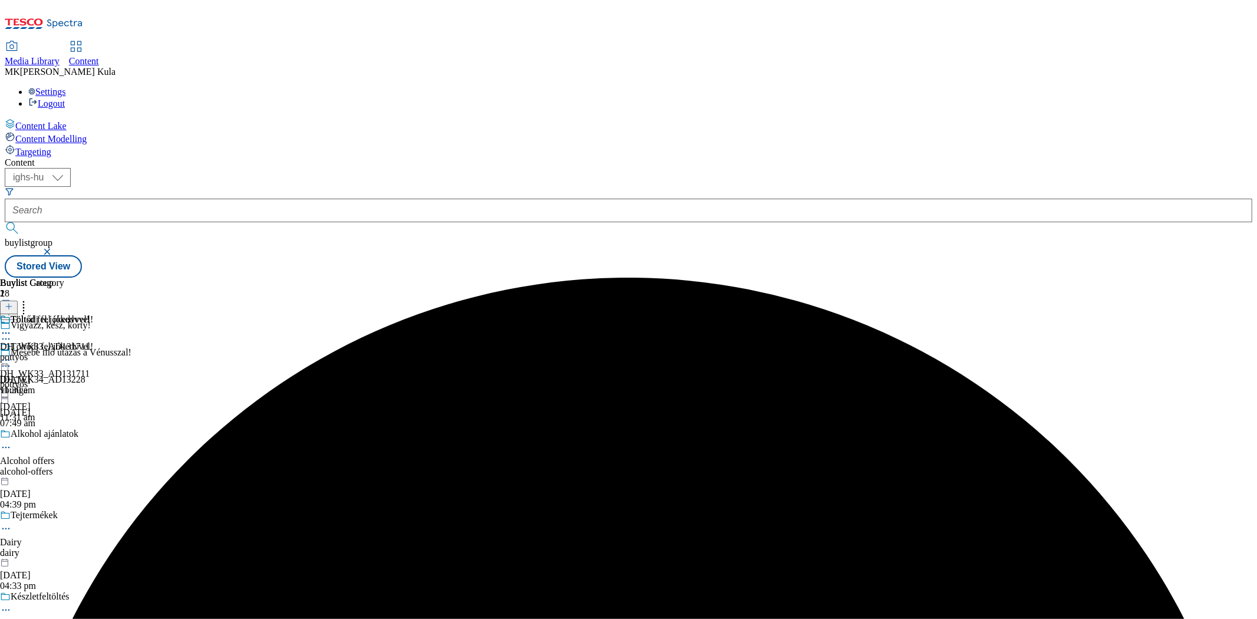
click at [12, 354] on icon at bounding box center [6, 360] width 12 height 12
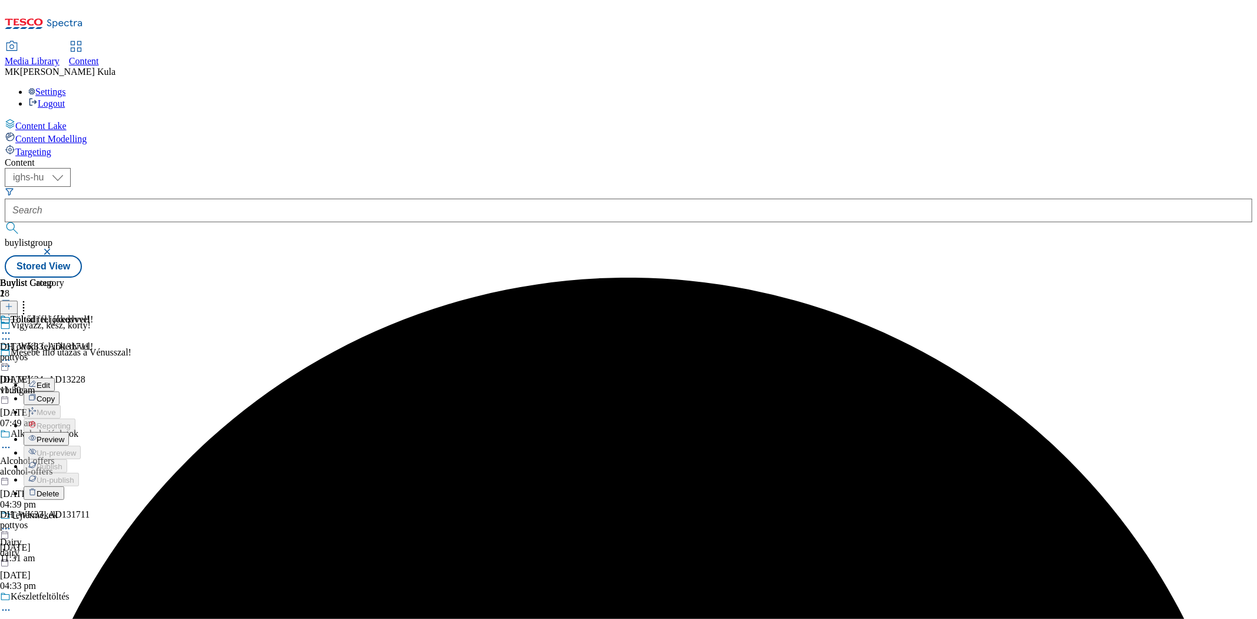
click at [69, 432] on button "Preview" at bounding box center [46, 439] width 45 height 14
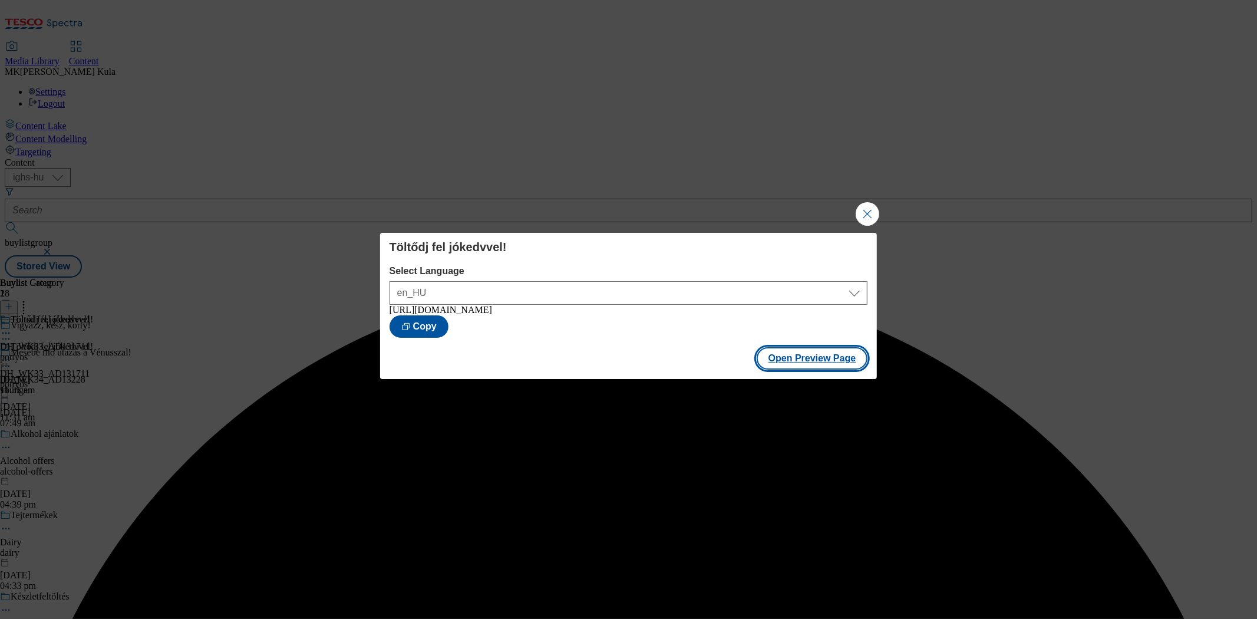
click at [805, 357] on button "Open Preview Page" at bounding box center [812, 358] width 111 height 22
click at [864, 216] on button "Close Modal" at bounding box center [868, 214] width 24 height 24
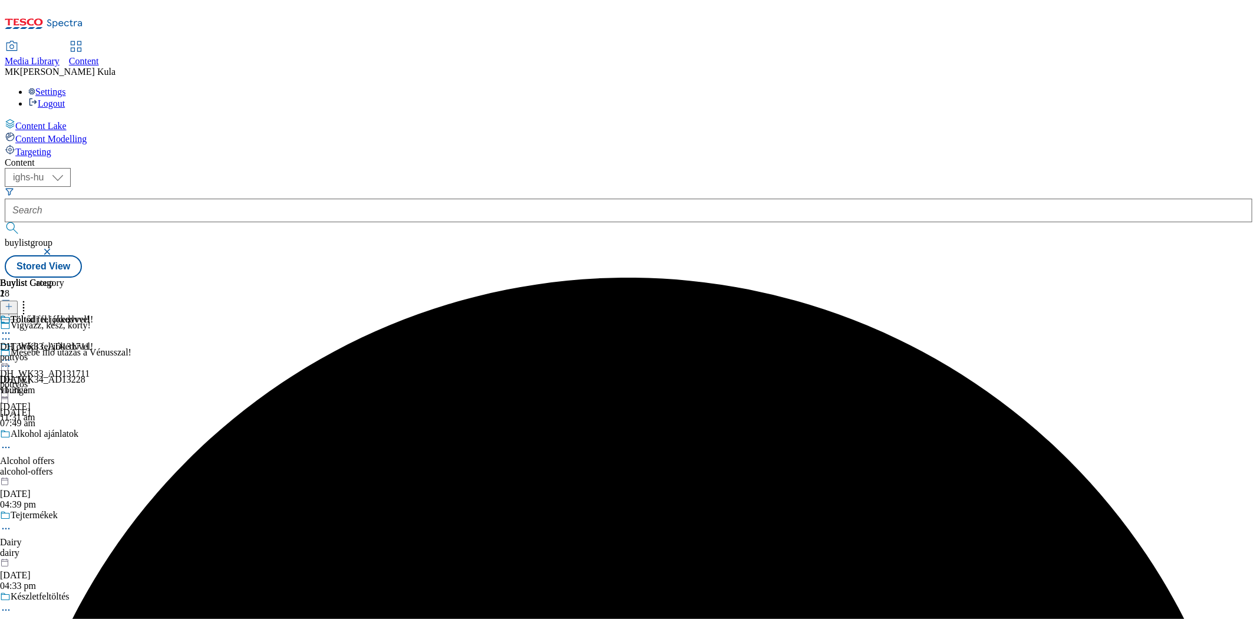
click at [12, 354] on icon at bounding box center [6, 360] width 12 height 12
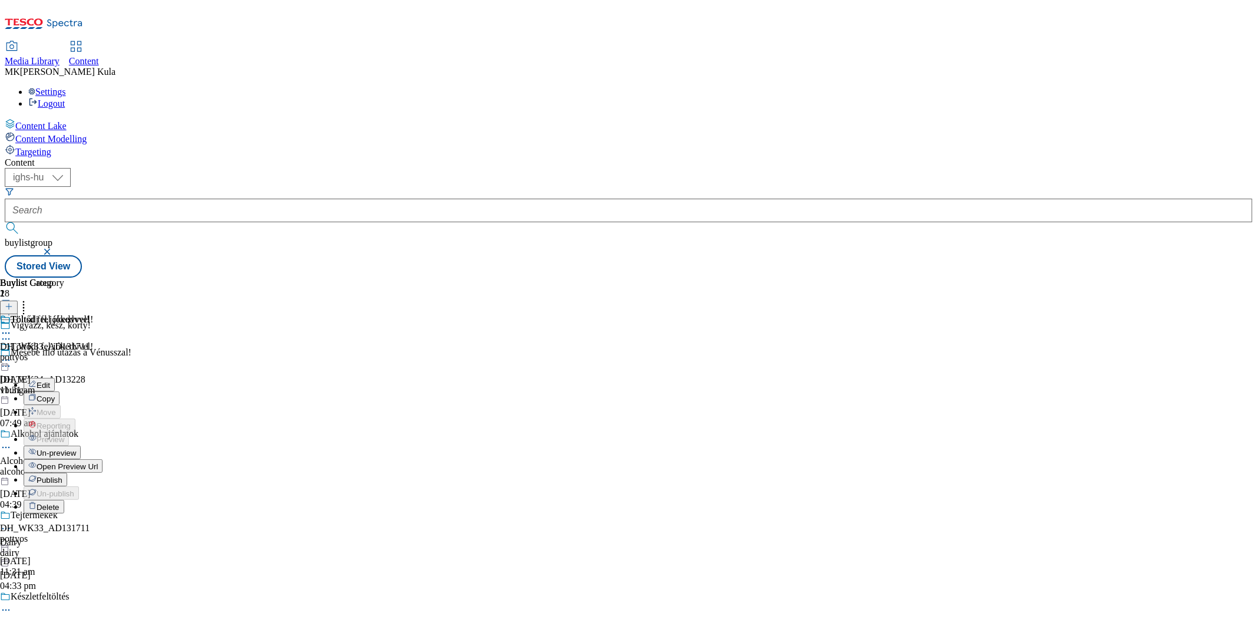
click at [62, 476] on span "Publish" at bounding box center [50, 480] width 26 height 9
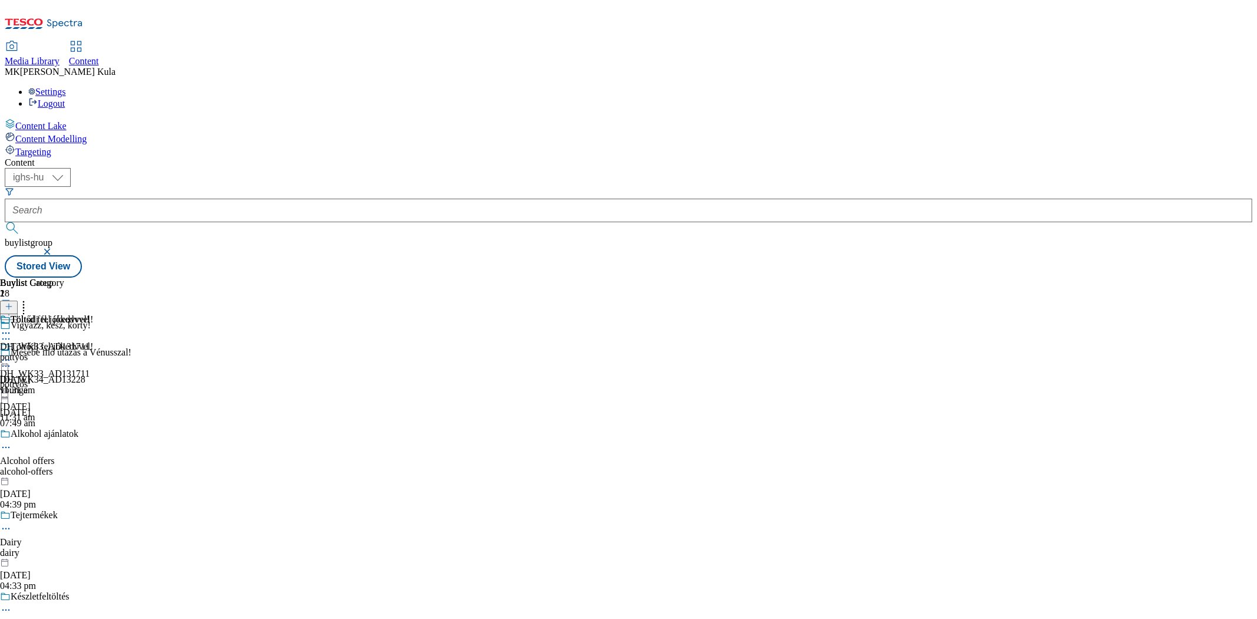
click at [12, 354] on icon at bounding box center [6, 360] width 12 height 12
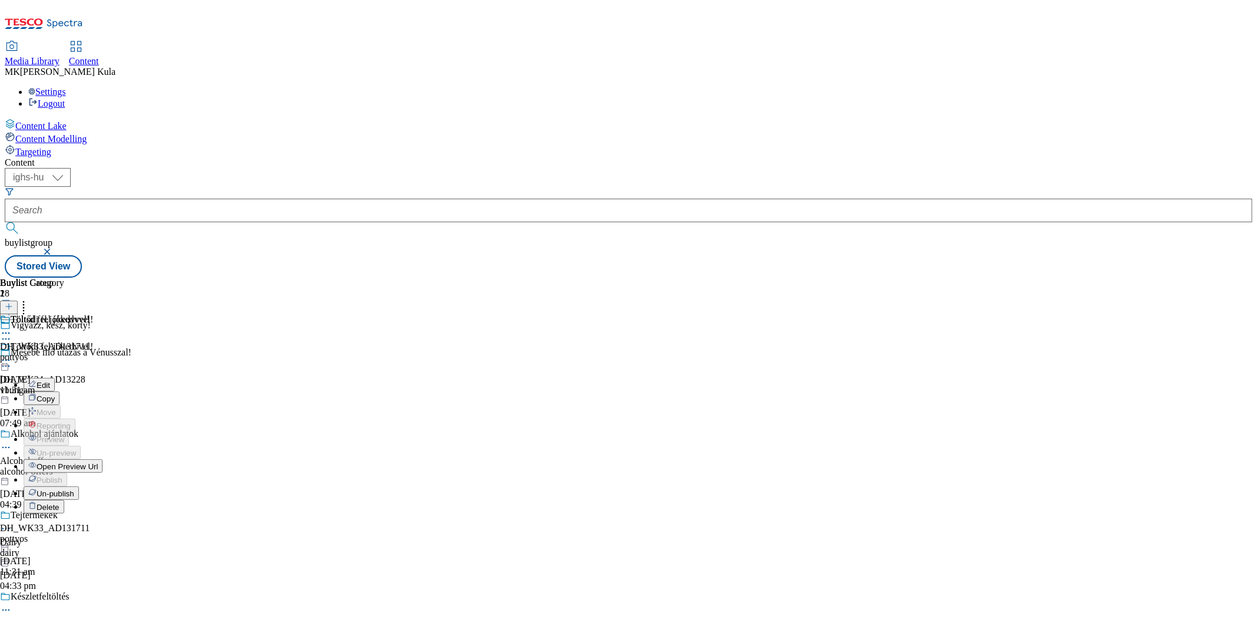
click at [98, 462] on span "Open Preview Url" at bounding box center [67, 466] width 61 height 9
